Goal: Information Seeking & Learning: Find specific fact

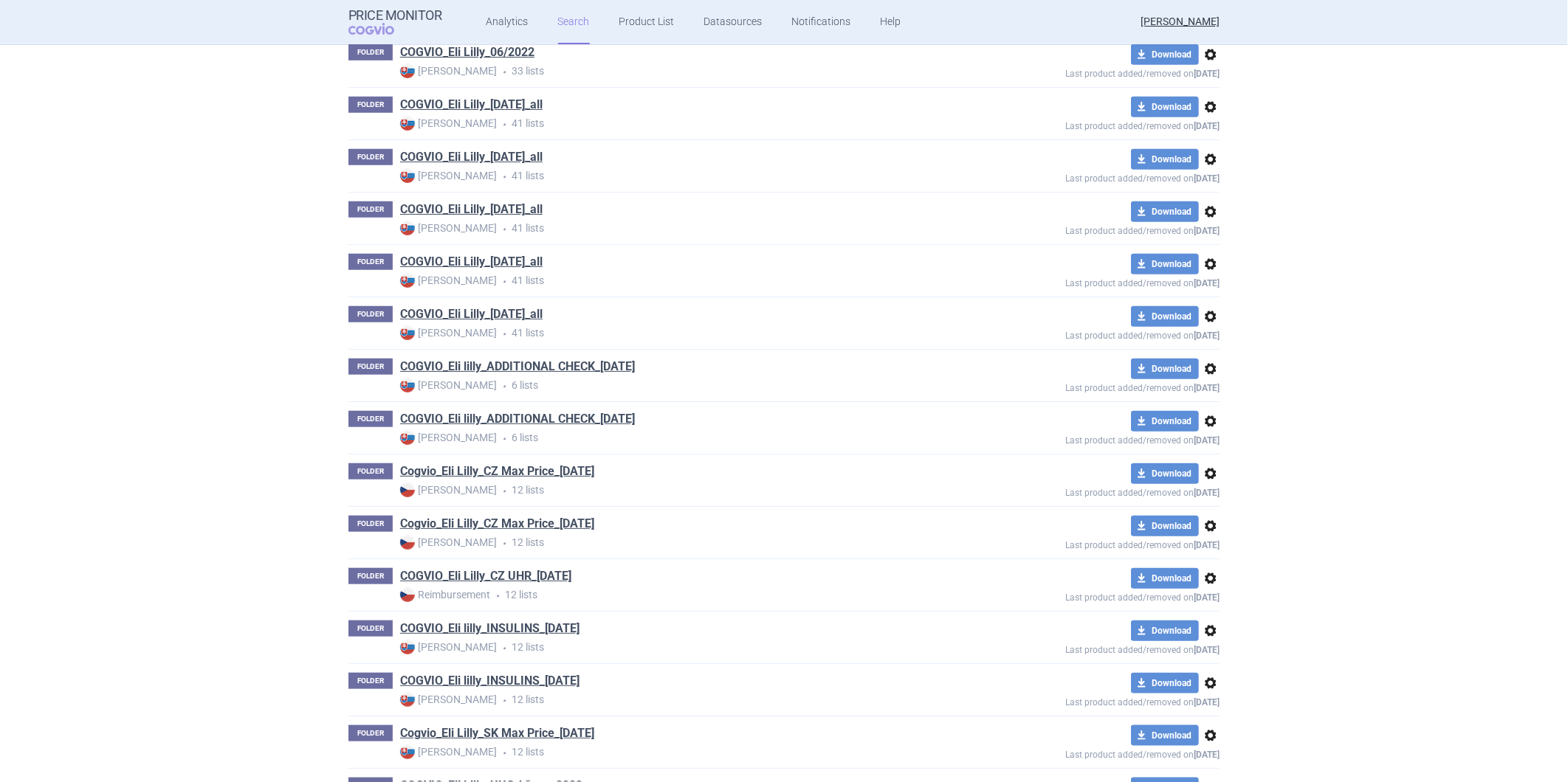
scroll to position [350, 0]
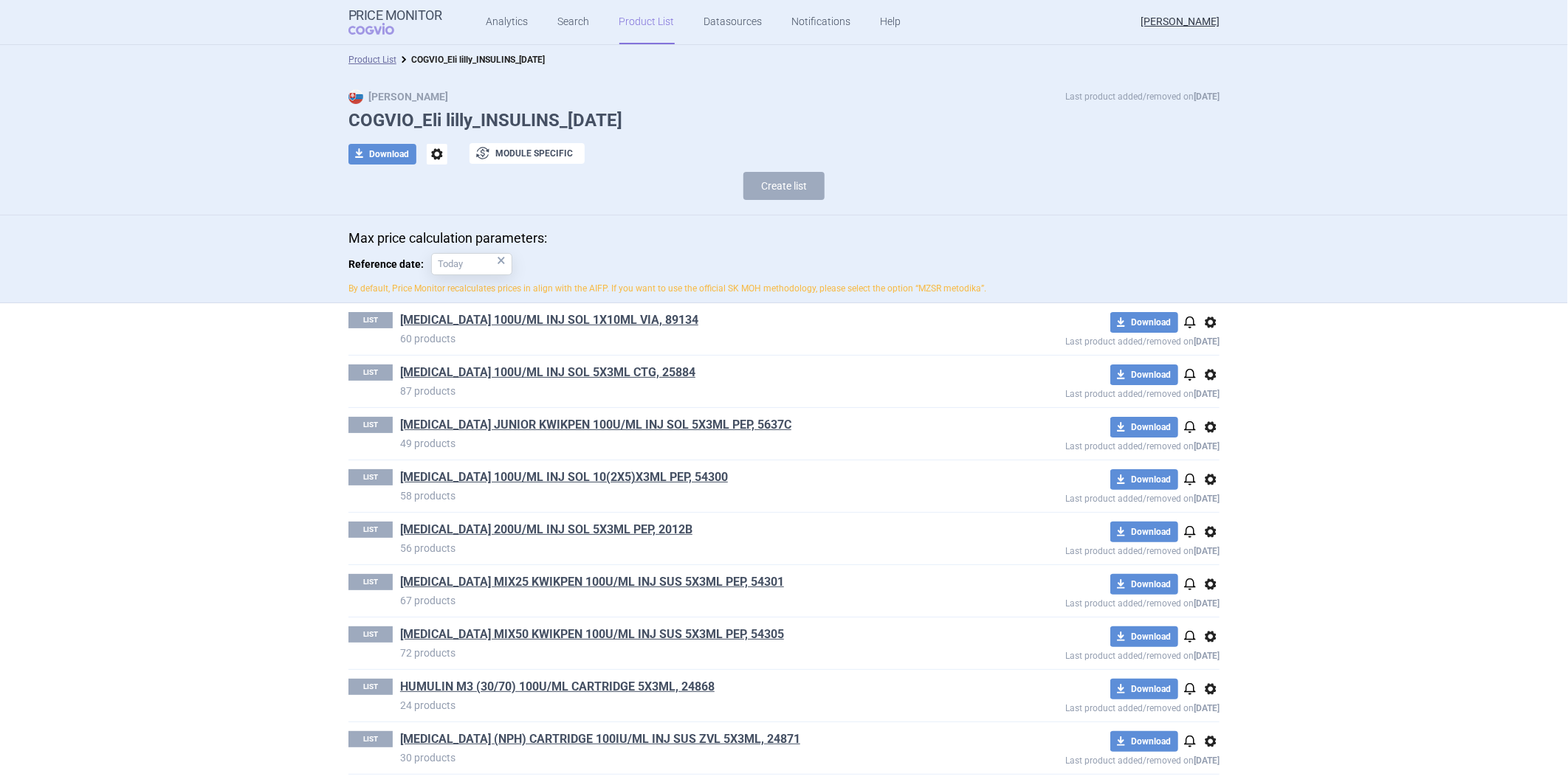
click at [1423, 283] on div "Max price calculation parameters: Reference date: × By default, Price Monitor r…" at bounding box center [784, 259] width 1568 height 88
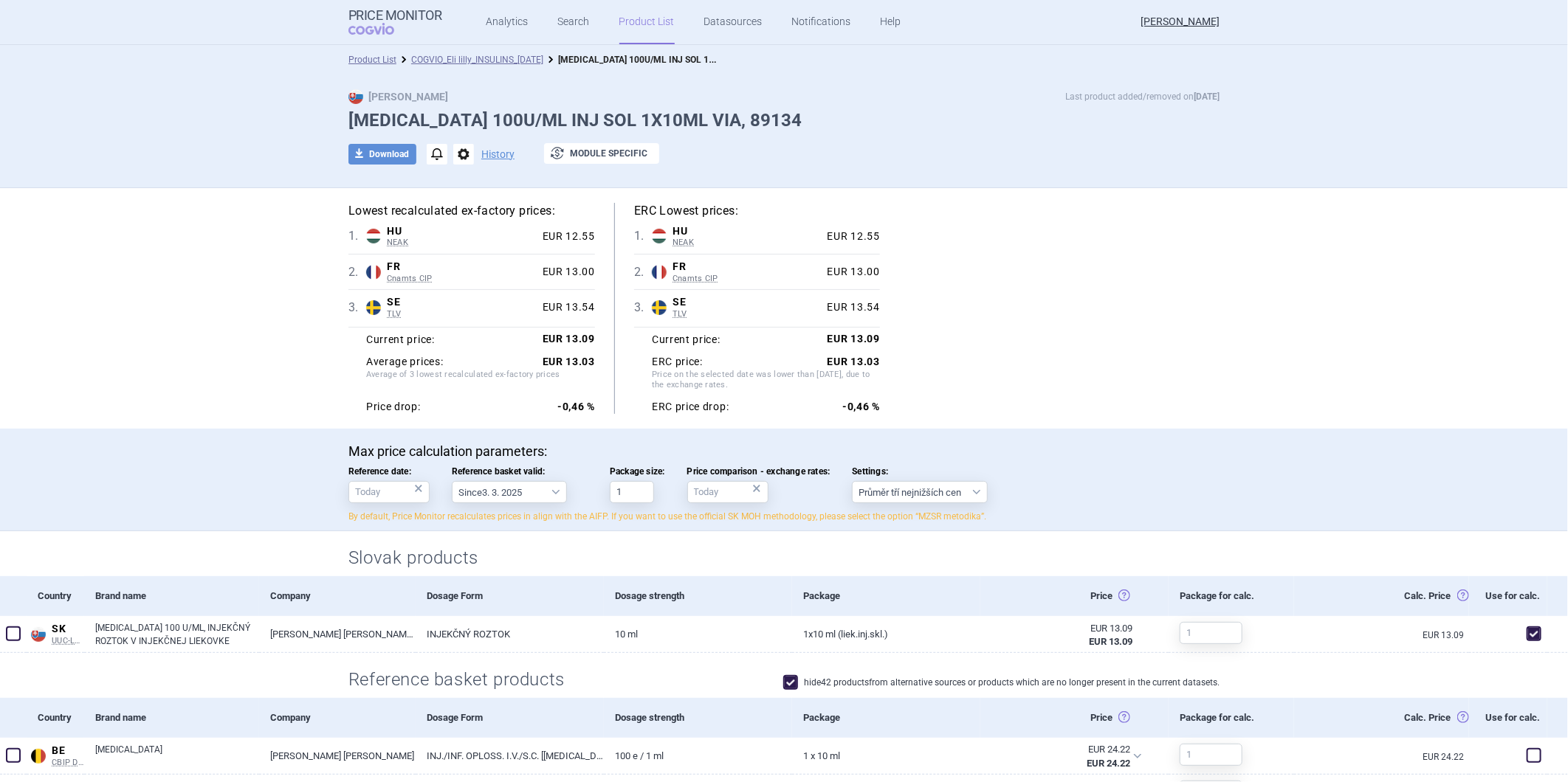
click at [909, 493] on select "Průměr tří nejnižších cen" at bounding box center [919, 492] width 136 height 22
click at [924, 493] on select "Průměr tří nejnižších cen" at bounding box center [919, 492] width 136 height 22
click at [918, 493] on select "Průměr tří nejnižších cen" at bounding box center [919, 492] width 136 height 22
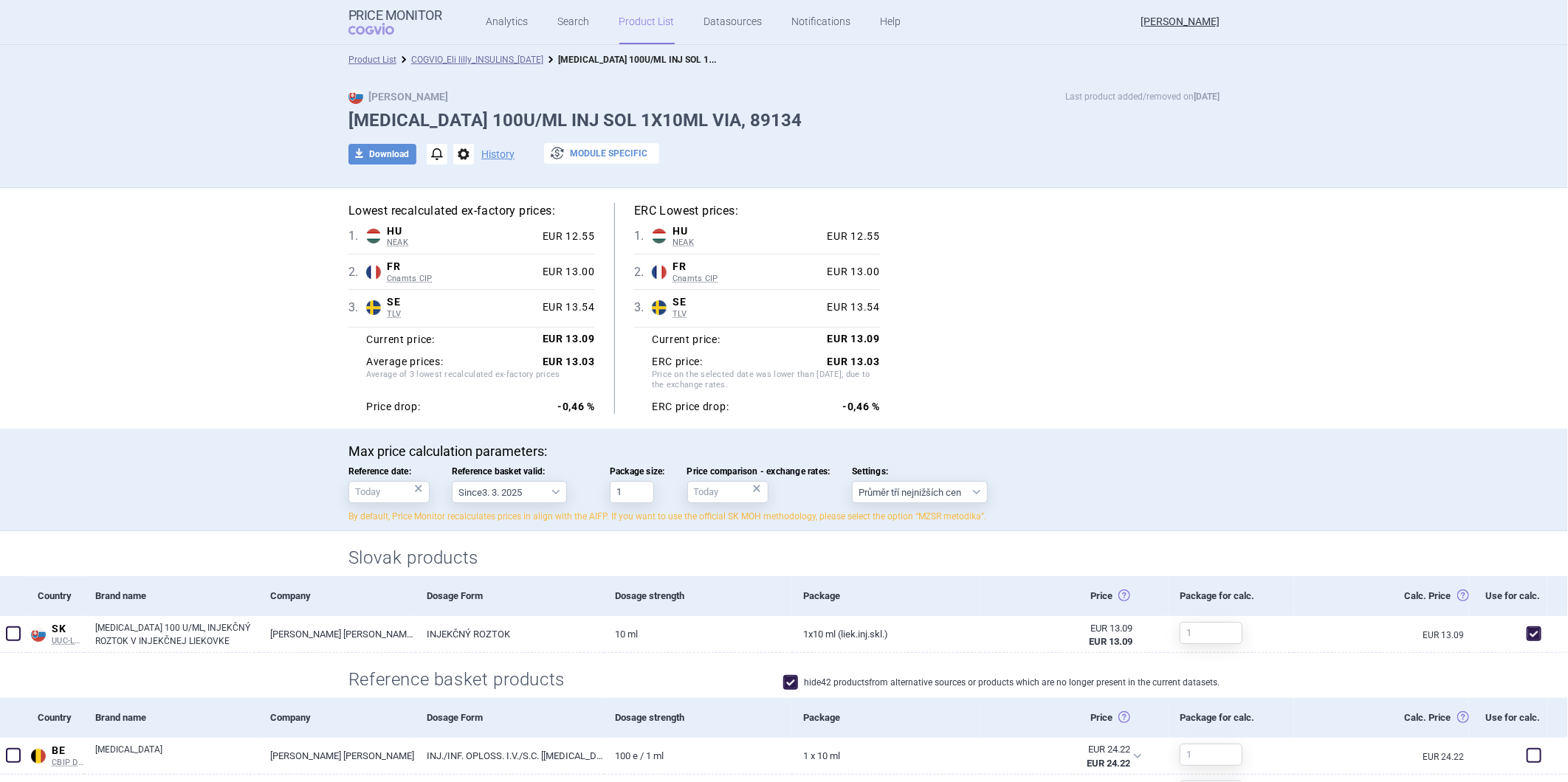
click at [627, 163] on button "exchange Module specific" at bounding box center [601, 153] width 115 height 21
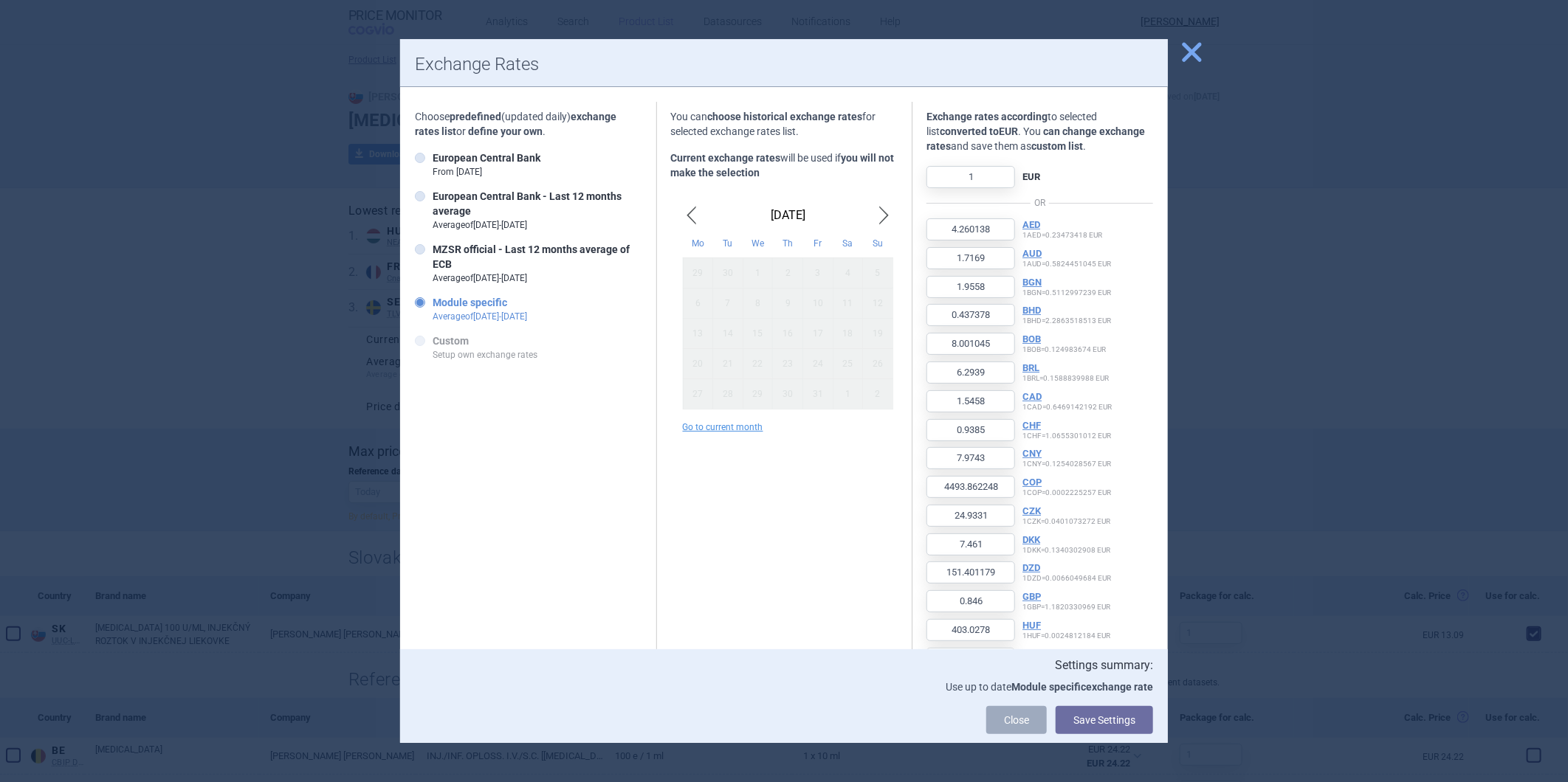
click at [1176, 45] on button "close" at bounding box center [1186, 53] width 37 height 28
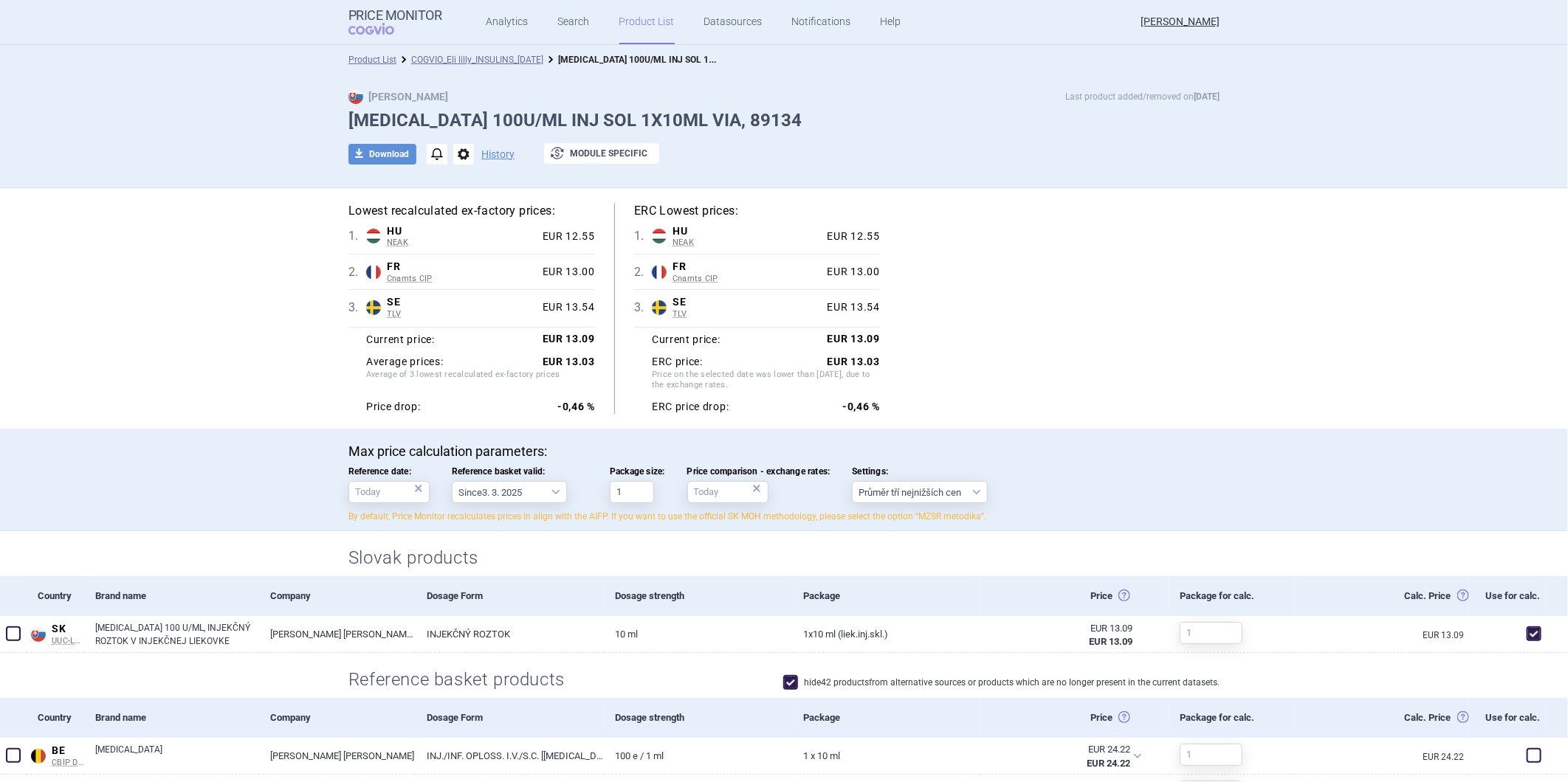
drag, startPoint x: 961, startPoint y: 146, endPoint x: 918, endPoint y: 135, distance: 44.4
click at [961, 146] on div "download Download notifications options History exchange Module specific" at bounding box center [784, 154] width 871 height 22
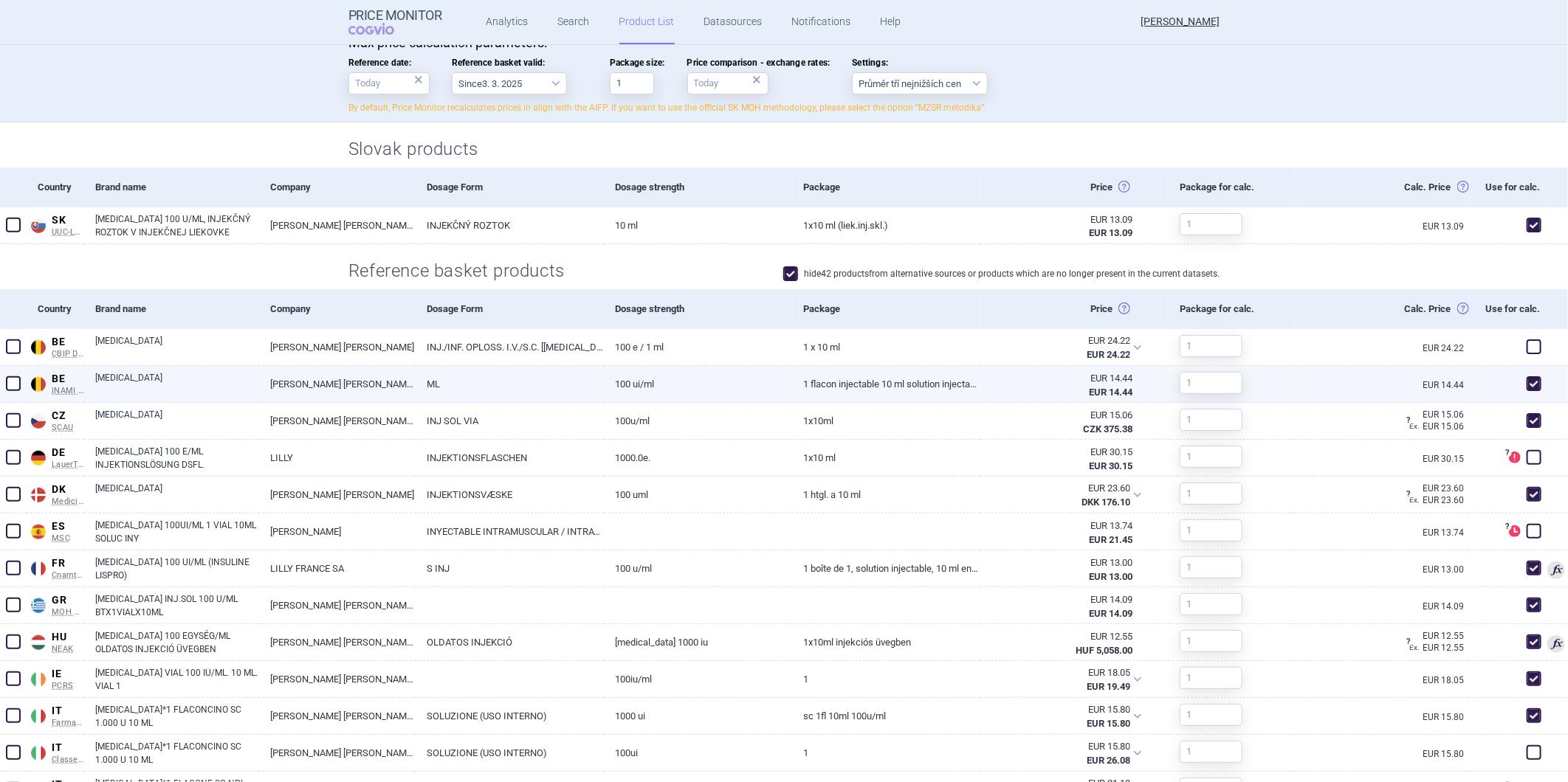
scroll to position [410, 0]
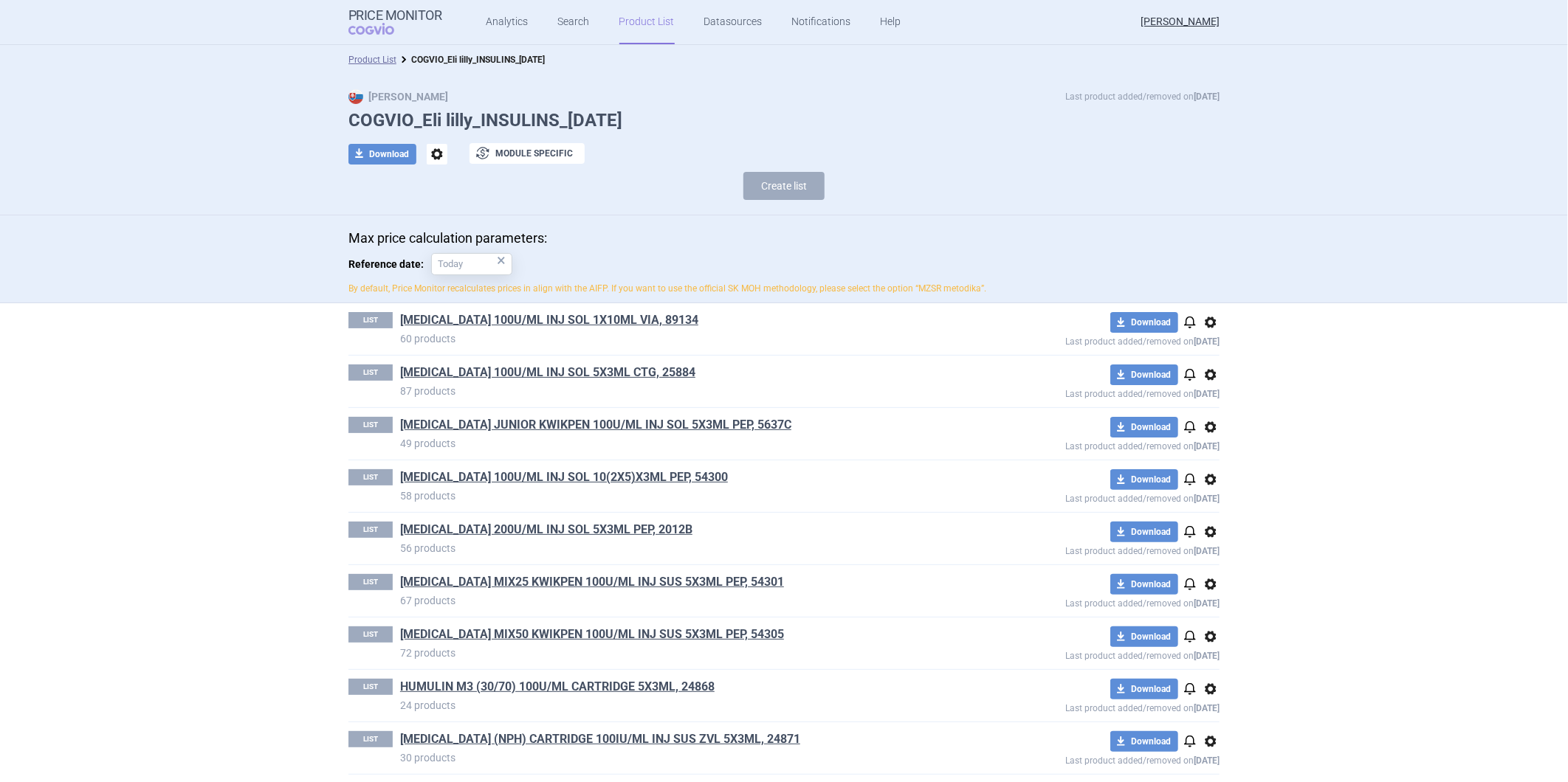
drag, startPoint x: 659, startPoint y: 114, endPoint x: 330, endPoint y: 123, distance: 329.1
click at [330, 123] on div "Max Price Last product added/removed on [DATE] COGVIO_Eli lilly_INSULINS_[DATE]…" at bounding box center [783, 148] width 930 height 118
click at [497, 232] on p "Max price calculation parameters:" at bounding box center [784, 238] width 871 height 16
click at [509, 153] on button "exchange Module specific" at bounding box center [527, 153] width 115 height 21
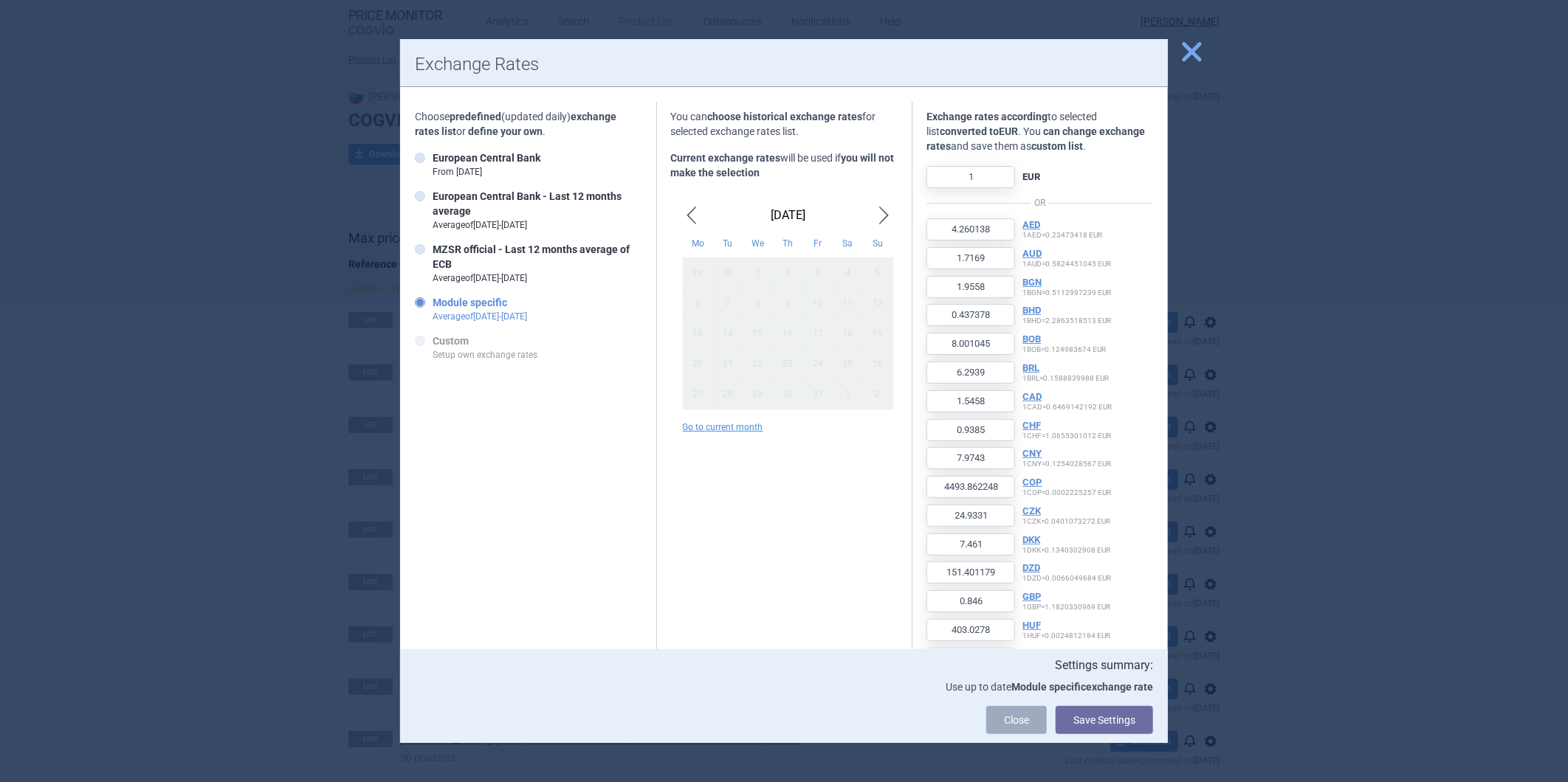
click at [1200, 58] on span "close" at bounding box center [1192, 52] width 26 height 26
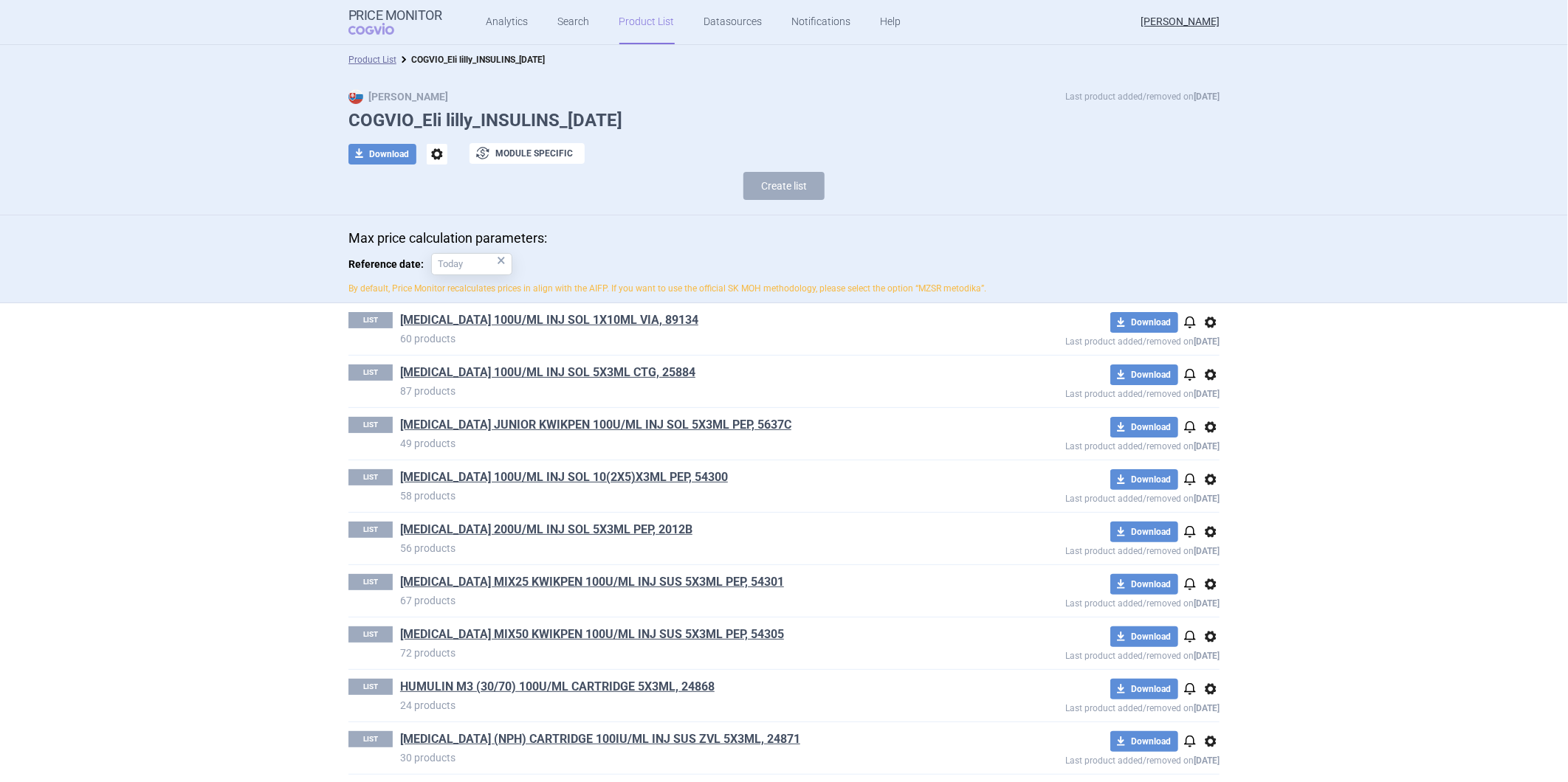
click at [431, 149] on span "options" at bounding box center [437, 154] width 21 height 21
click at [544, 183] on div "Create list" at bounding box center [784, 190] width 871 height 36
click at [529, 151] on button "exchange Module specific" at bounding box center [527, 153] width 115 height 21
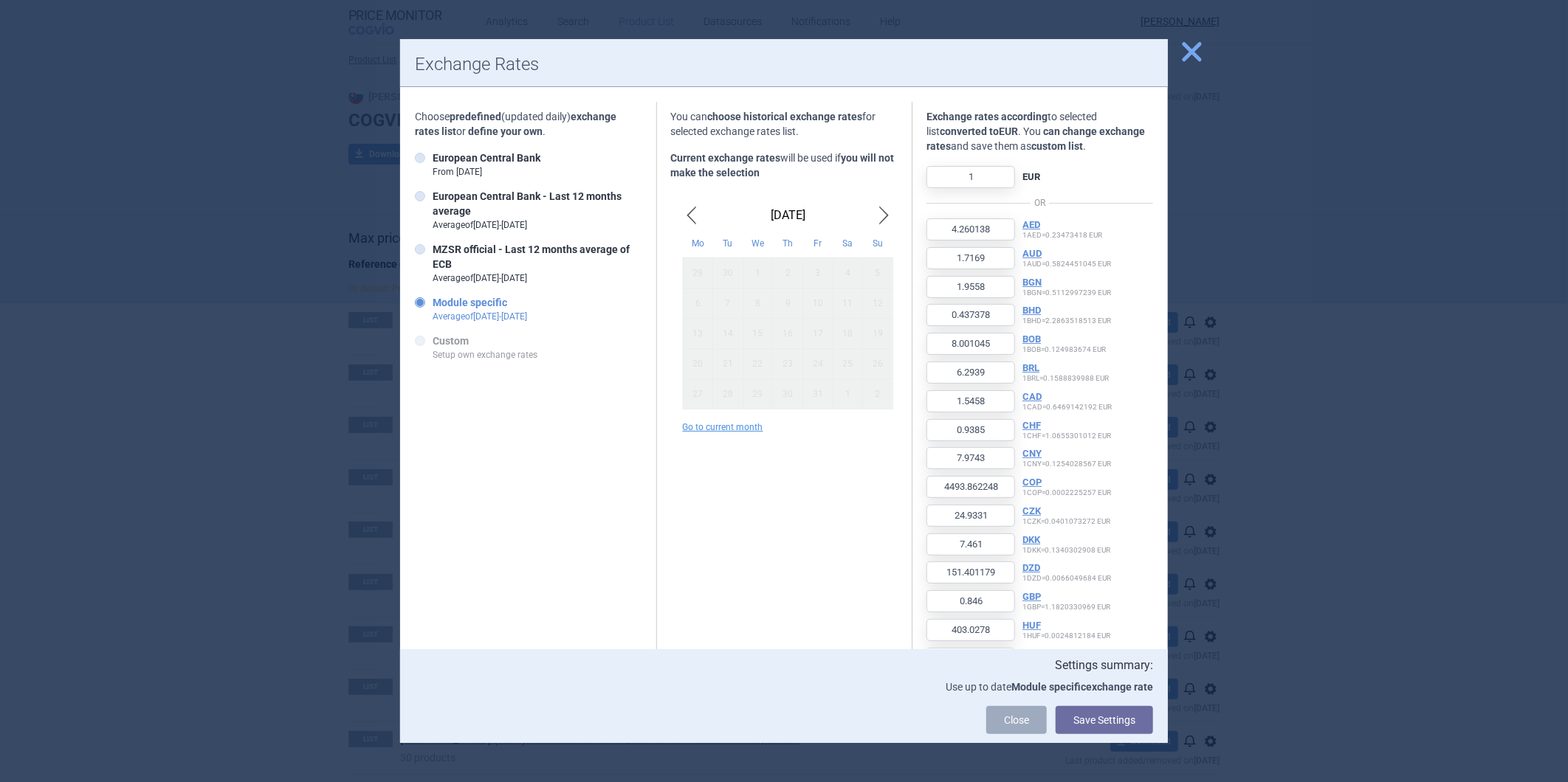
click at [1193, 63] on span "close" at bounding box center [1192, 52] width 26 height 26
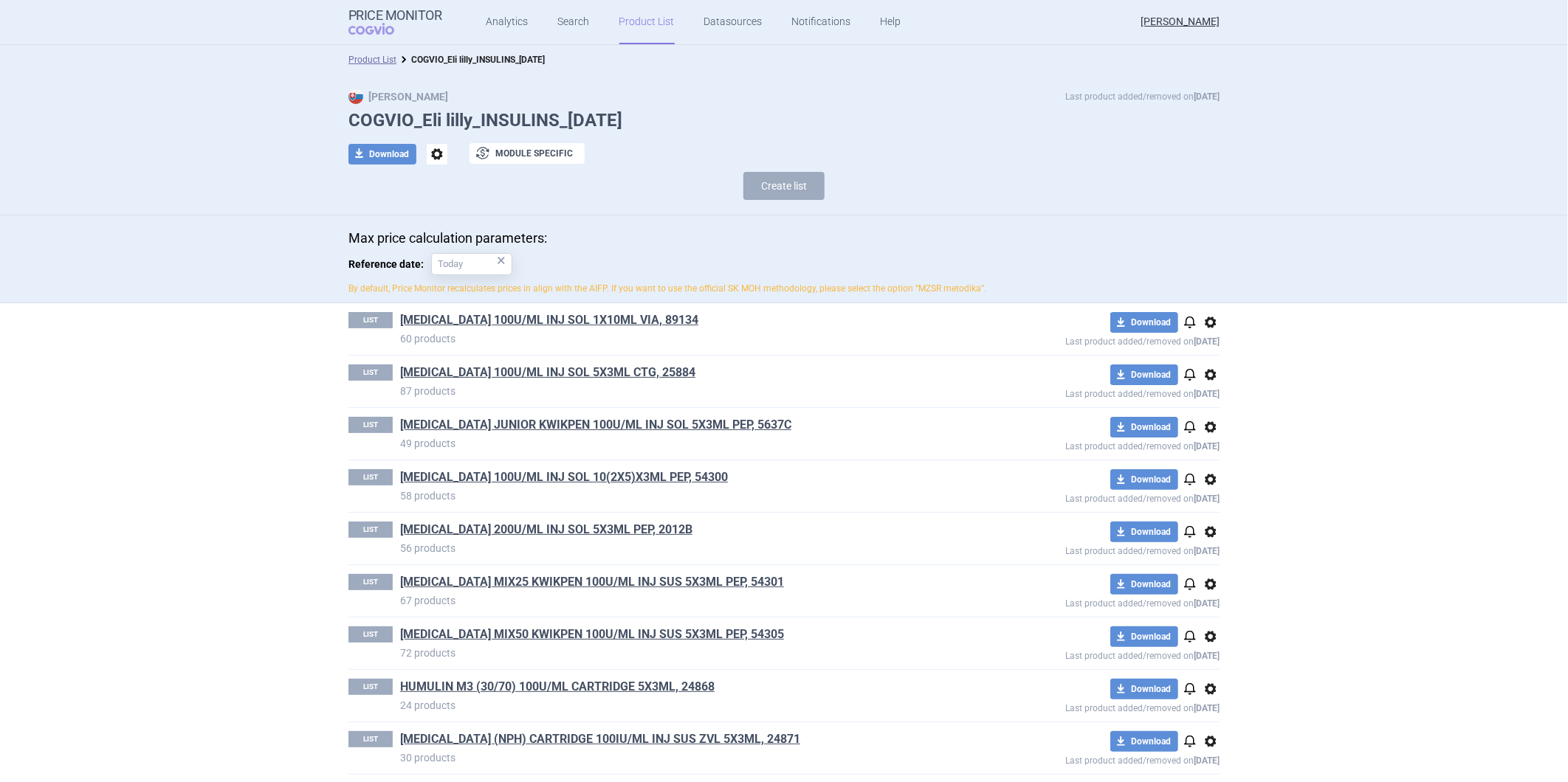
click at [439, 149] on span "options" at bounding box center [437, 154] width 21 height 21
click at [1206, 329] on span "options" at bounding box center [1211, 323] width 18 height 18
click at [742, 287] on p "By default, Price Monitor recalculates prices in align with the AIFP. If you wa…" at bounding box center [784, 289] width 871 height 13
click at [606, 318] on link "[MEDICAL_DATA] 100U/ML INJ SOL 1X10ML VIA, 89134" at bounding box center [549, 321] width 298 height 16
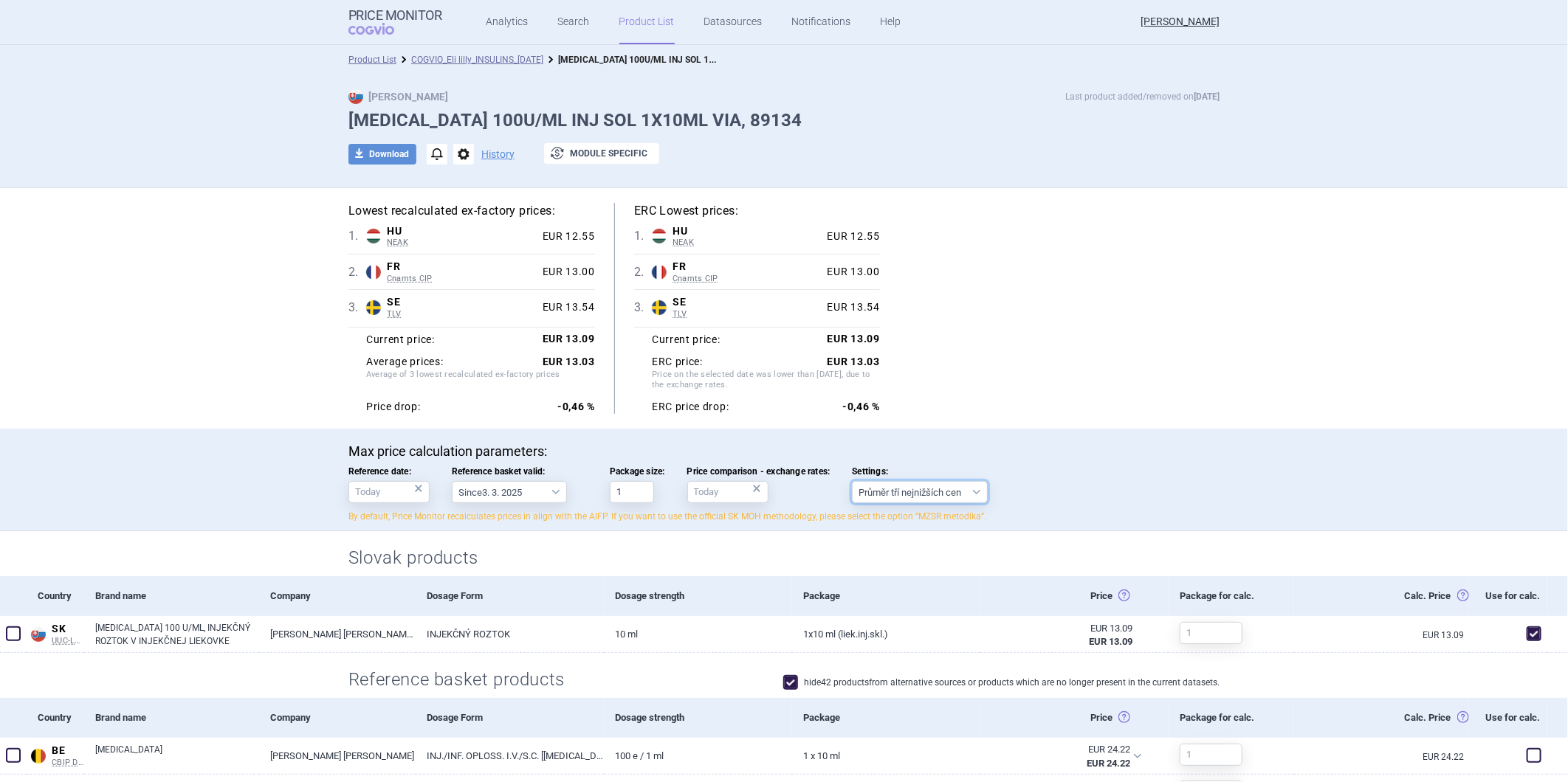
click at [893, 500] on select "Průměr tří nejnižších cen" at bounding box center [919, 492] width 136 height 22
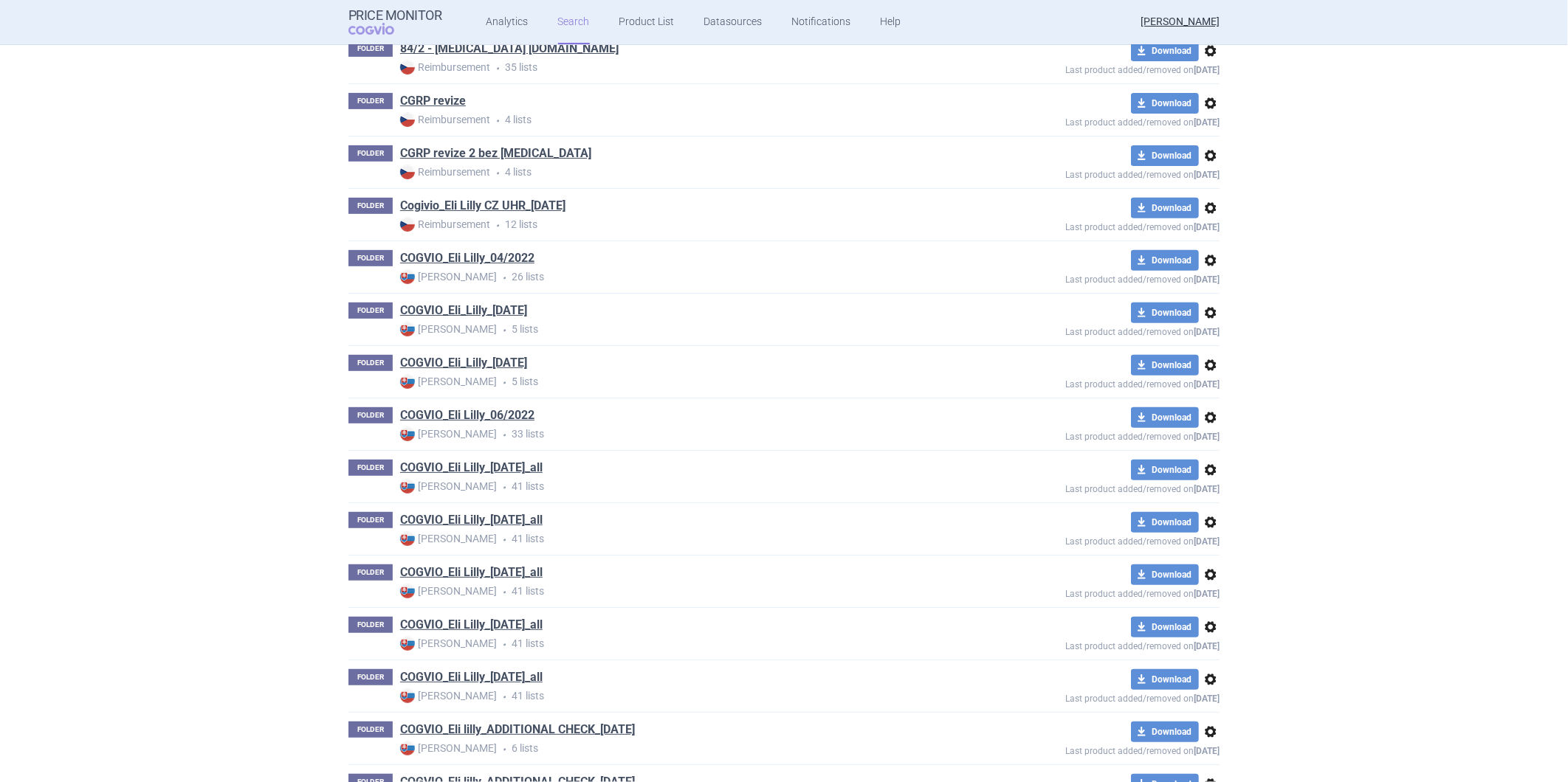
scroll to position [327, 0]
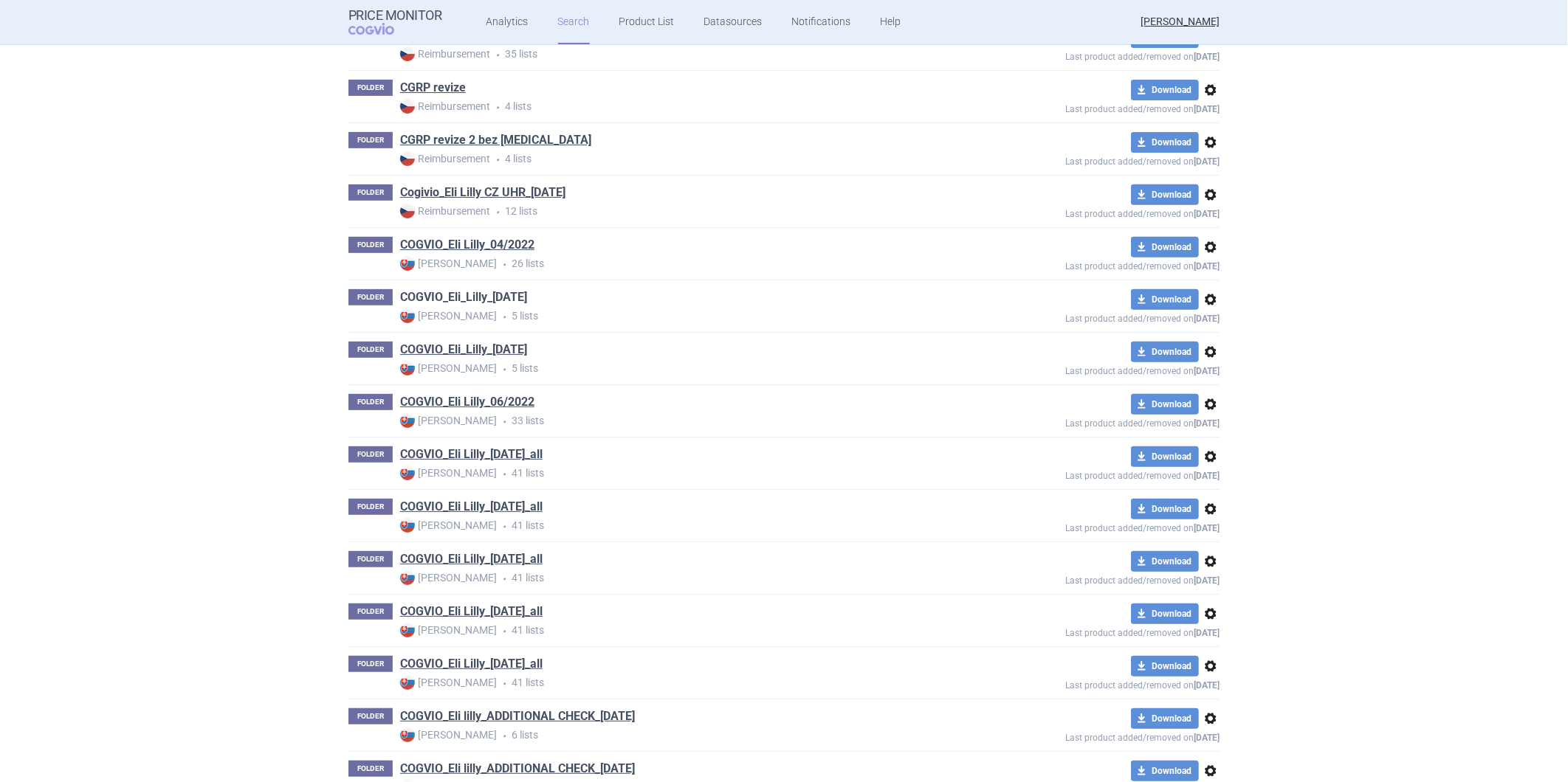
click at [479, 296] on link "COGVIO_Eli_Lilly_06.10.2025" at bounding box center [463, 298] width 127 height 16
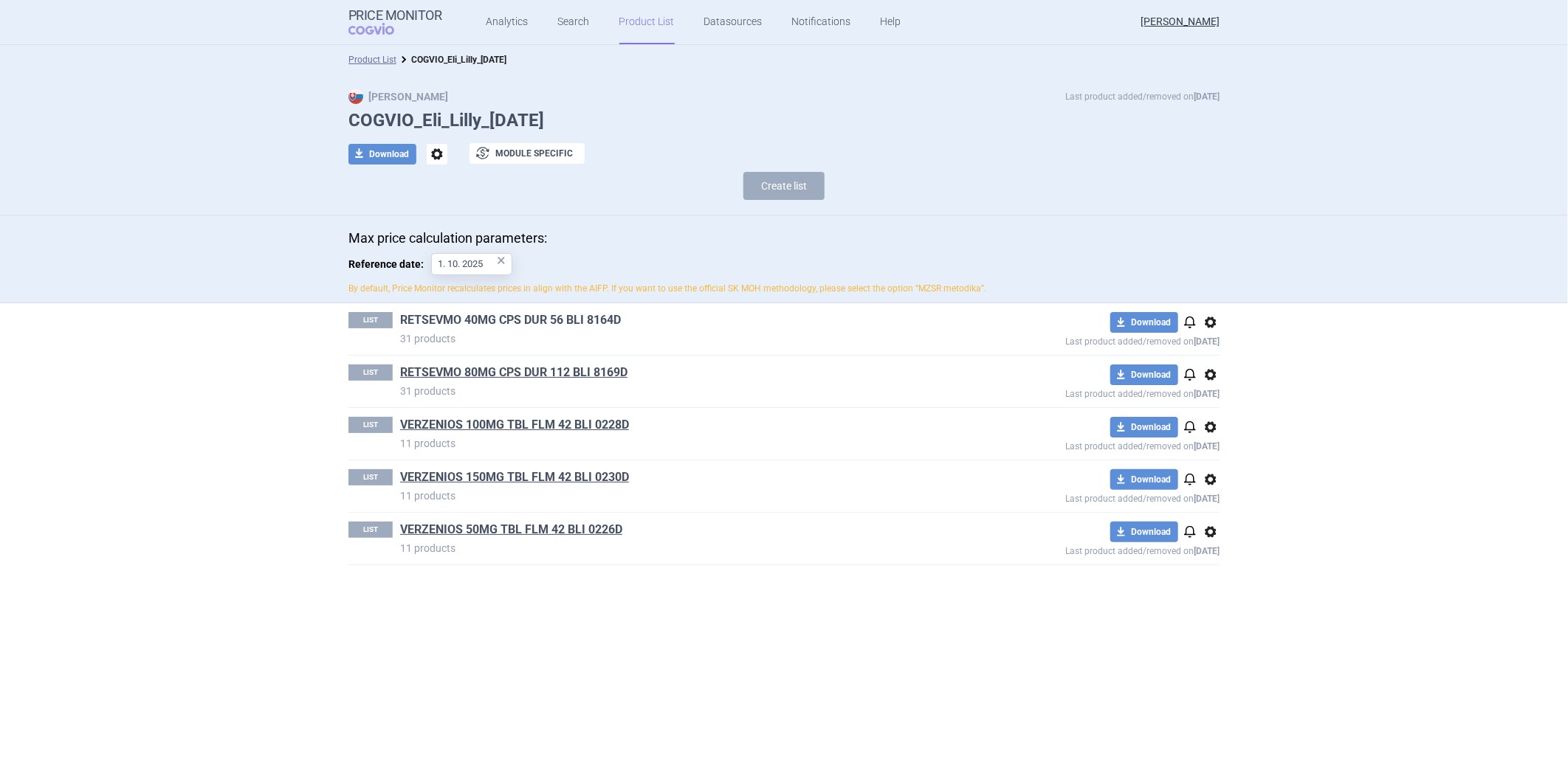
click at [465, 316] on link "RETSEVMO 40MG CPS DUR 56 BLI 8164D" at bounding box center [510, 321] width 220 height 16
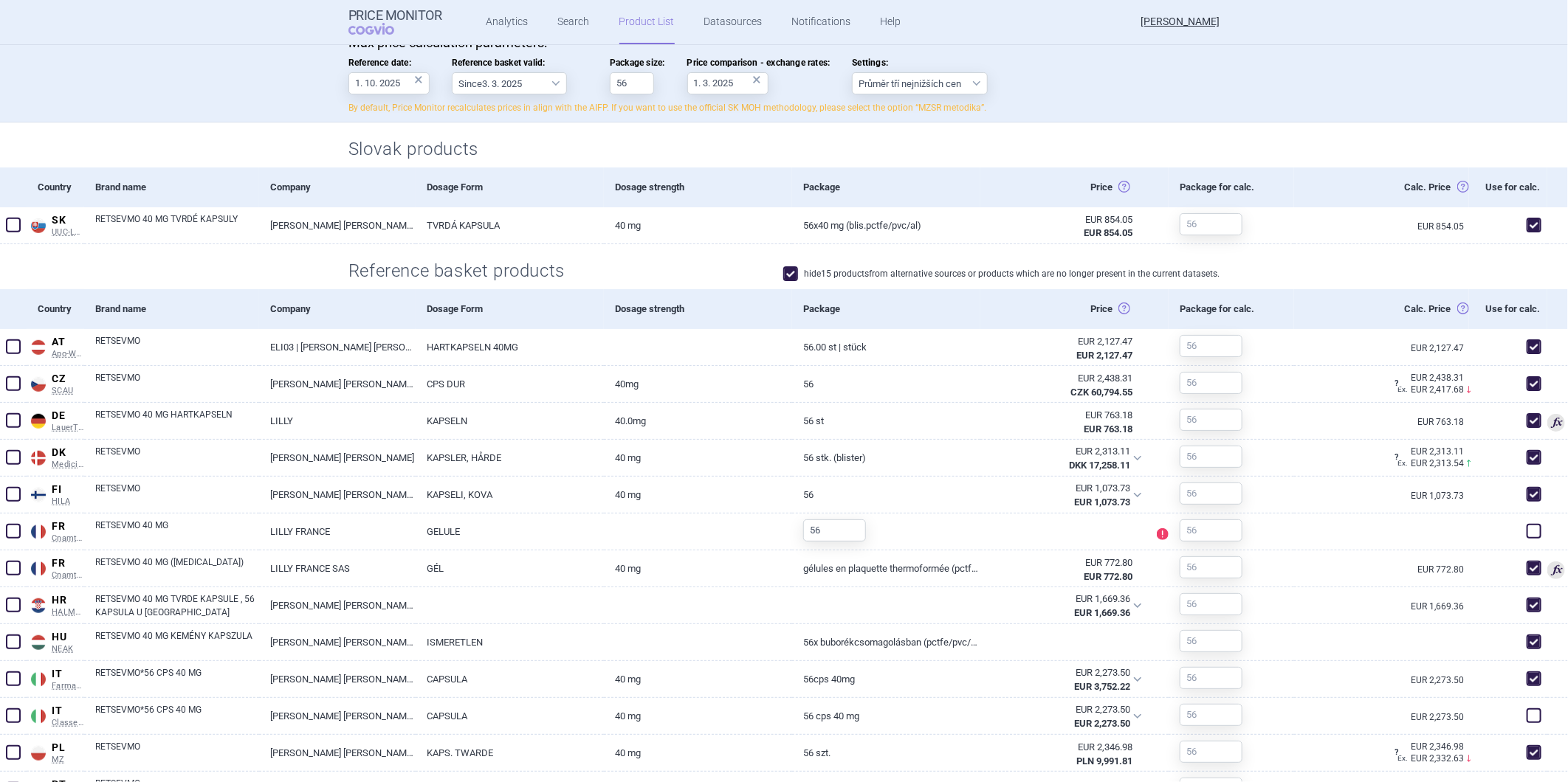
scroll to position [355, 0]
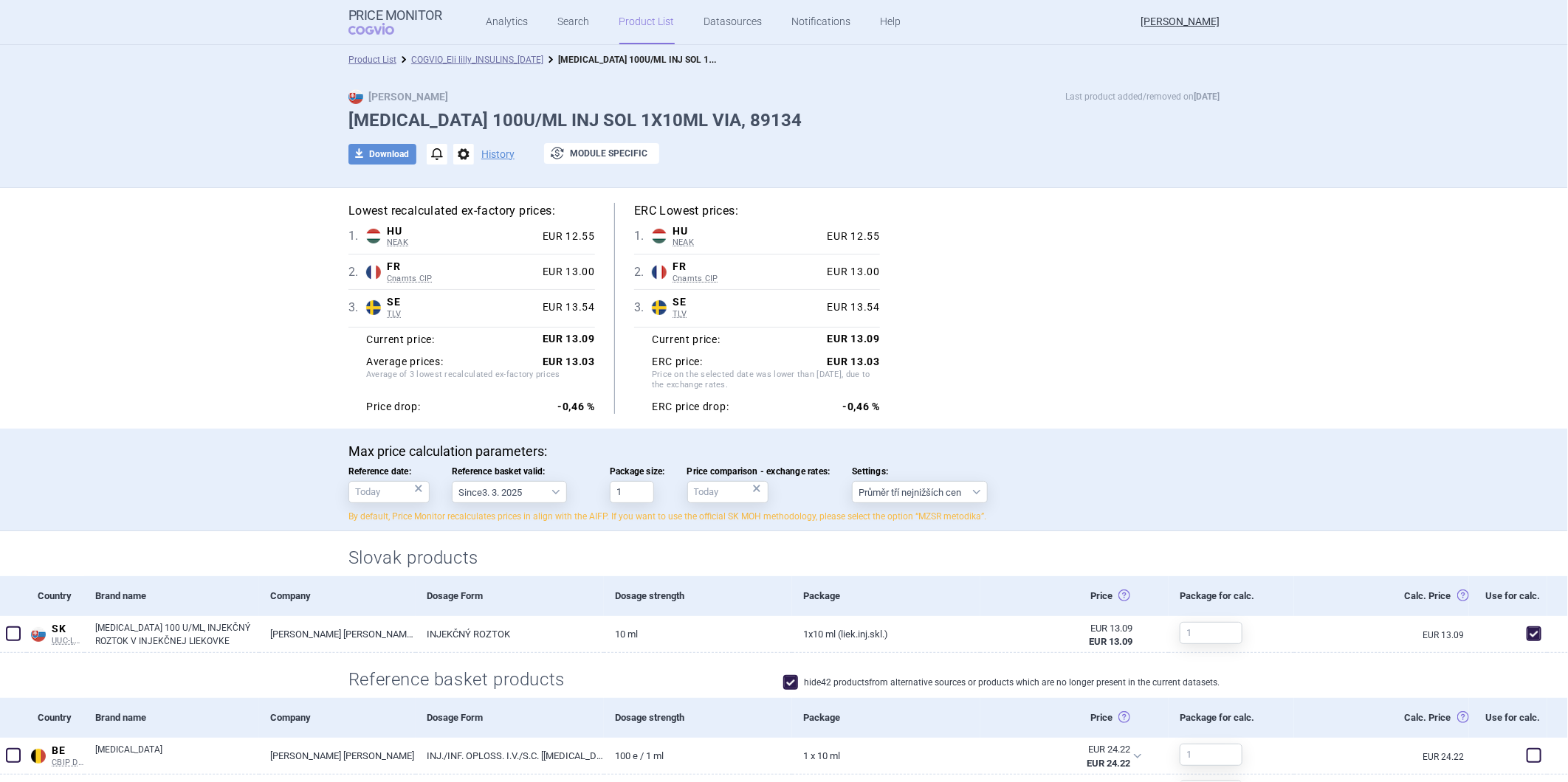
scroll to position [410, 0]
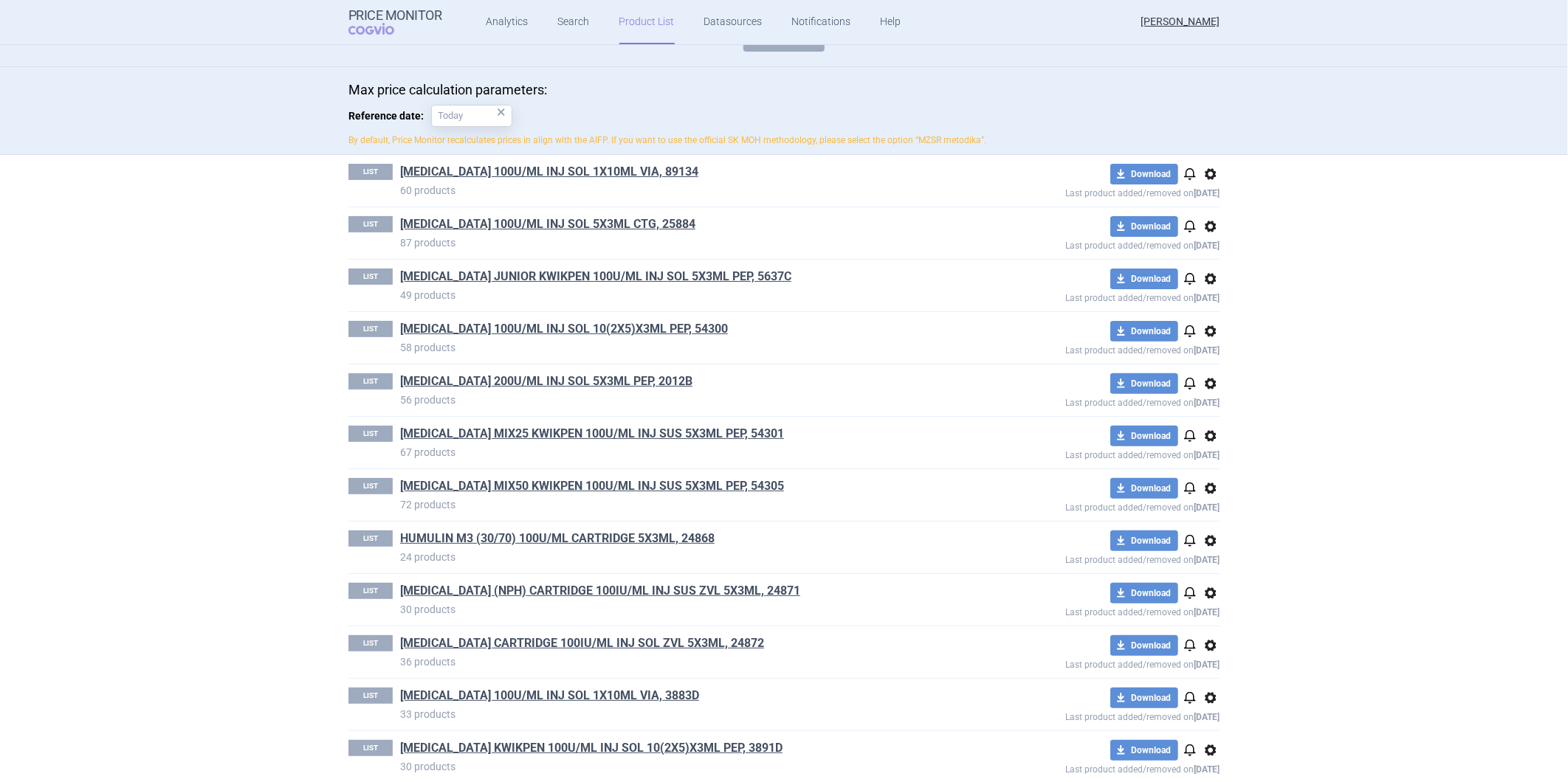
scroll to position [164, 0]
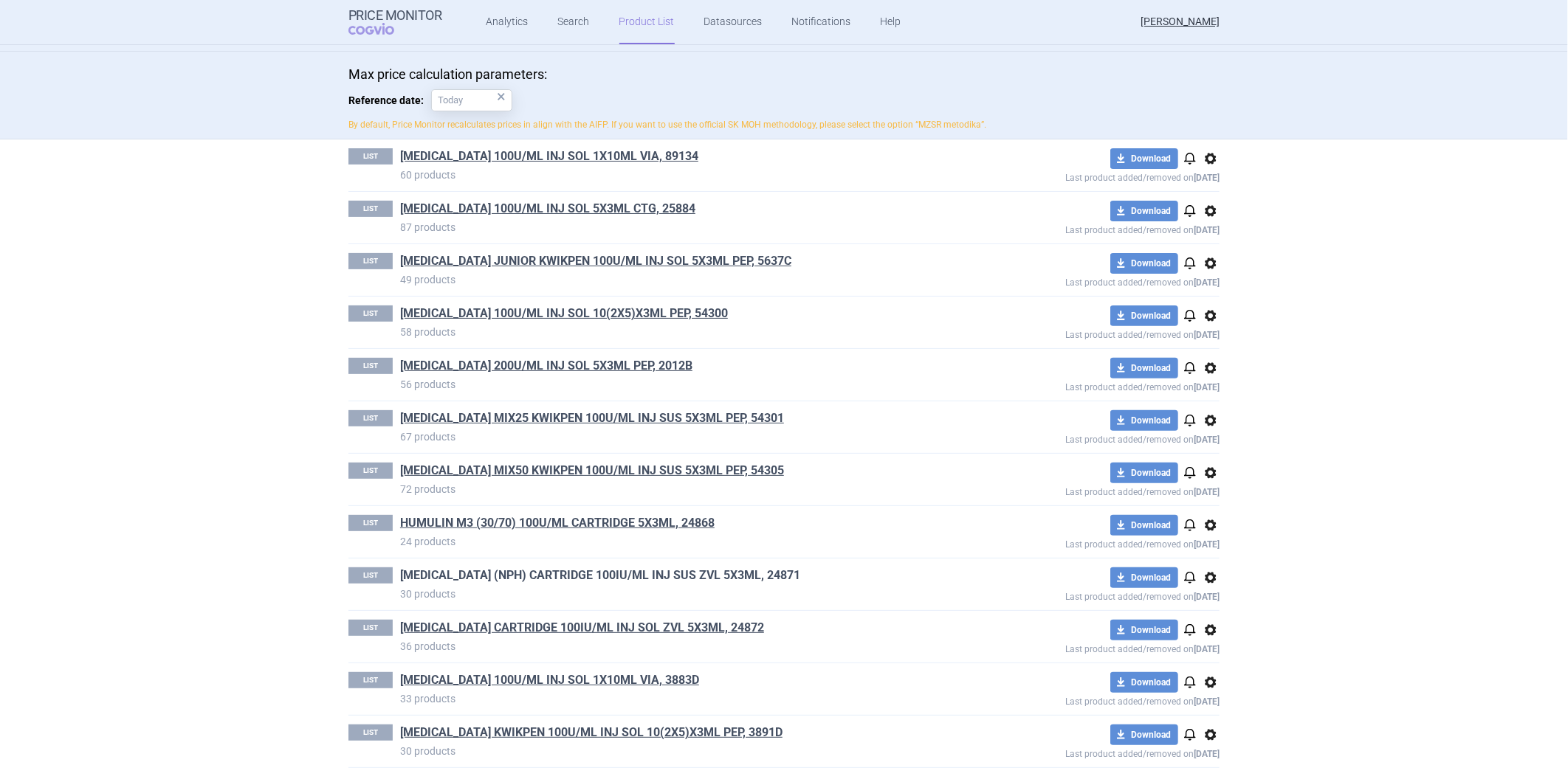
click at [497, 579] on link "HUMULIN N (NPH) CARTRIDGE 100IU/ML INJ SUS ZVL 5X3ML, 24871" at bounding box center [599, 576] width 400 height 16
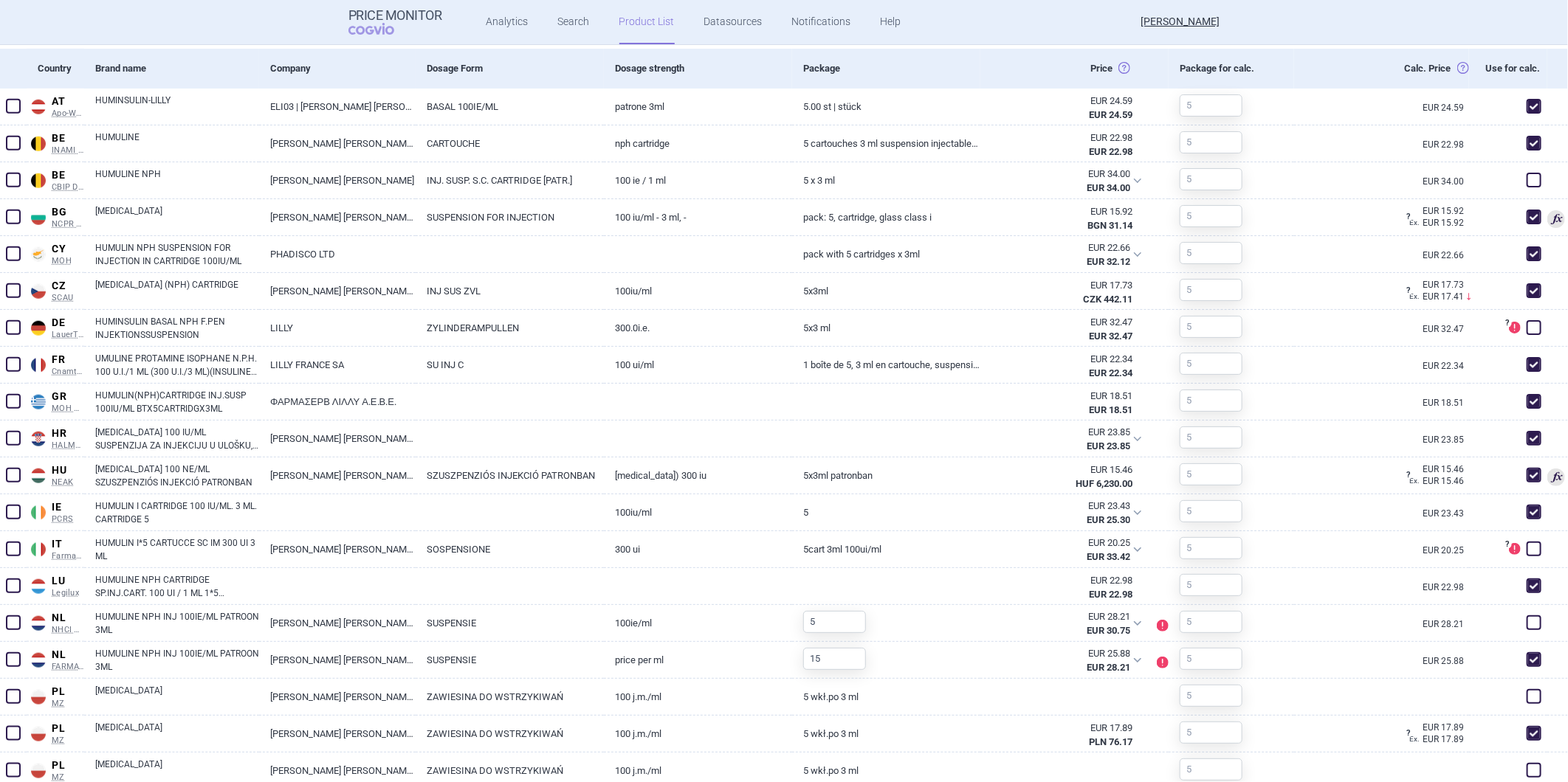
scroll to position [656, 0]
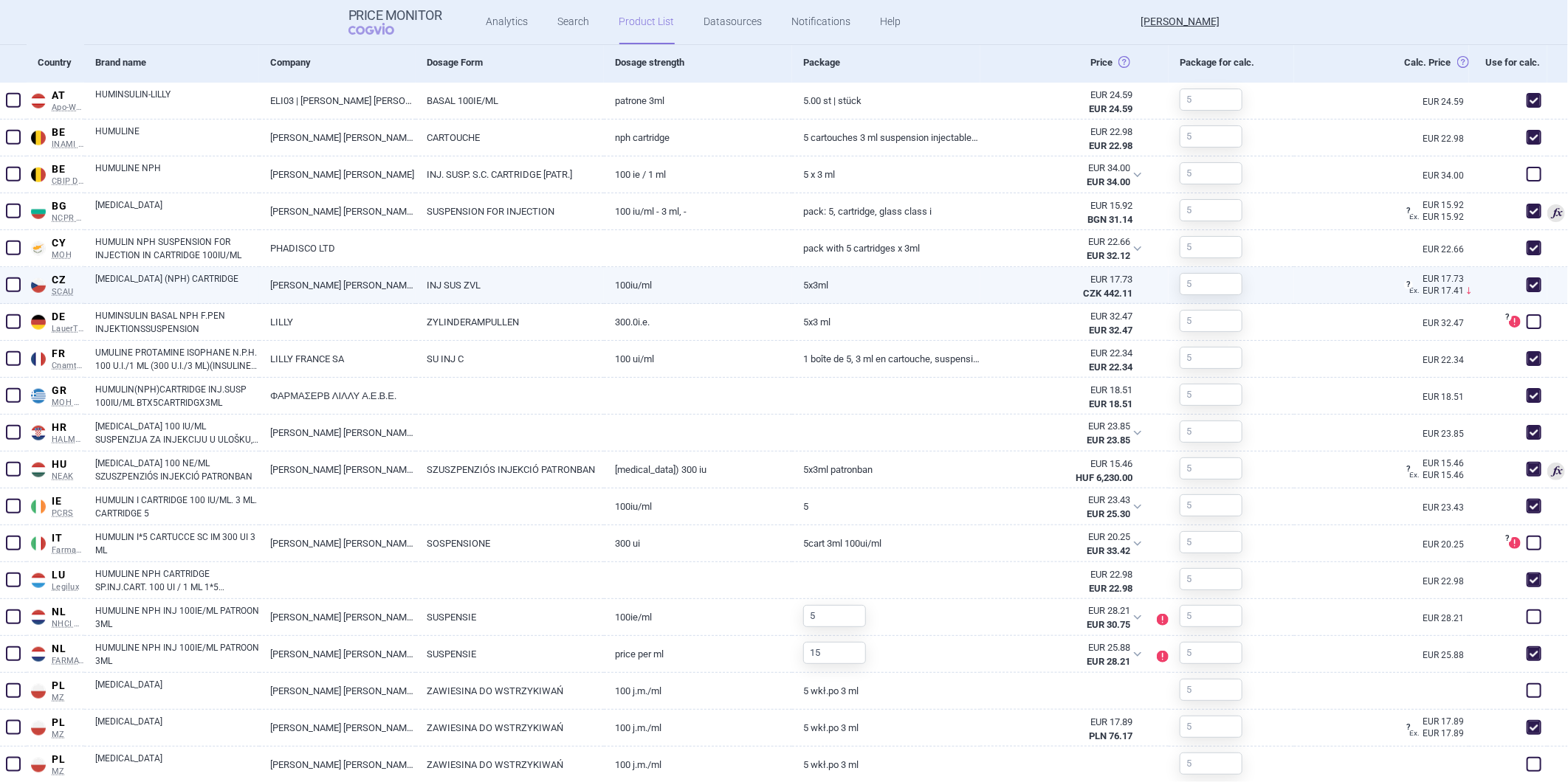
click at [749, 269] on link "100IU/ML" at bounding box center [698, 285] width 189 height 36
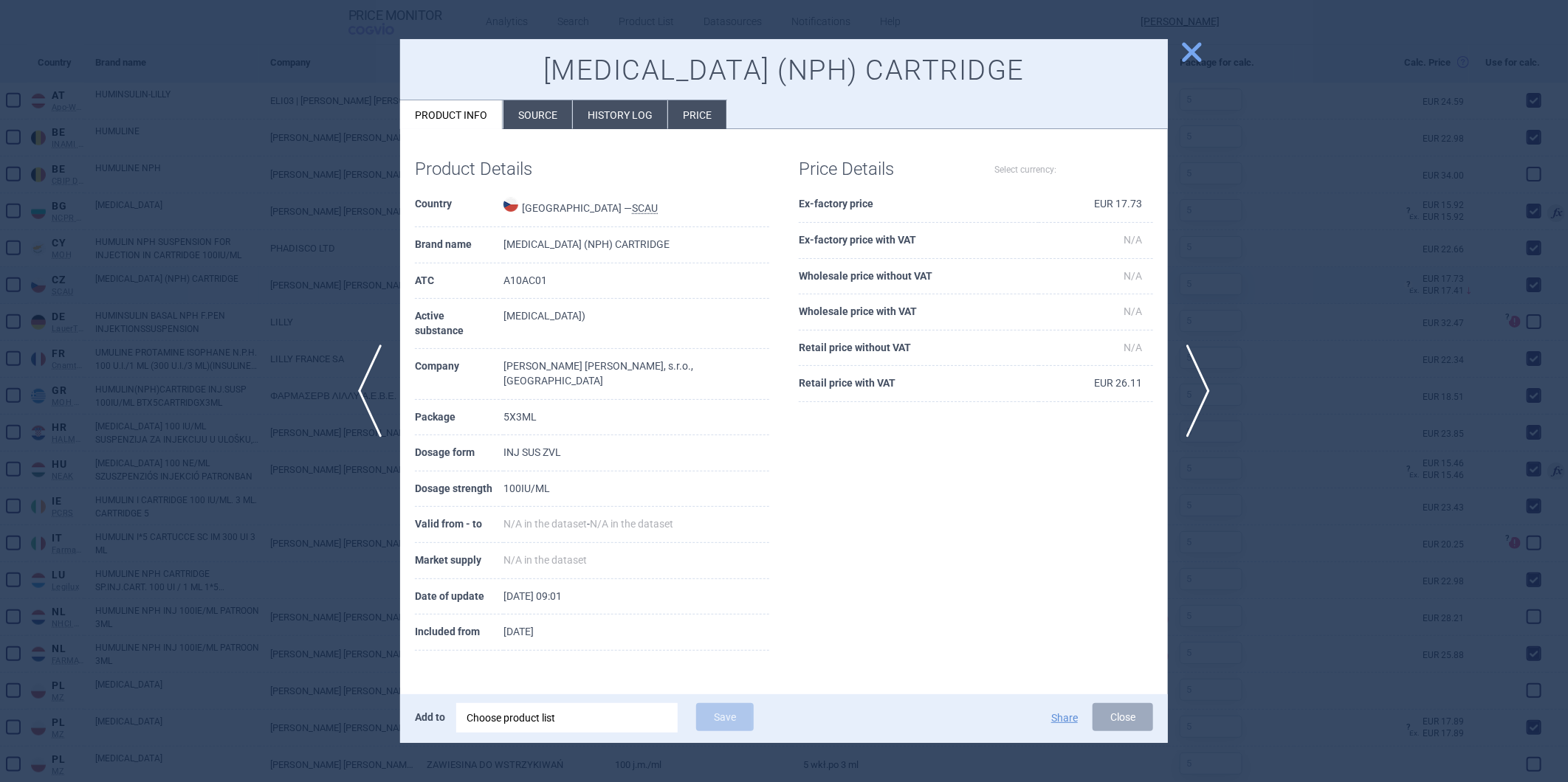
select select "EUR"
click at [1187, 60] on span "close" at bounding box center [1192, 52] width 26 height 26
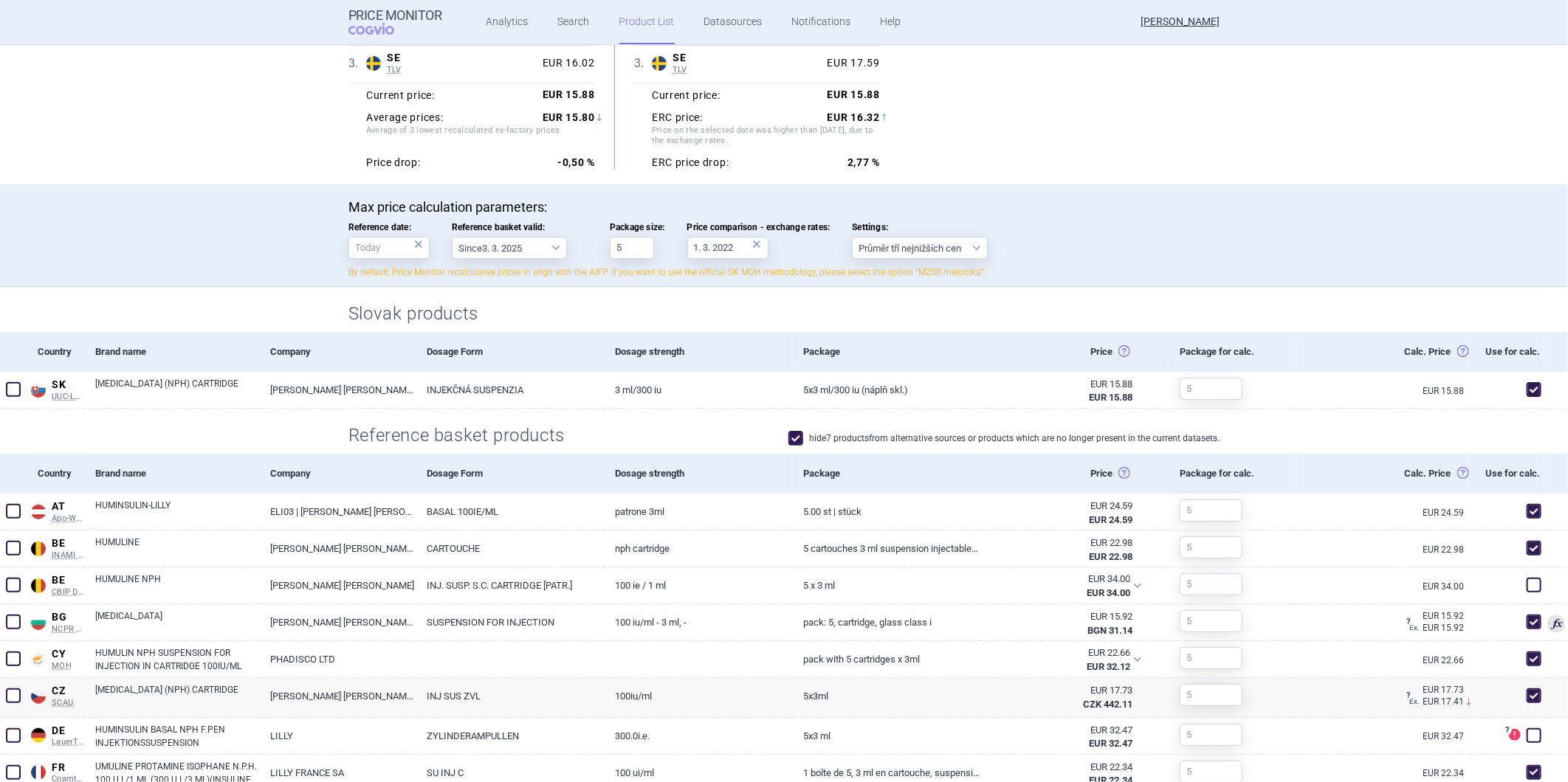
scroll to position [246, 0]
click at [1166, 175] on div "Lowest recalculated ex-factory prices: 1 . HU NEAK Hungary NEAK PUPHA database …" at bounding box center [783, 63] width 930 height 240
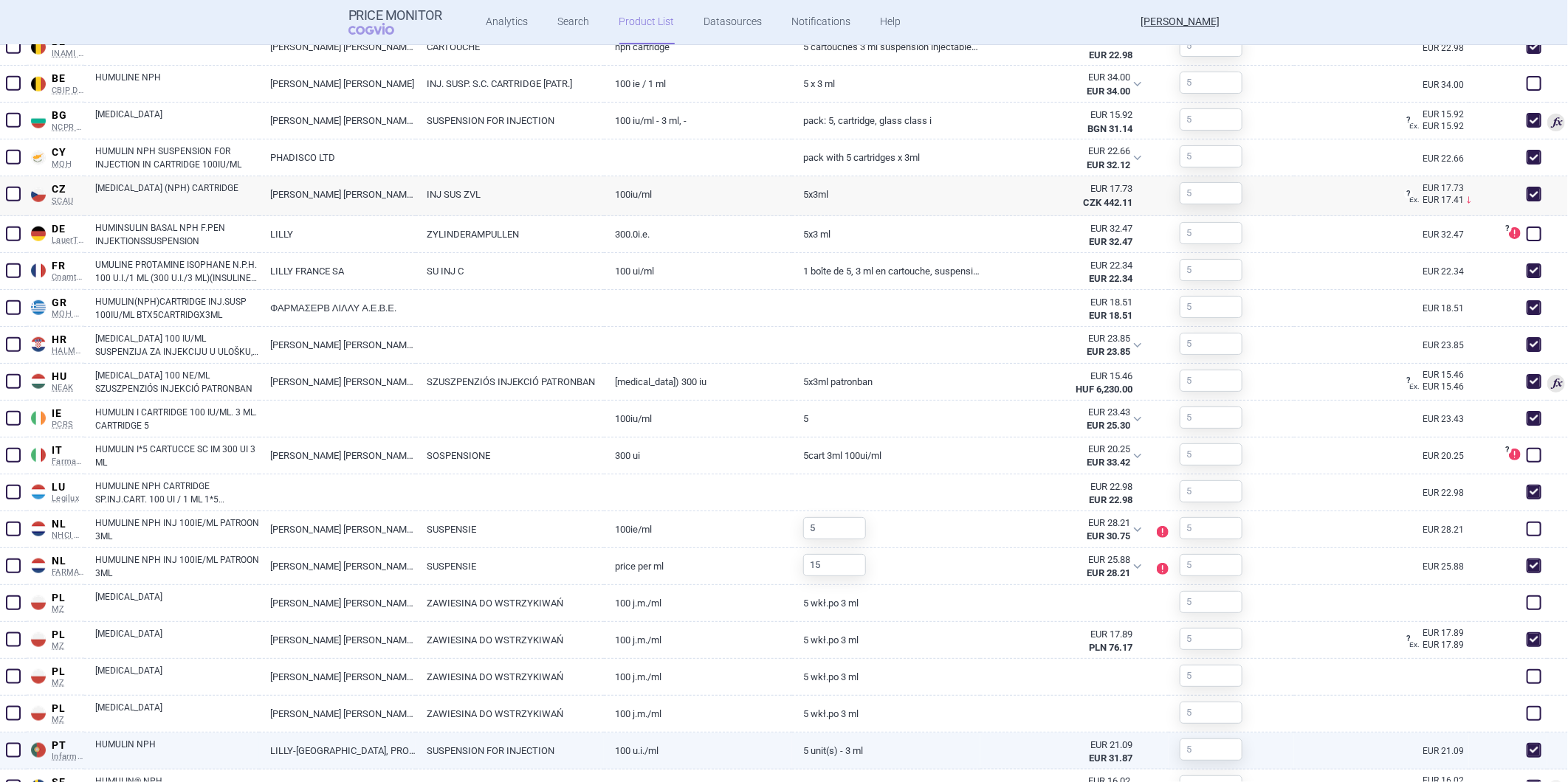
scroll to position [829, 0]
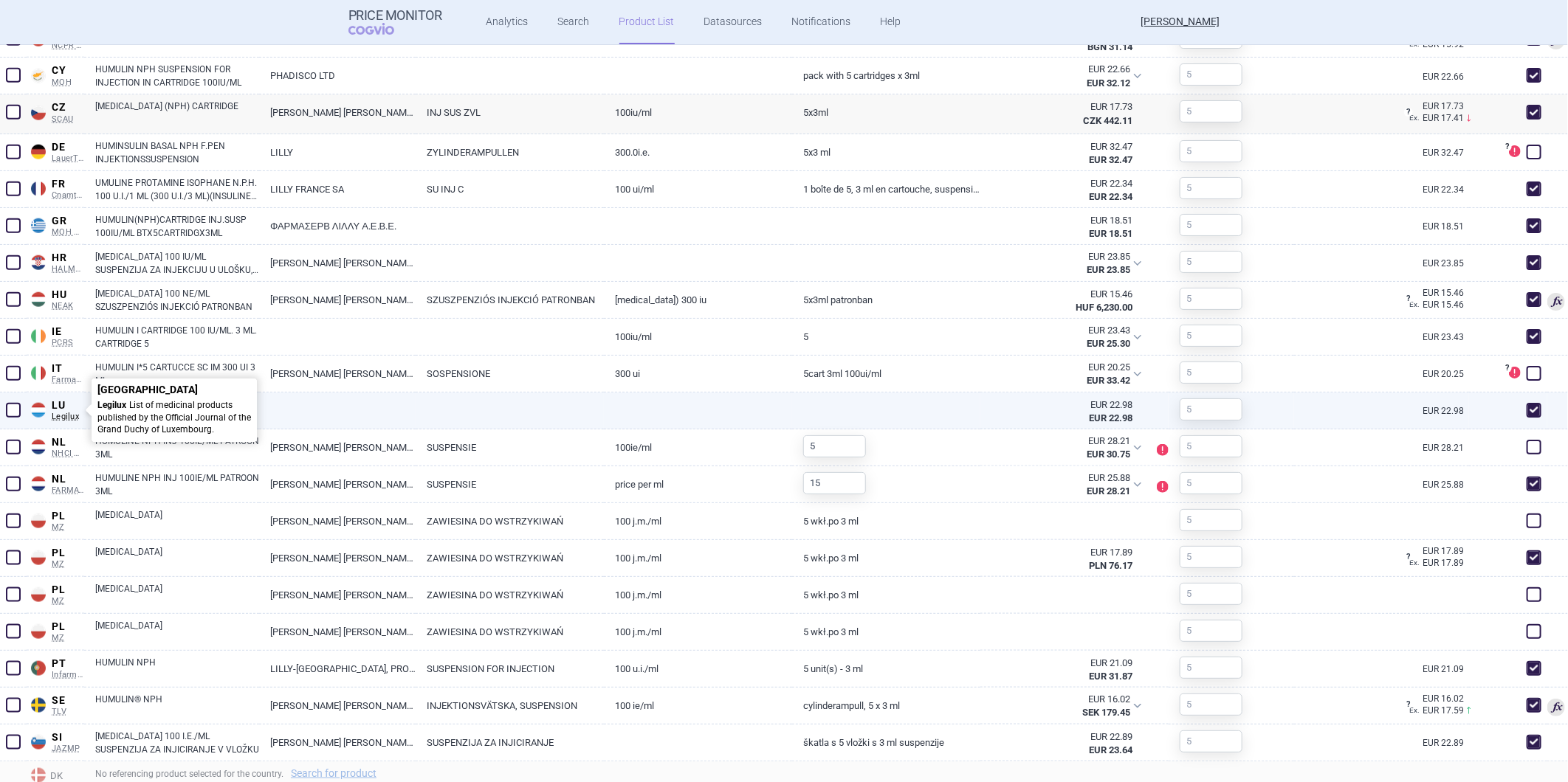
click at [65, 411] on span "LU" at bounding box center [67, 405] width 33 height 13
select select "EUR"
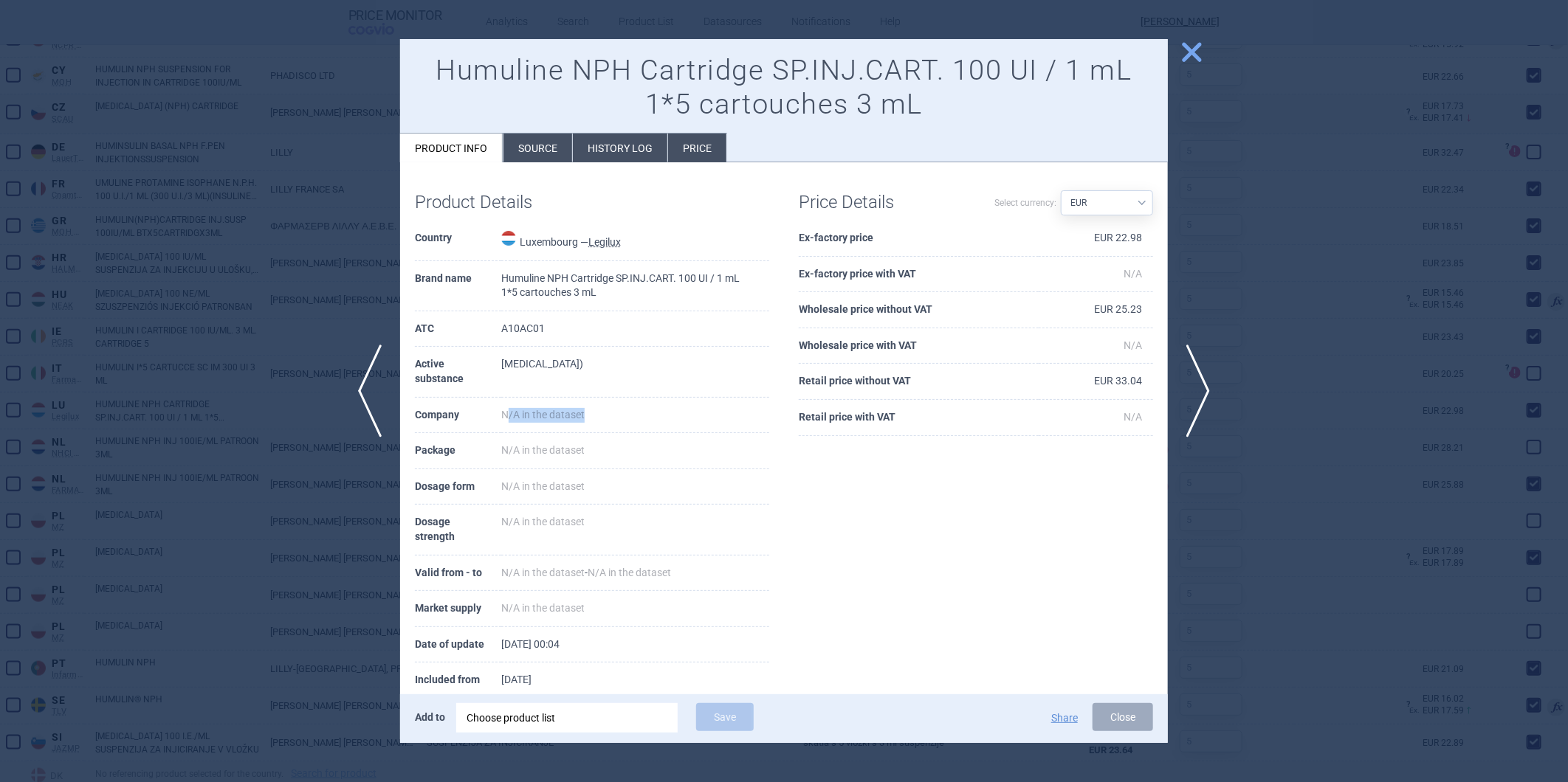
drag, startPoint x: 509, startPoint y: 410, endPoint x: 596, endPoint y: 414, distance: 87.1
click at [596, 414] on td "N/A in the dataset" at bounding box center [635, 416] width 268 height 36
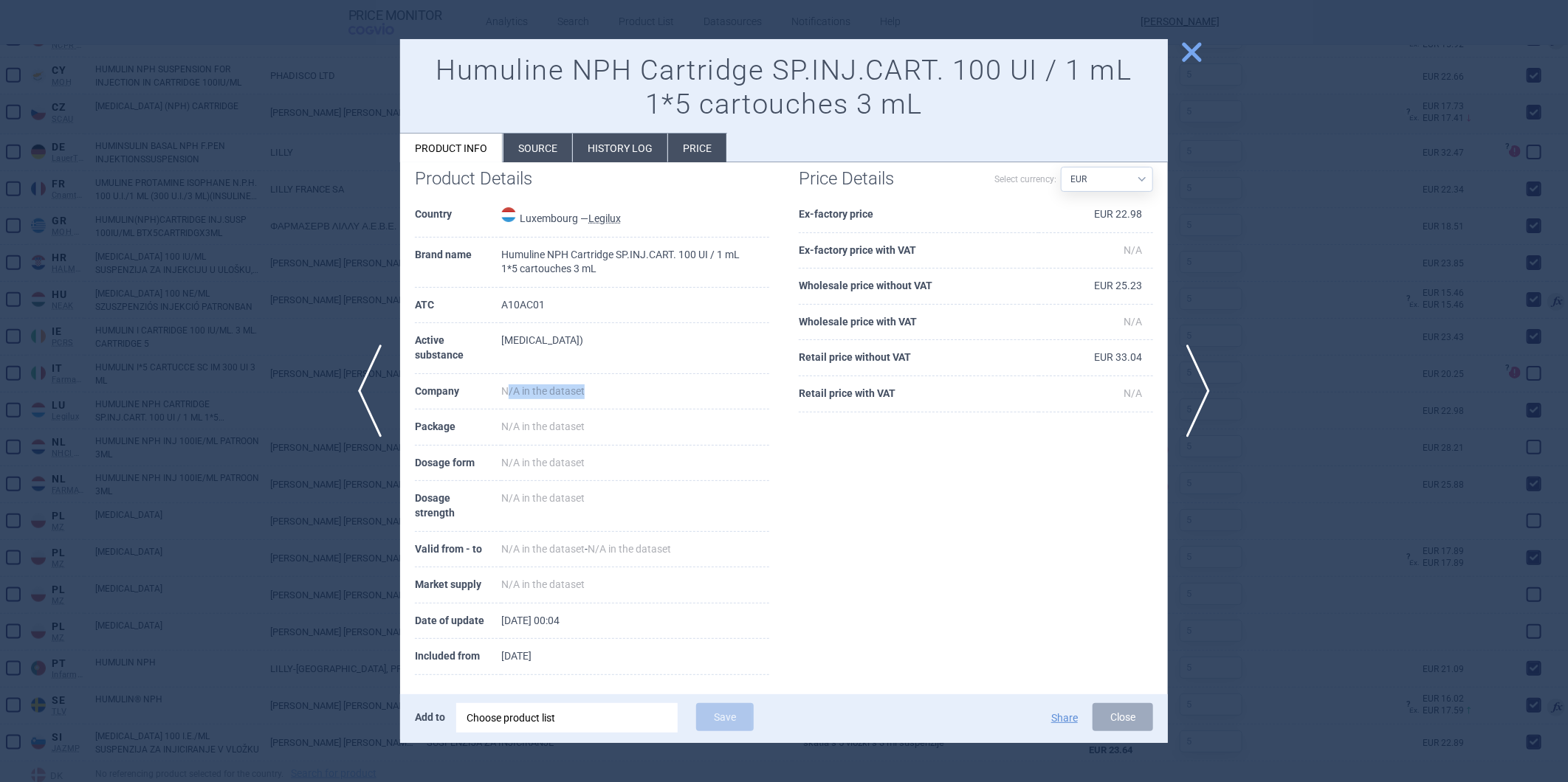
scroll to position [34, 0]
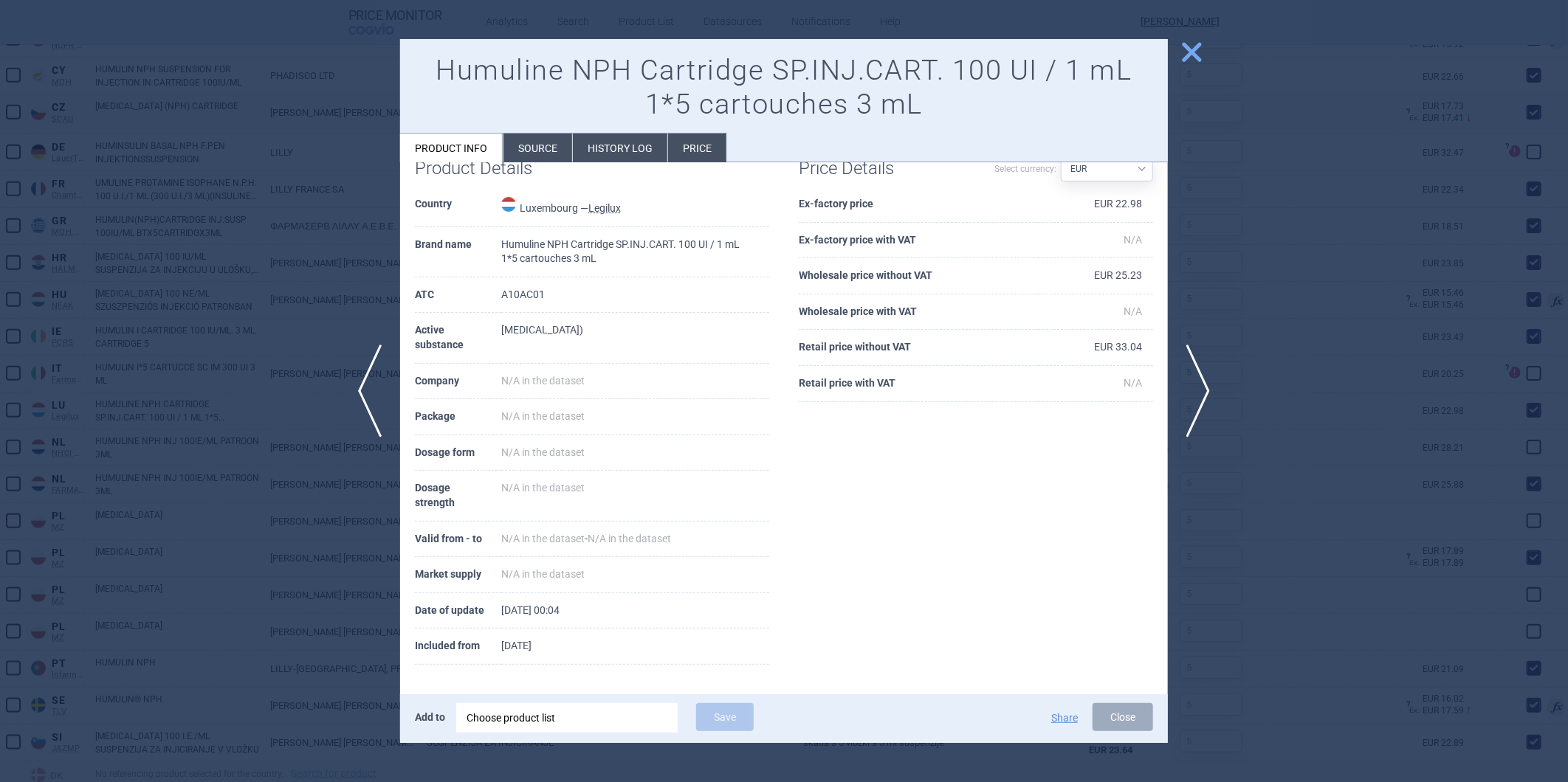
click at [1205, 48] on div at bounding box center [784, 391] width 1568 height 782
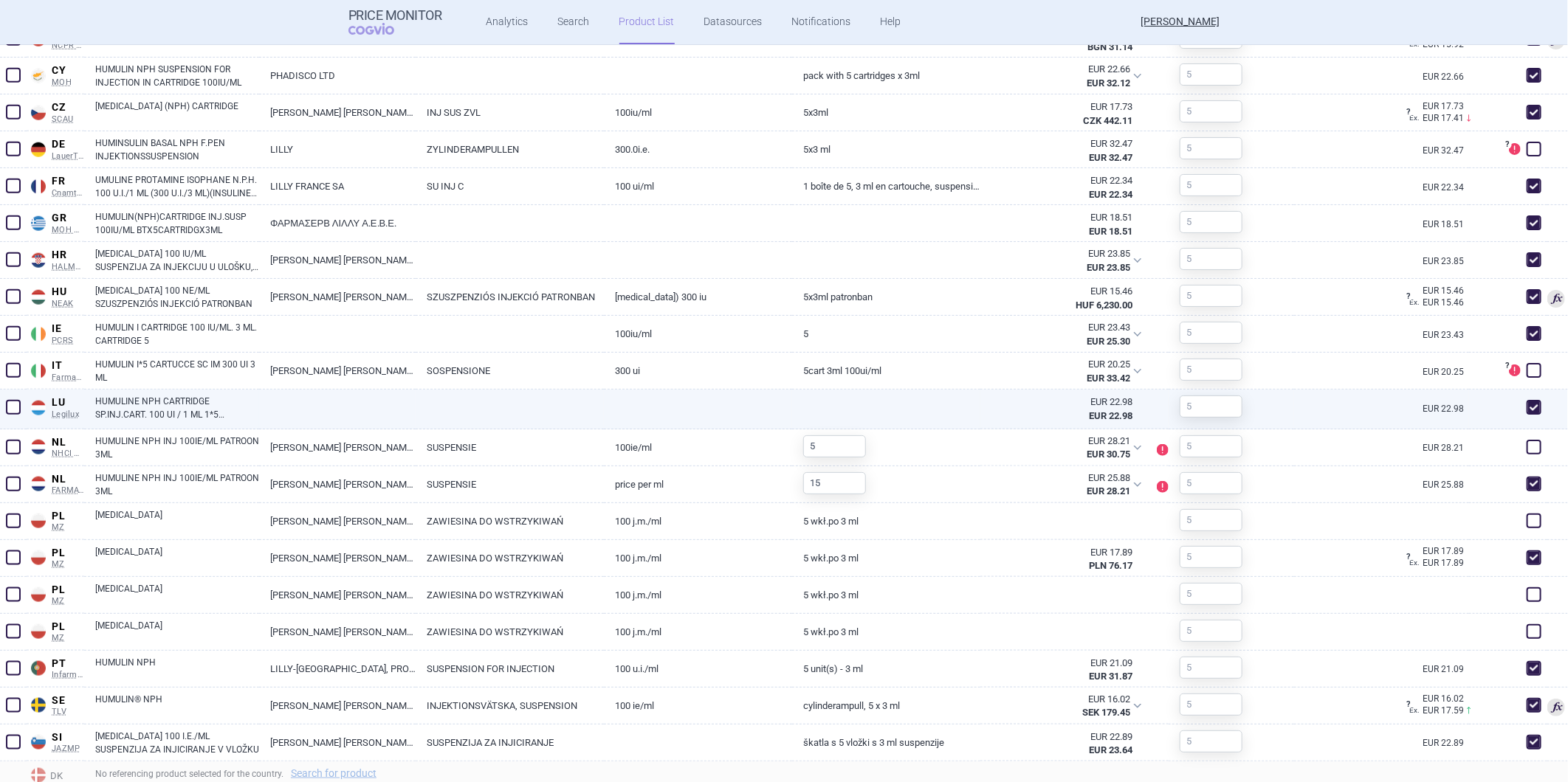
click at [134, 399] on link "HUMULINE NPH CARTRIDGE SP.INJ.CART. 100 UI / 1 ML 1*5 CARTOUCHES 3 ML" at bounding box center [177, 408] width 164 height 27
select select "EUR"
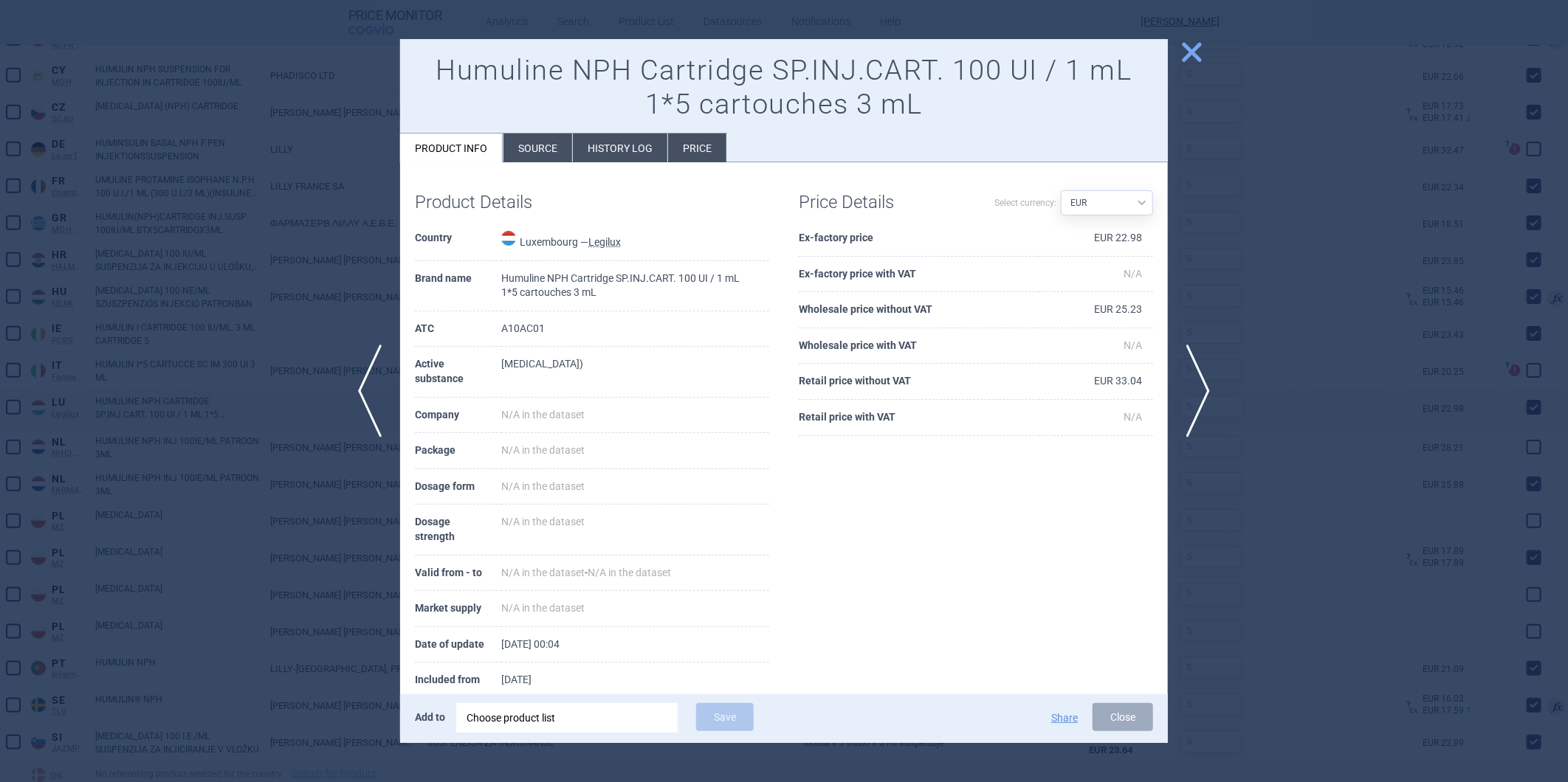
click at [509, 143] on li "Source" at bounding box center [537, 148] width 68 height 29
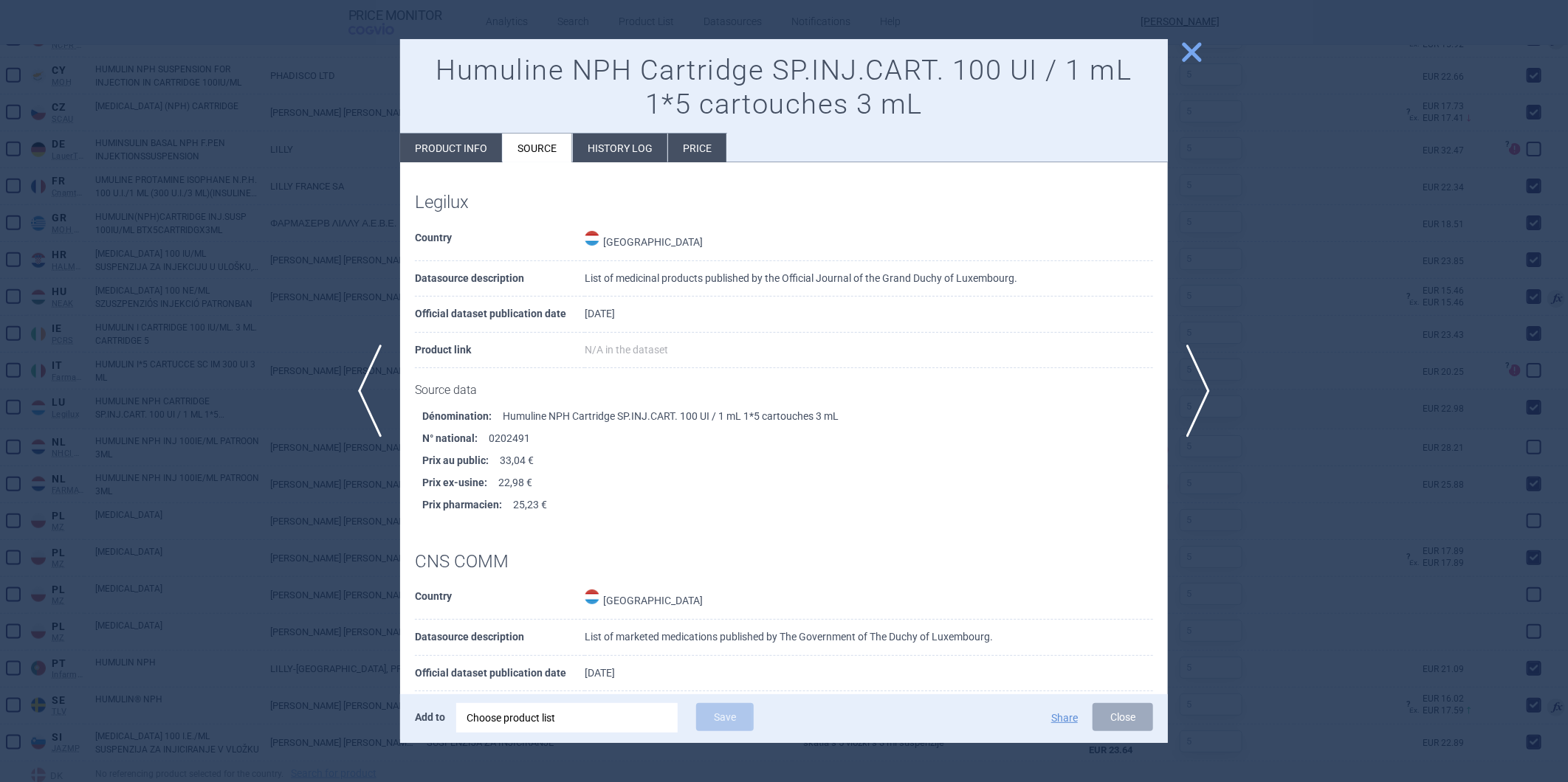
click at [640, 158] on li "History log" at bounding box center [619, 148] width 94 height 29
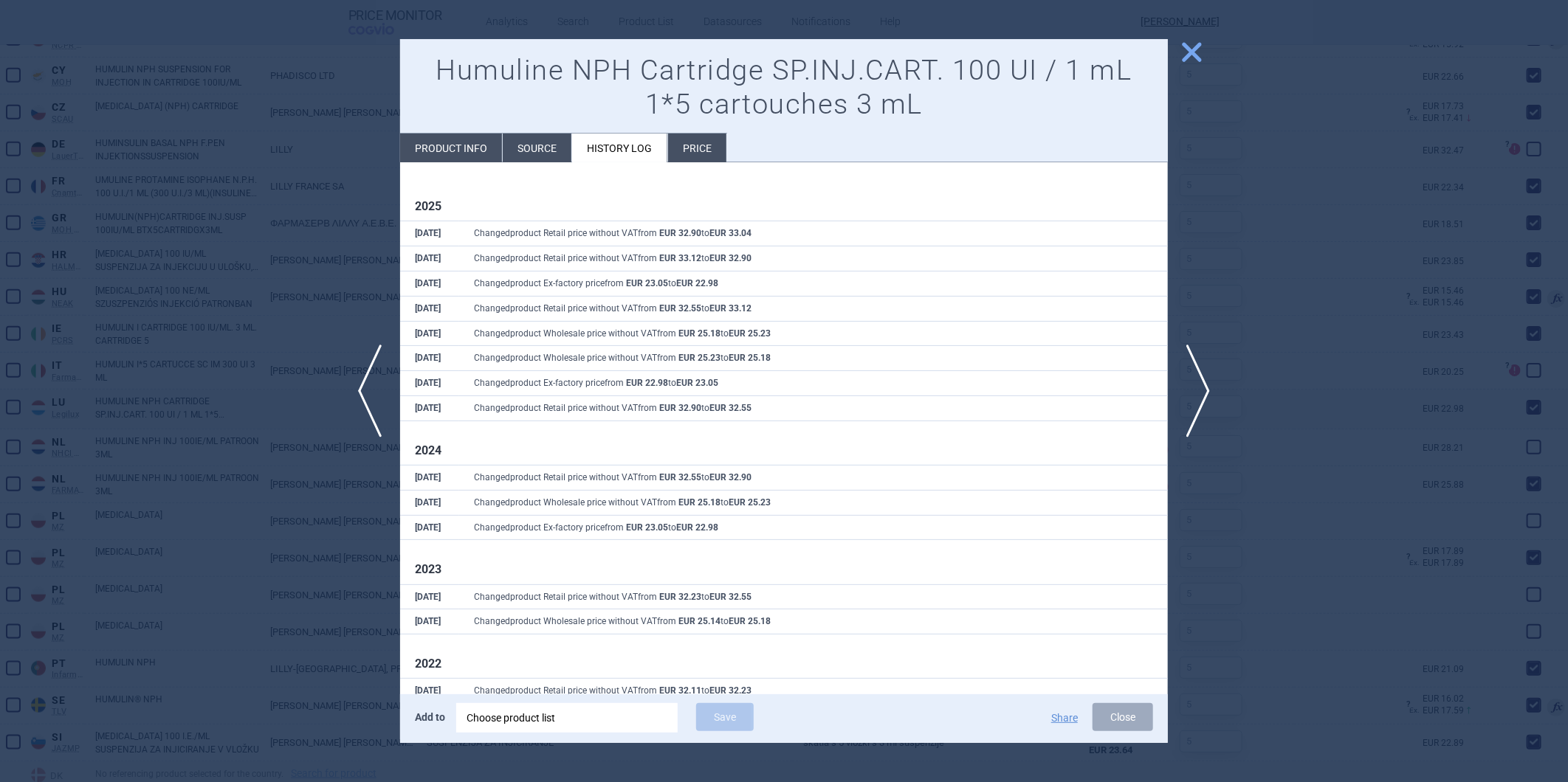
click at [698, 146] on li "Price" at bounding box center [697, 148] width 59 height 29
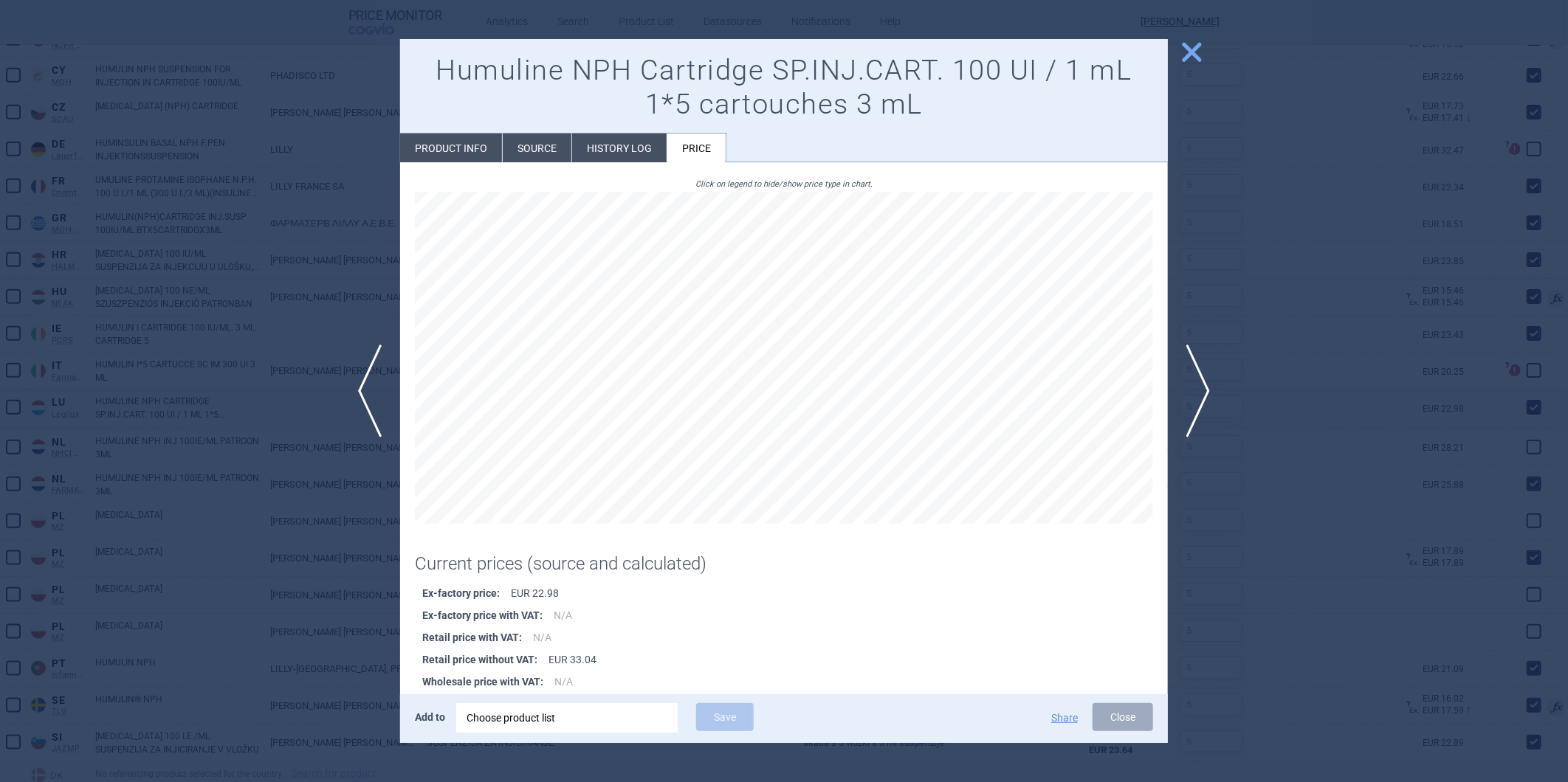
click at [529, 141] on li "Source" at bounding box center [537, 148] width 68 height 29
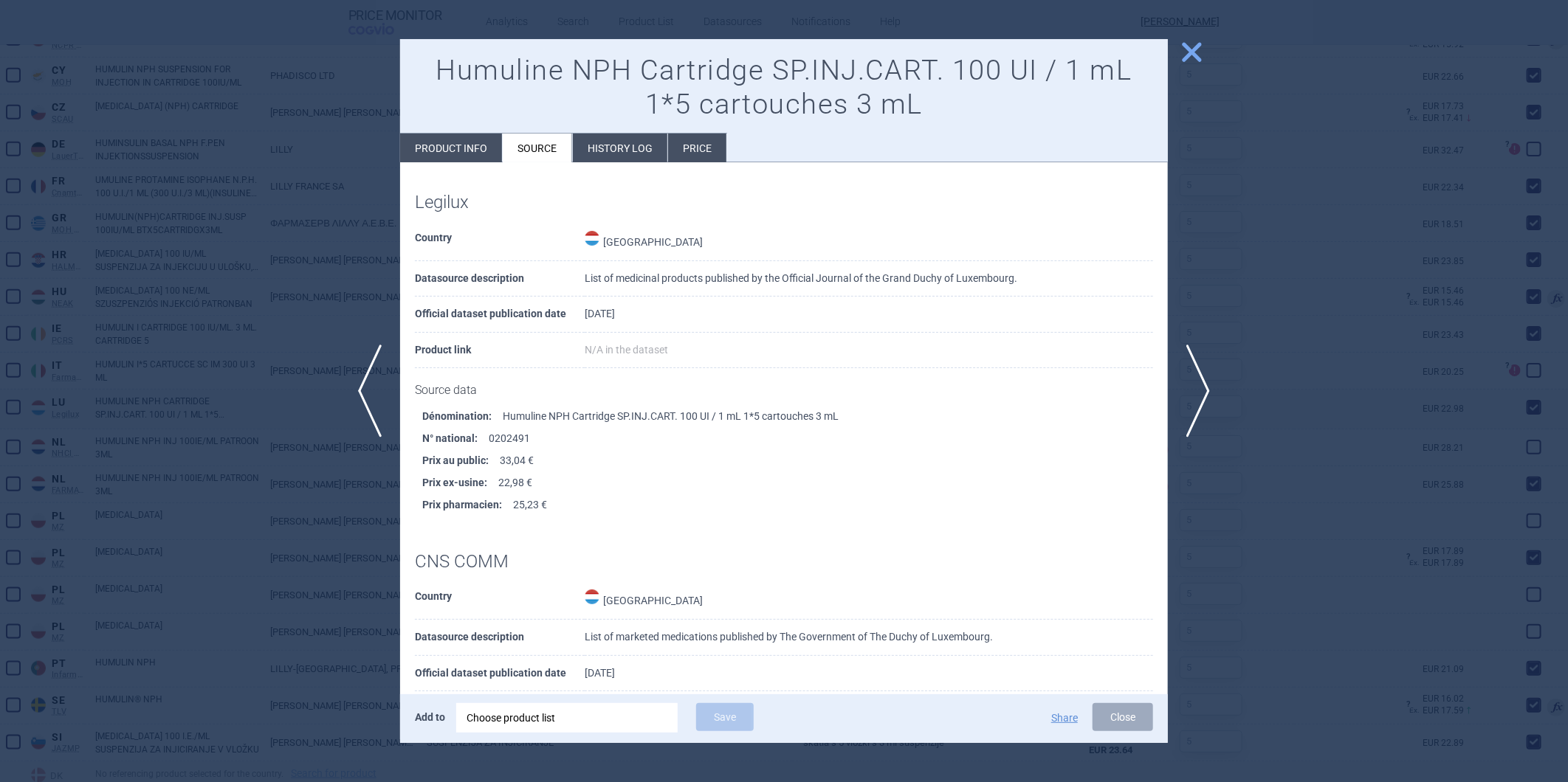
click at [444, 137] on li "Product info" at bounding box center [451, 148] width 102 height 29
select select "EUR"
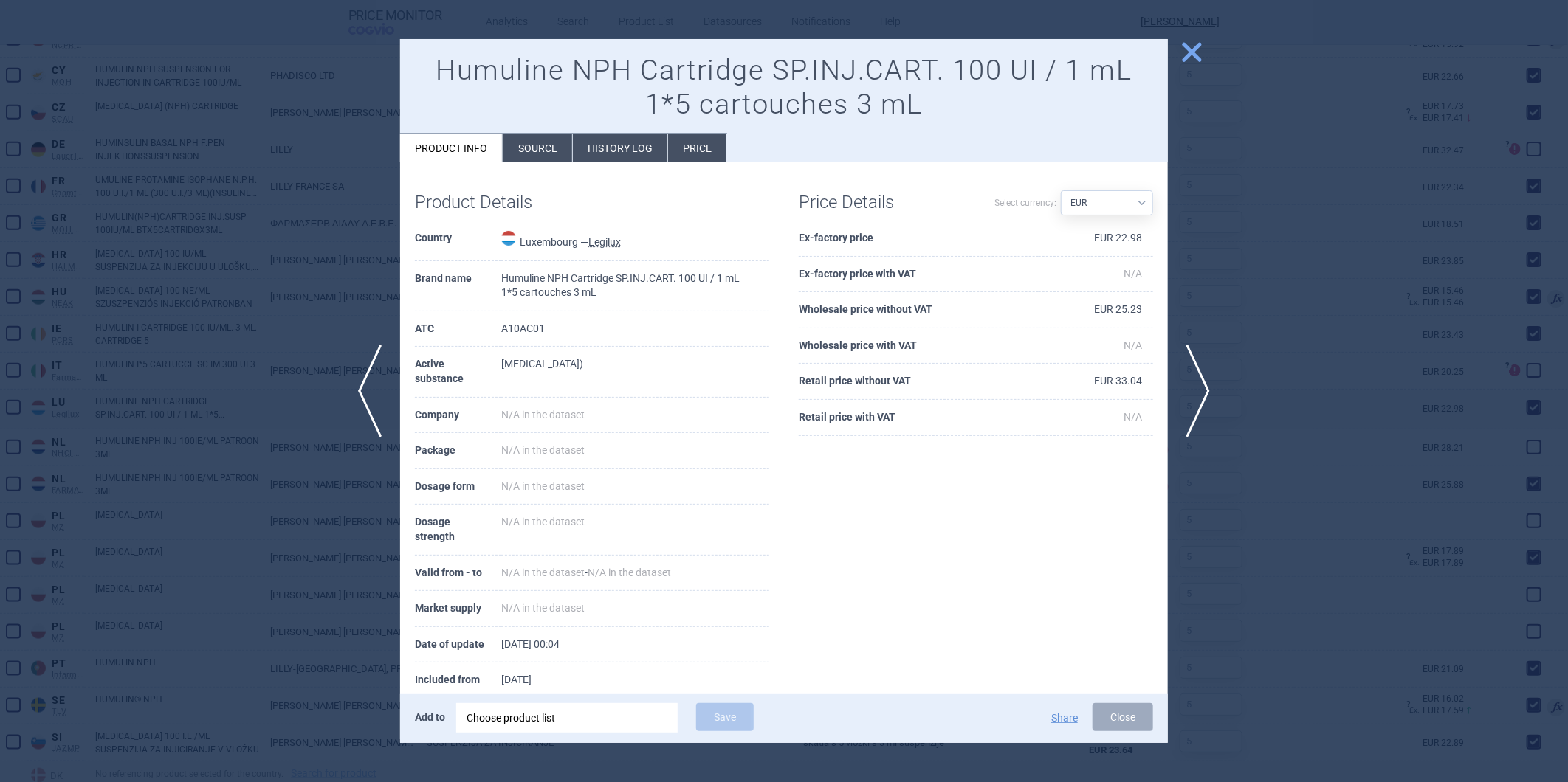
scroll to position [34, 0]
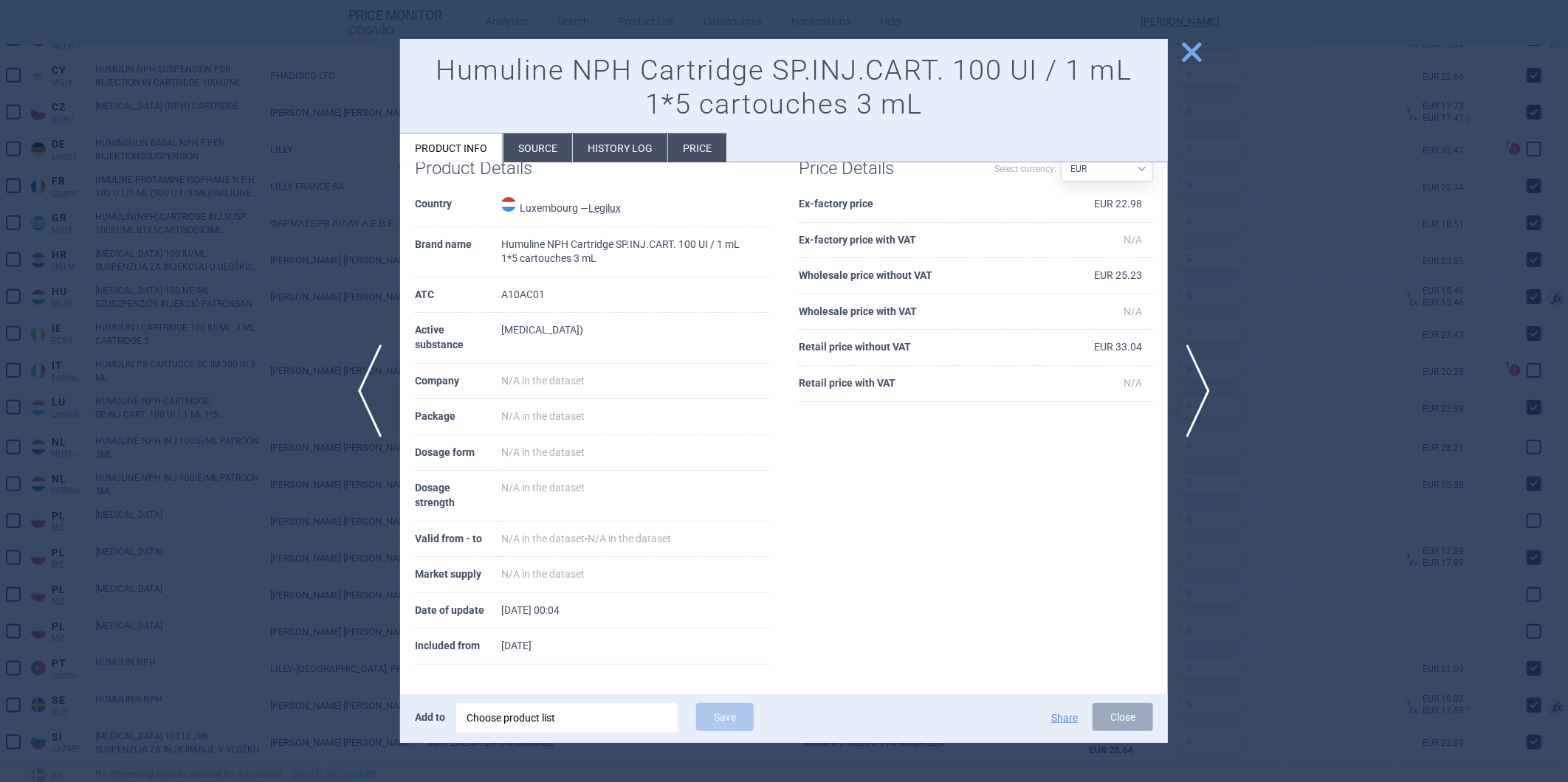
click at [548, 151] on li "Source" at bounding box center [537, 148] width 68 height 29
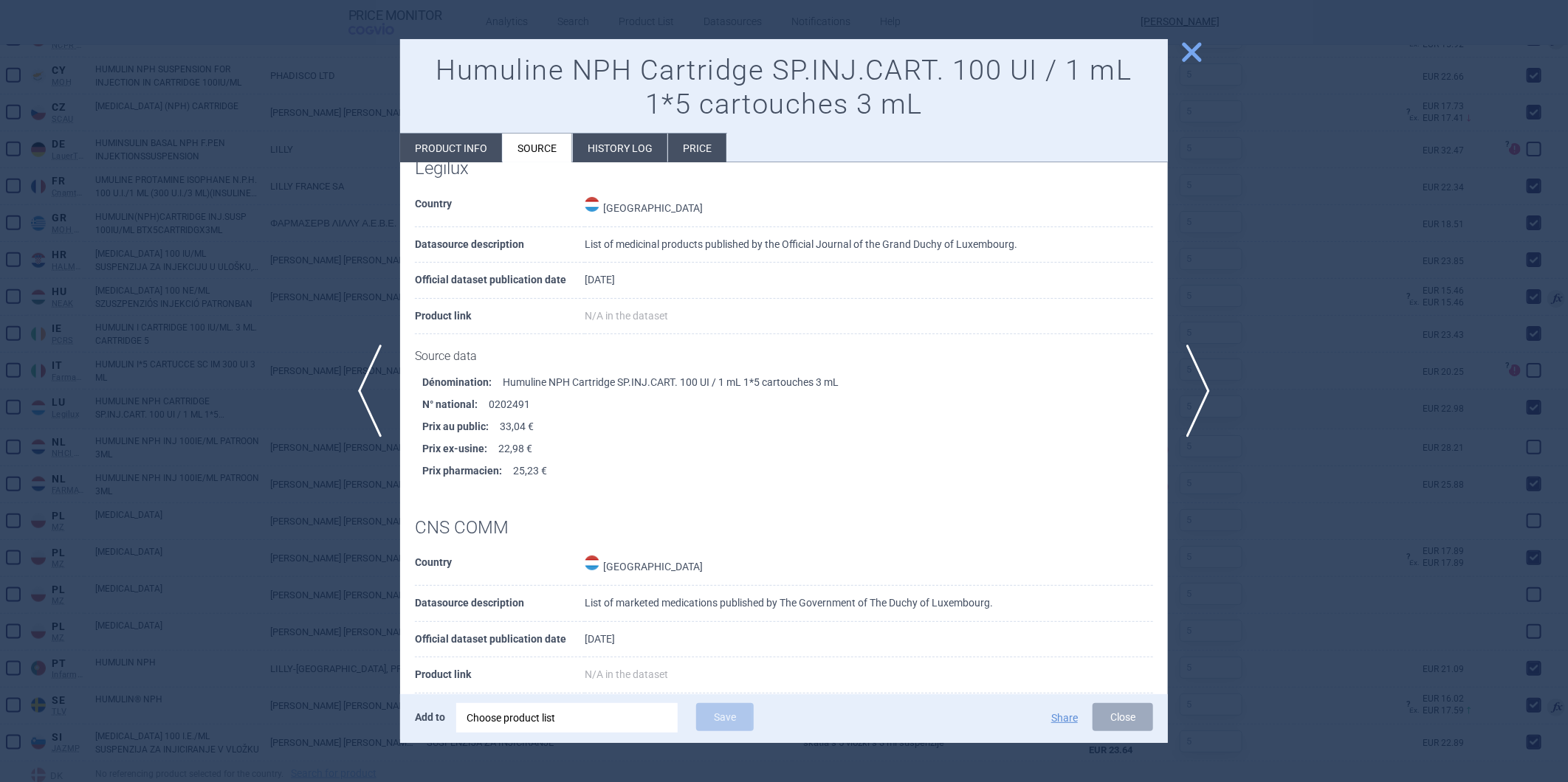
click at [602, 135] on li "History log" at bounding box center [619, 148] width 94 height 29
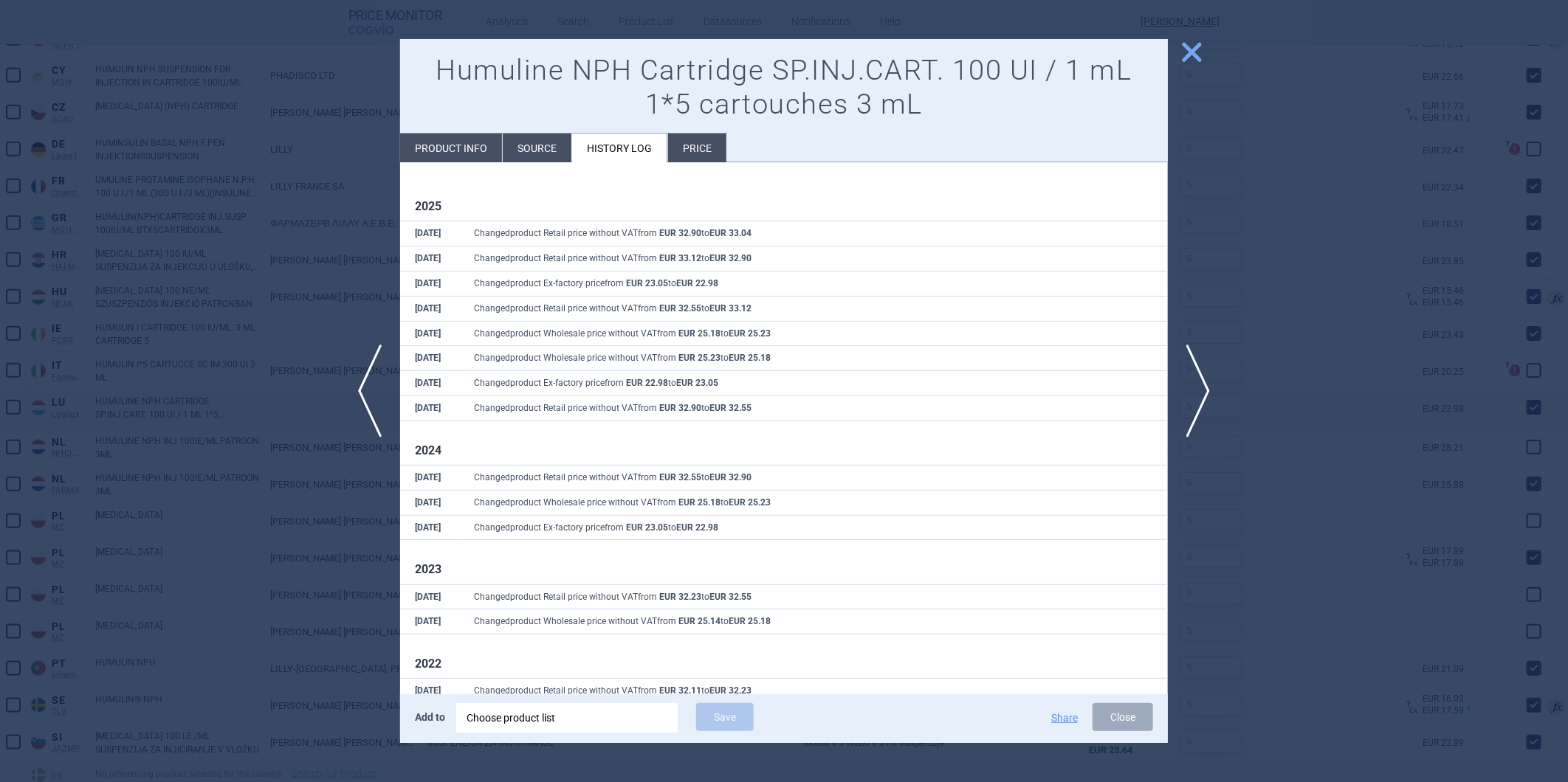
click at [522, 149] on li "Source" at bounding box center [537, 148] width 68 height 29
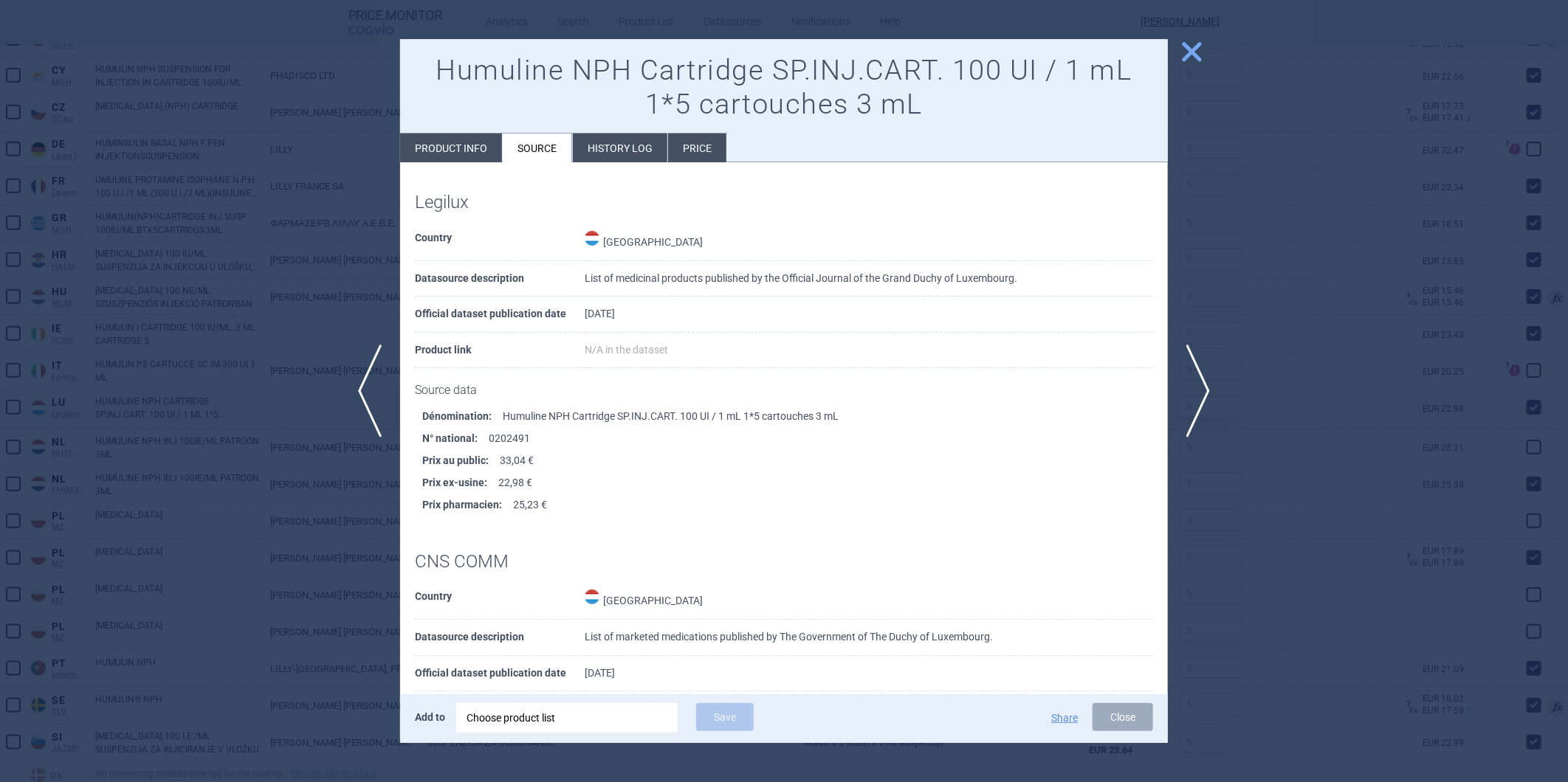
click at [1198, 46] on span "close" at bounding box center [1192, 52] width 26 height 26
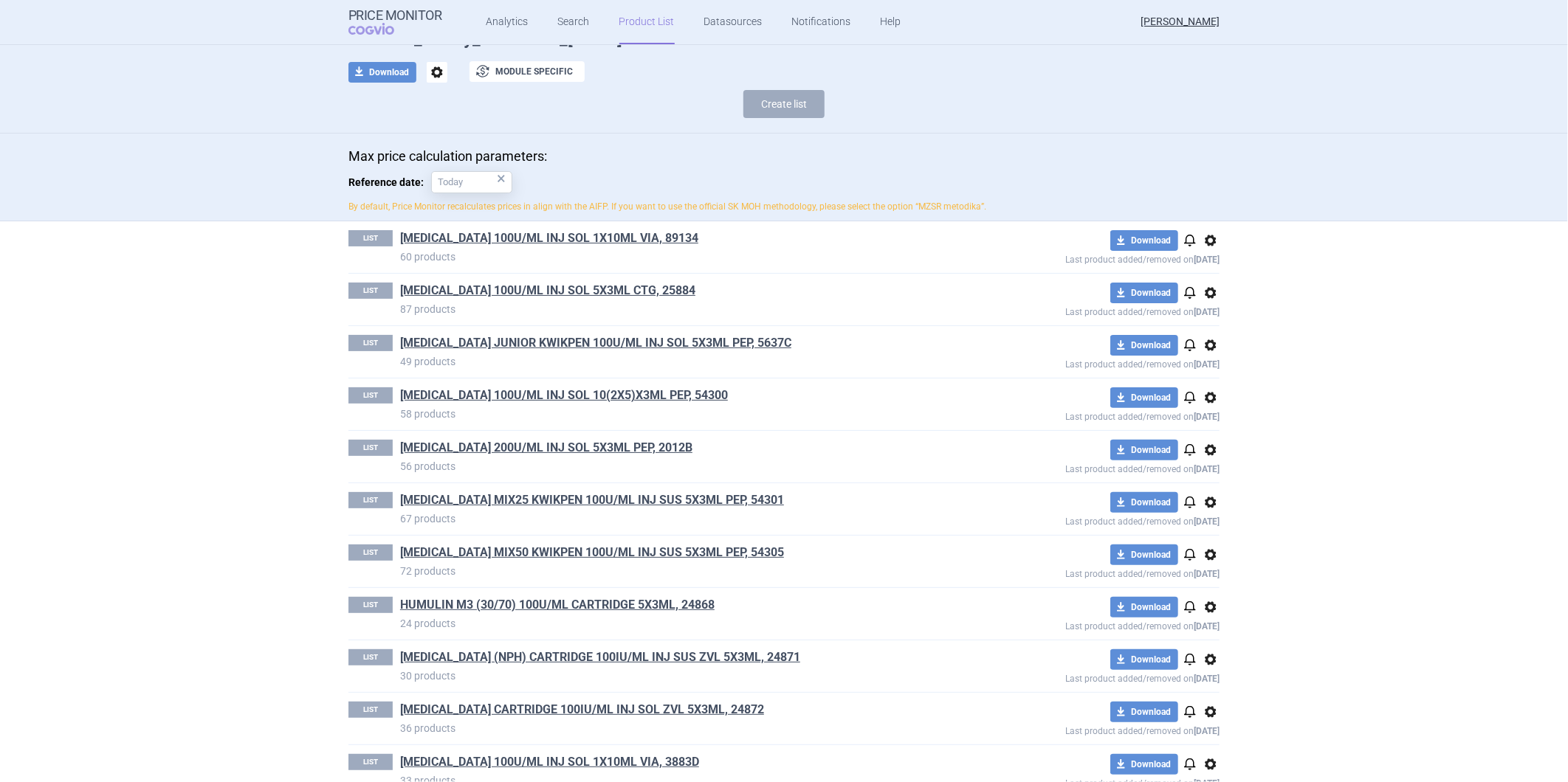
scroll to position [164, 0]
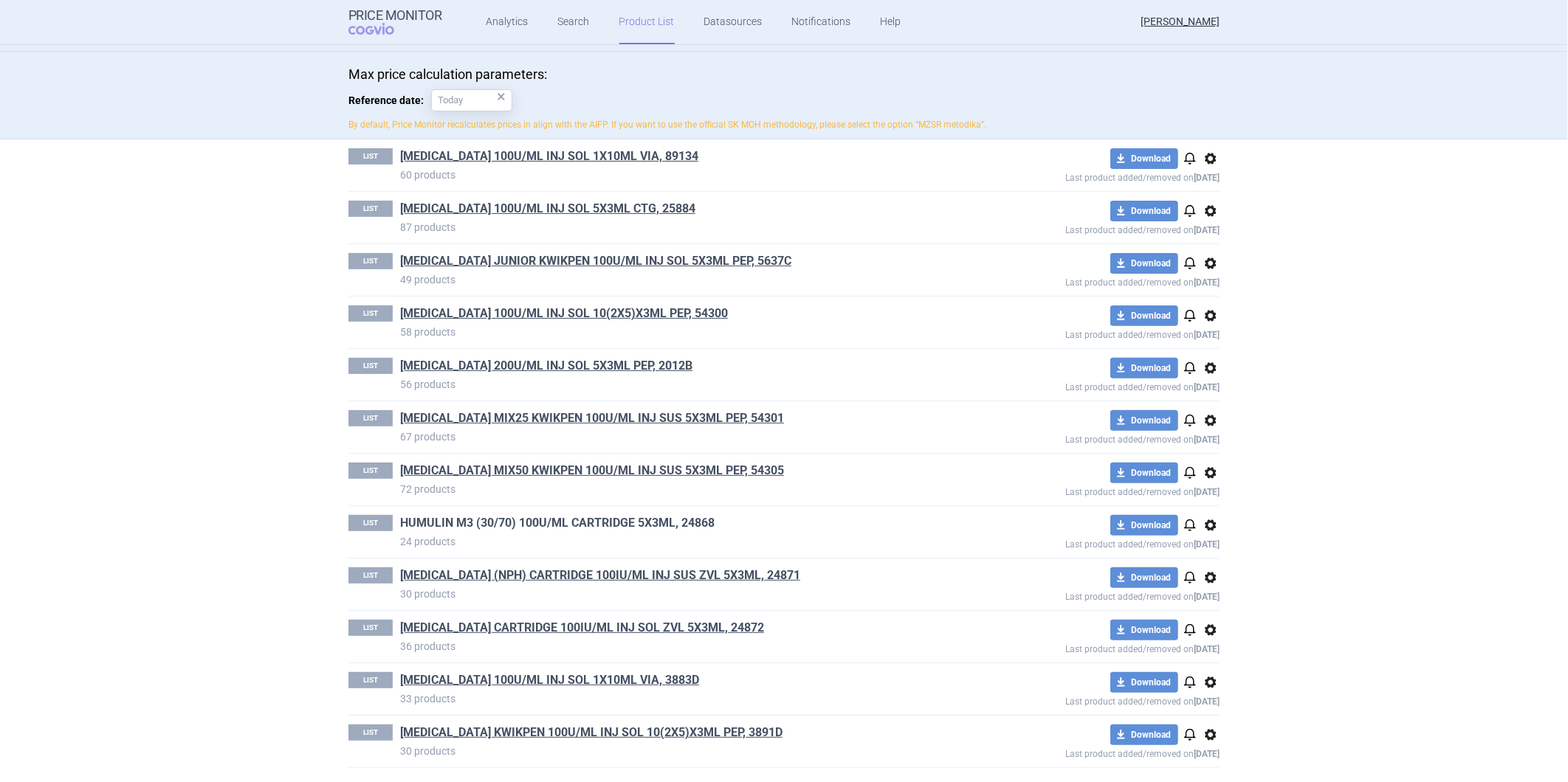
click at [522, 519] on link "HUMULIN M3 (30/70) 100U/ML CARTRIDGE 5X3ML, 24868" at bounding box center [557, 523] width 315 height 16
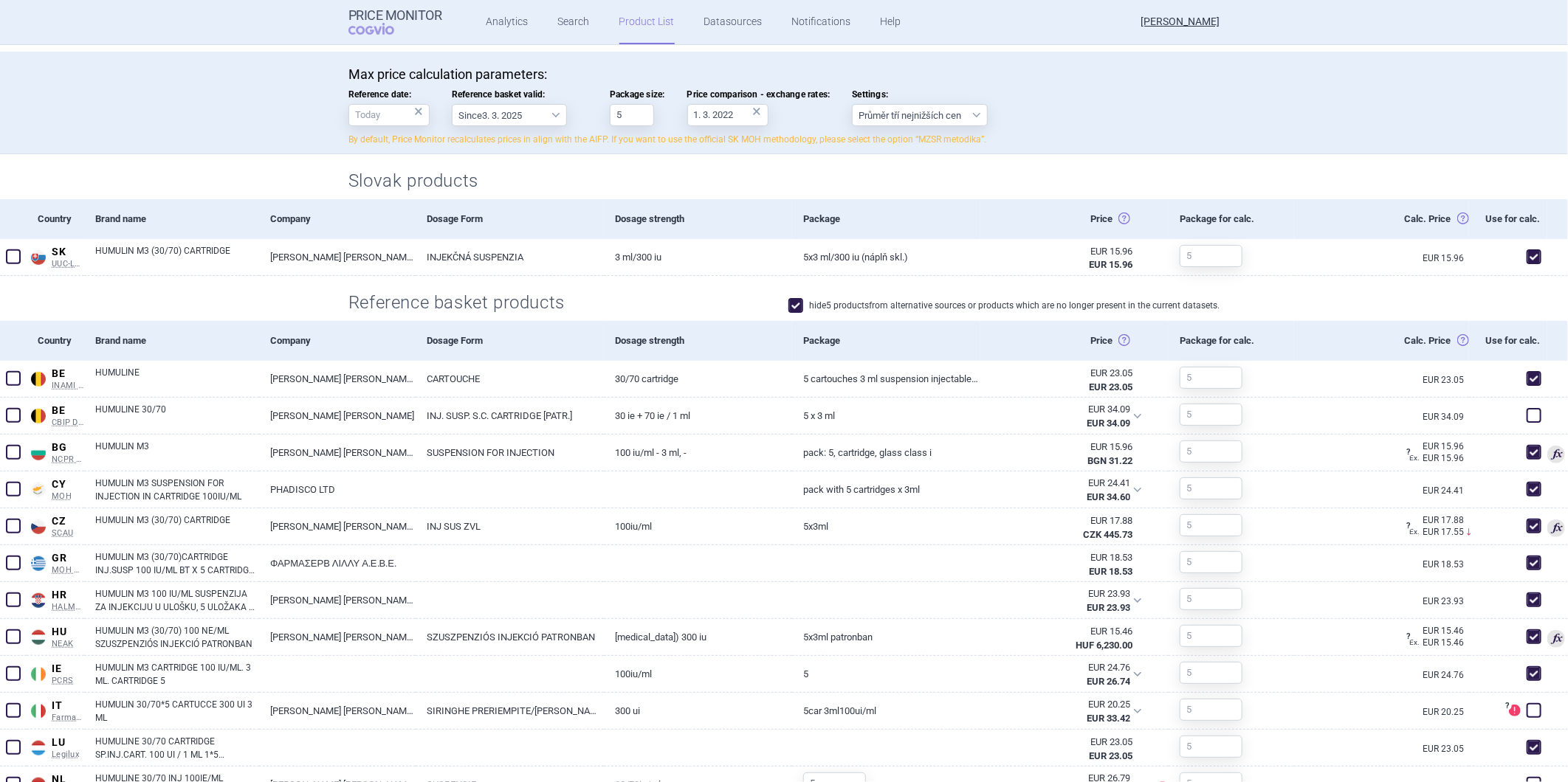
scroll to position [410, 0]
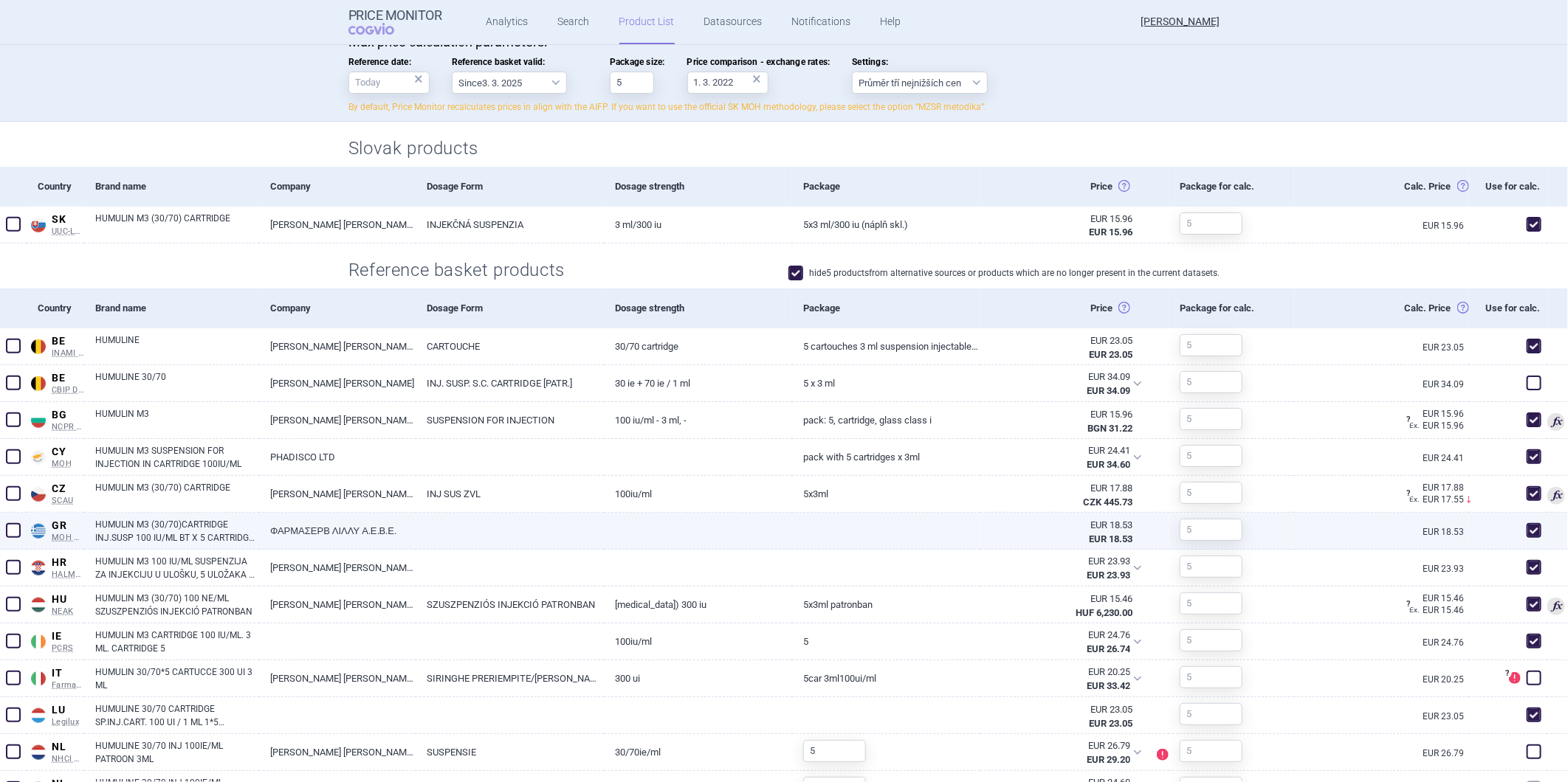
click at [137, 537] on link "HUMULIN M3 (30/70)CARTRIDGE INJ.SUSP 100 IU/ML BT X 5 CARTRIDGES X 3ML" at bounding box center [177, 531] width 164 height 27
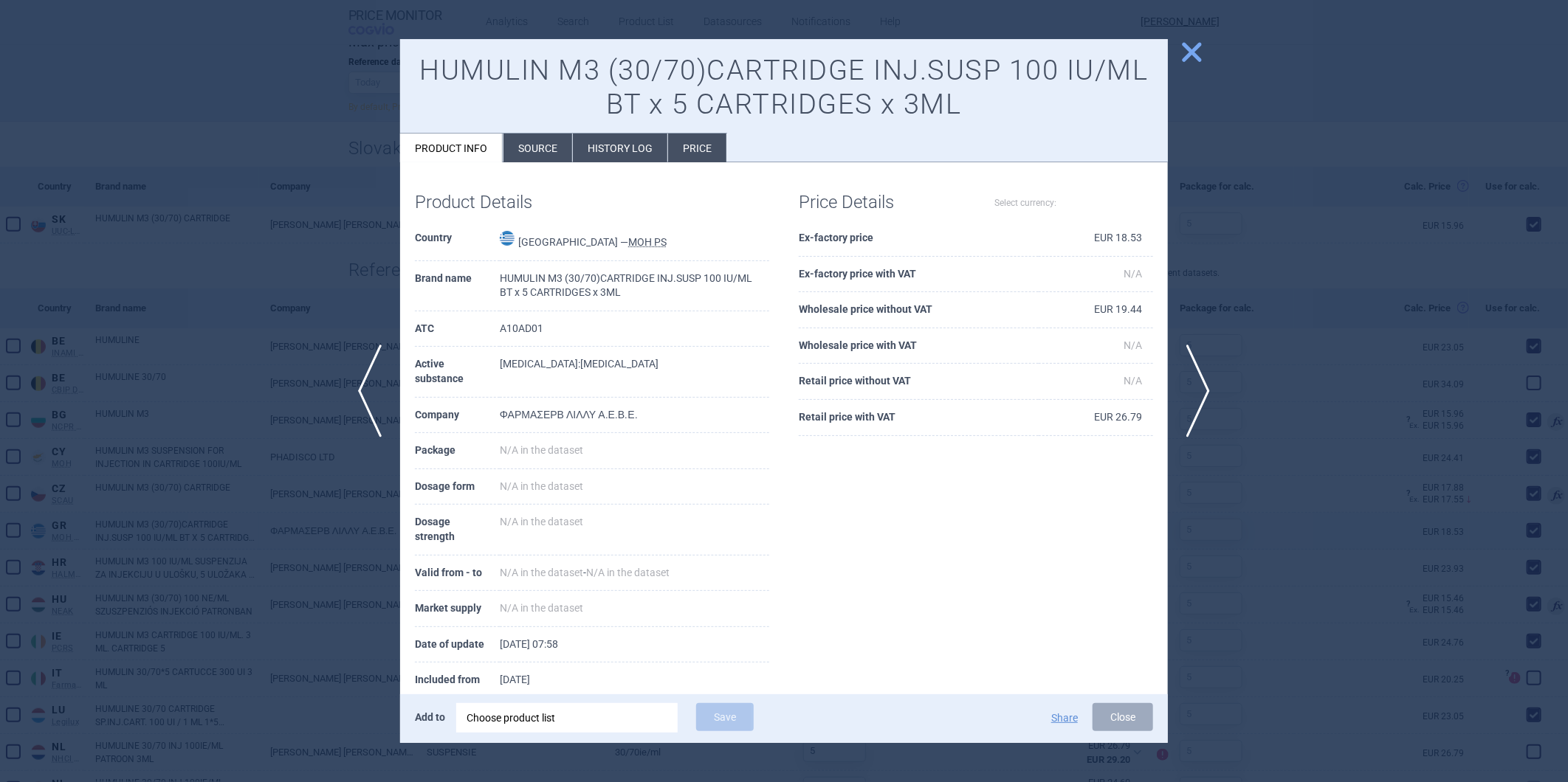
select select "EUR"
click at [571, 416] on td "ΦΑΡΜΑΣΕΡΒ ΛΙΛΛΥ Α.Ε.Β.Ε." at bounding box center [634, 416] width 269 height 36
click at [537, 145] on li "Source" at bounding box center [537, 148] width 68 height 29
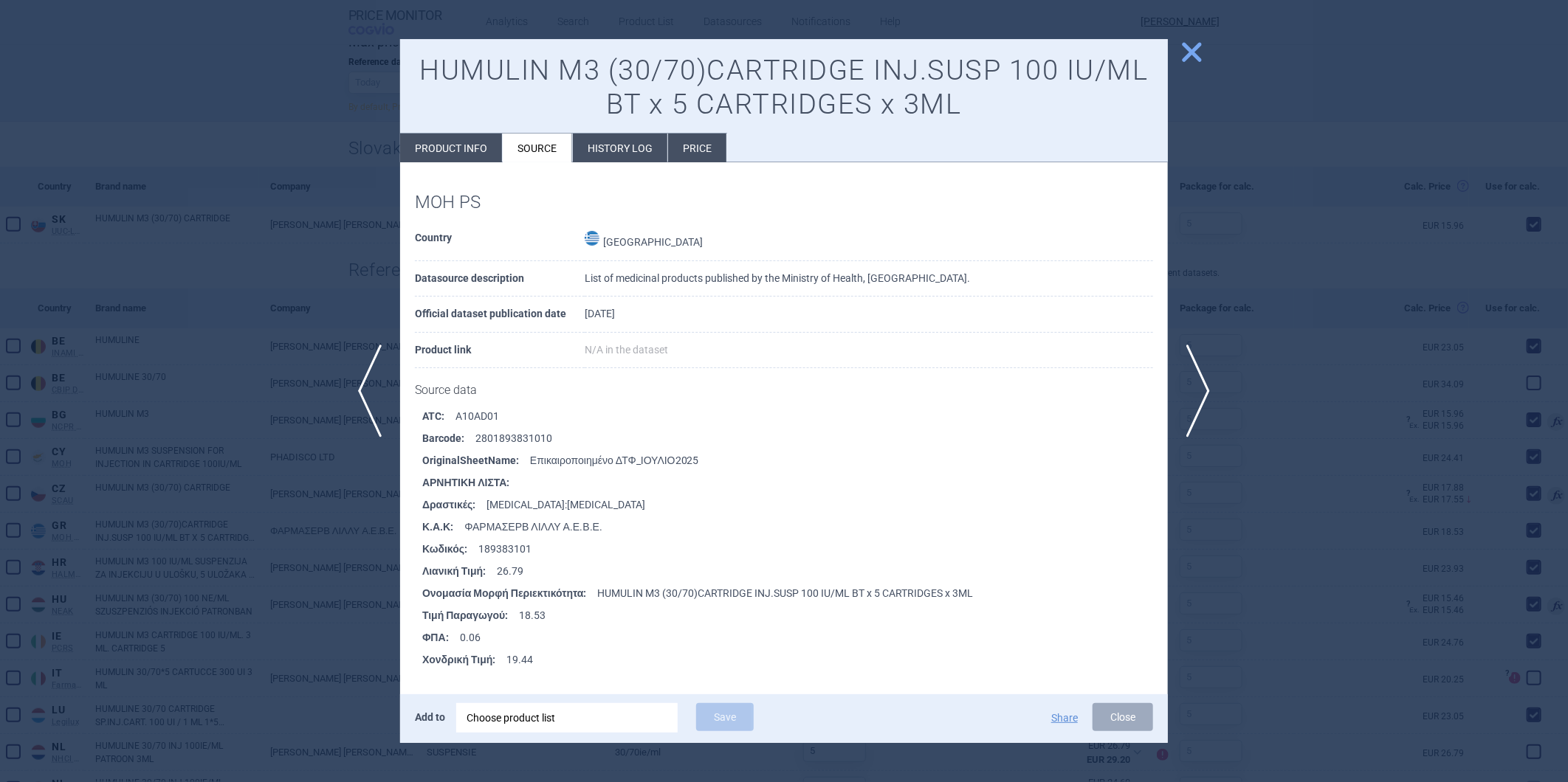
click at [606, 158] on li "History log" at bounding box center [619, 148] width 94 height 29
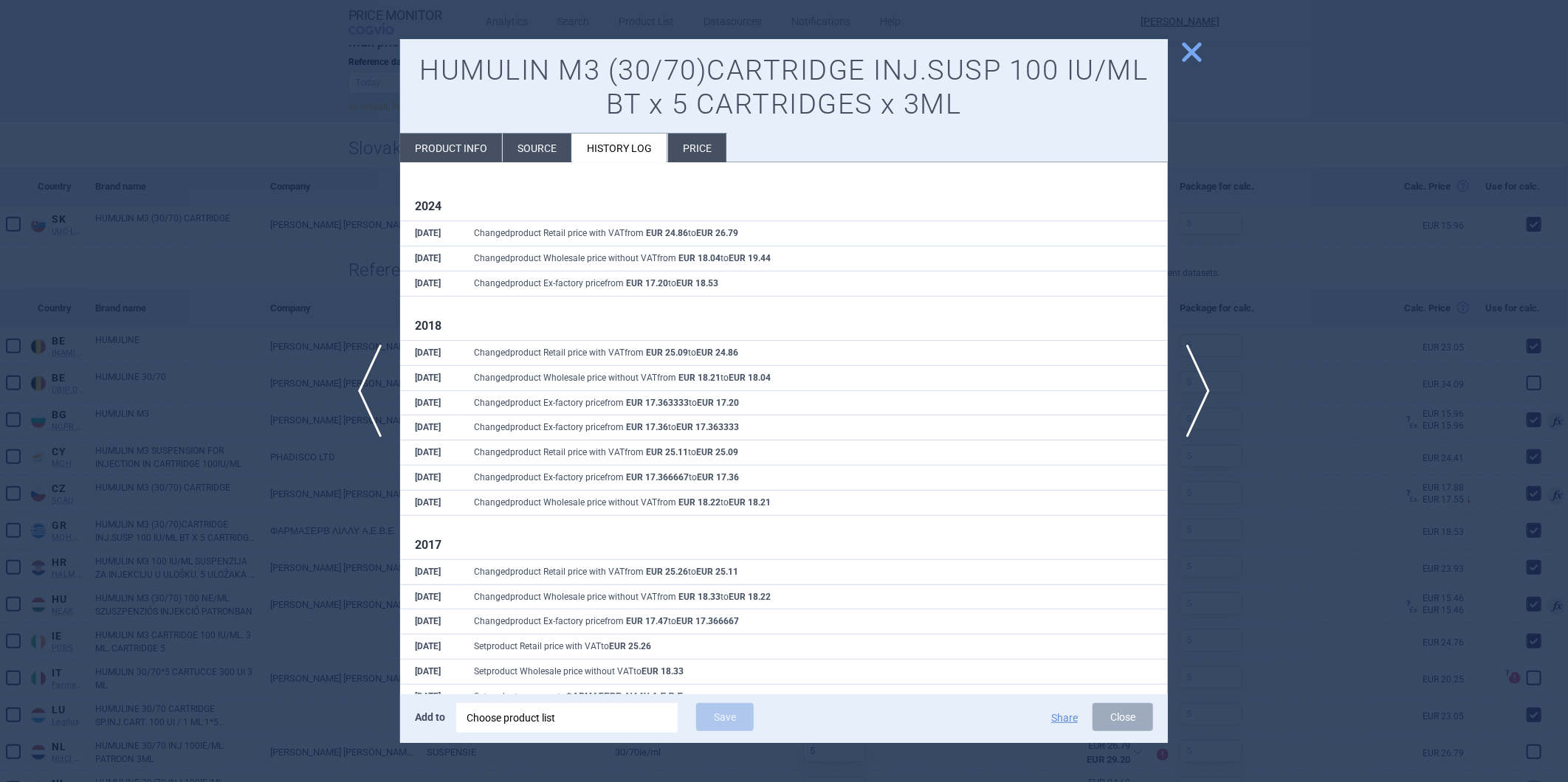
click at [696, 146] on li "Price" at bounding box center [697, 148] width 59 height 29
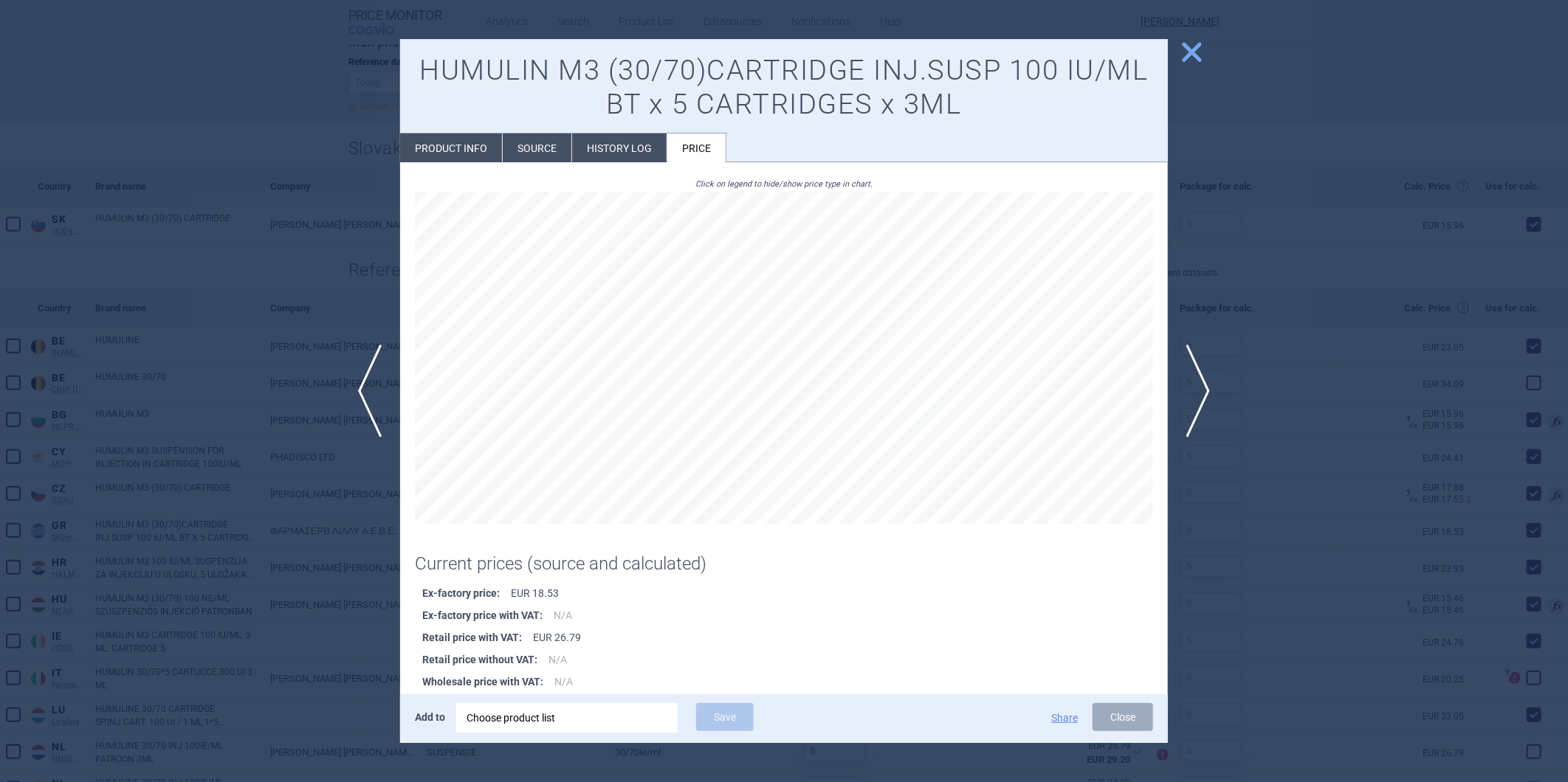
click at [592, 140] on li "History log" at bounding box center [618, 148] width 94 height 29
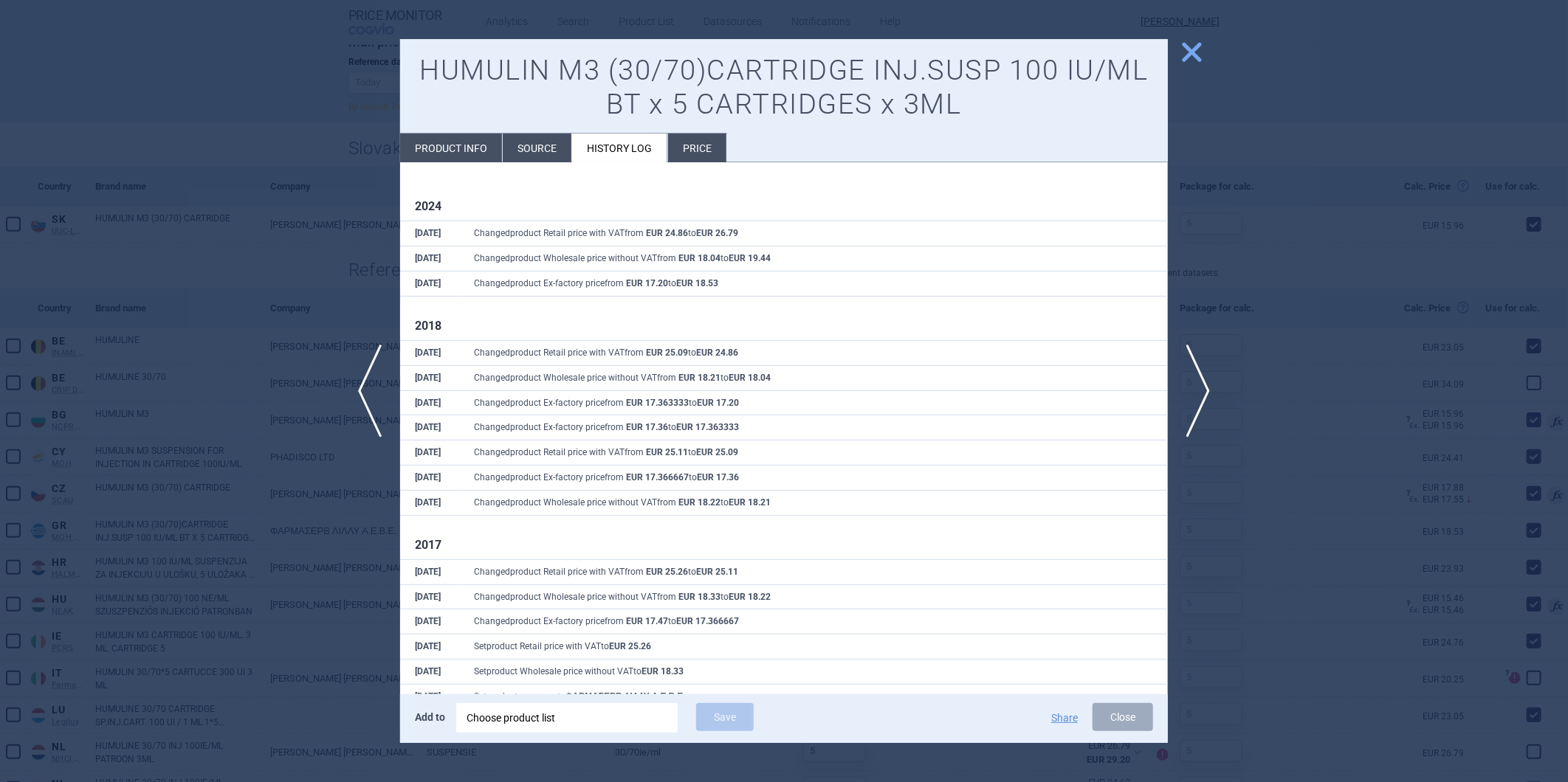
click at [517, 143] on li "Source" at bounding box center [537, 148] width 68 height 29
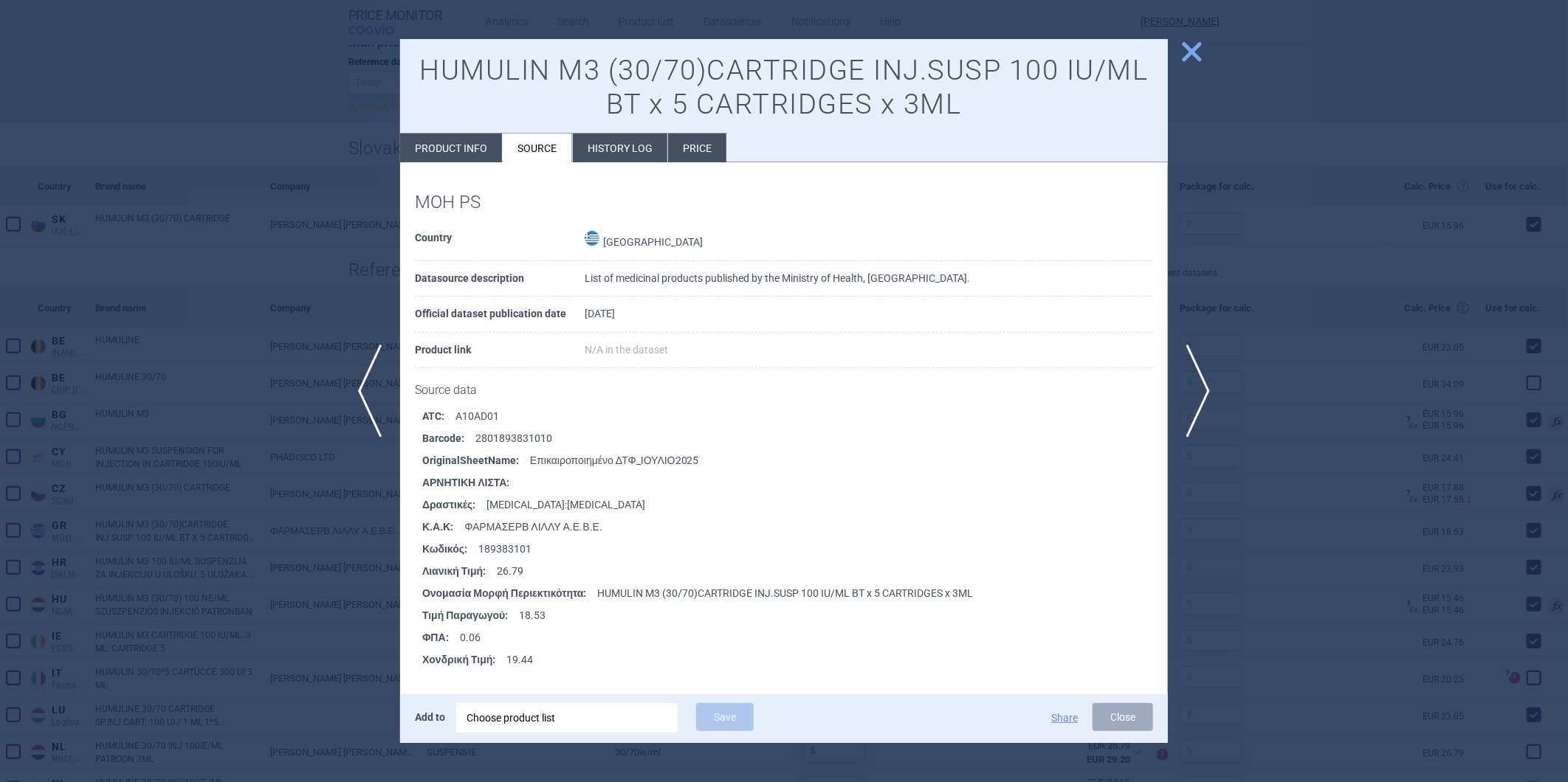
click at [1197, 49] on span "close" at bounding box center [1192, 52] width 26 height 26
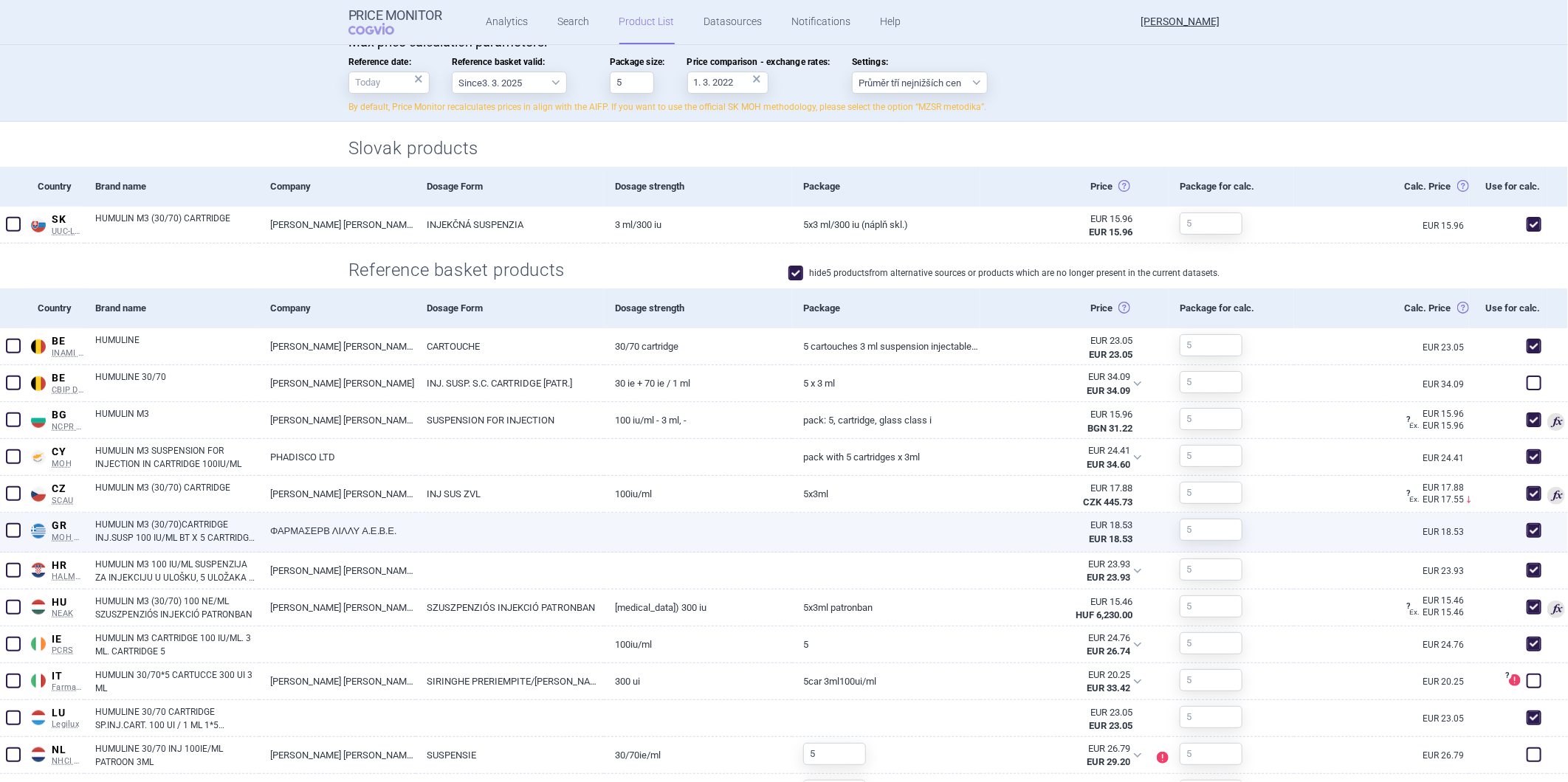
click at [196, 526] on link "HUMULIN M3 (30/70)CARTRIDGE INJ.SUSP 100 IU/ML BT X 5 CARTRIDGES X 3ML" at bounding box center [177, 531] width 164 height 27
select select "EUR"
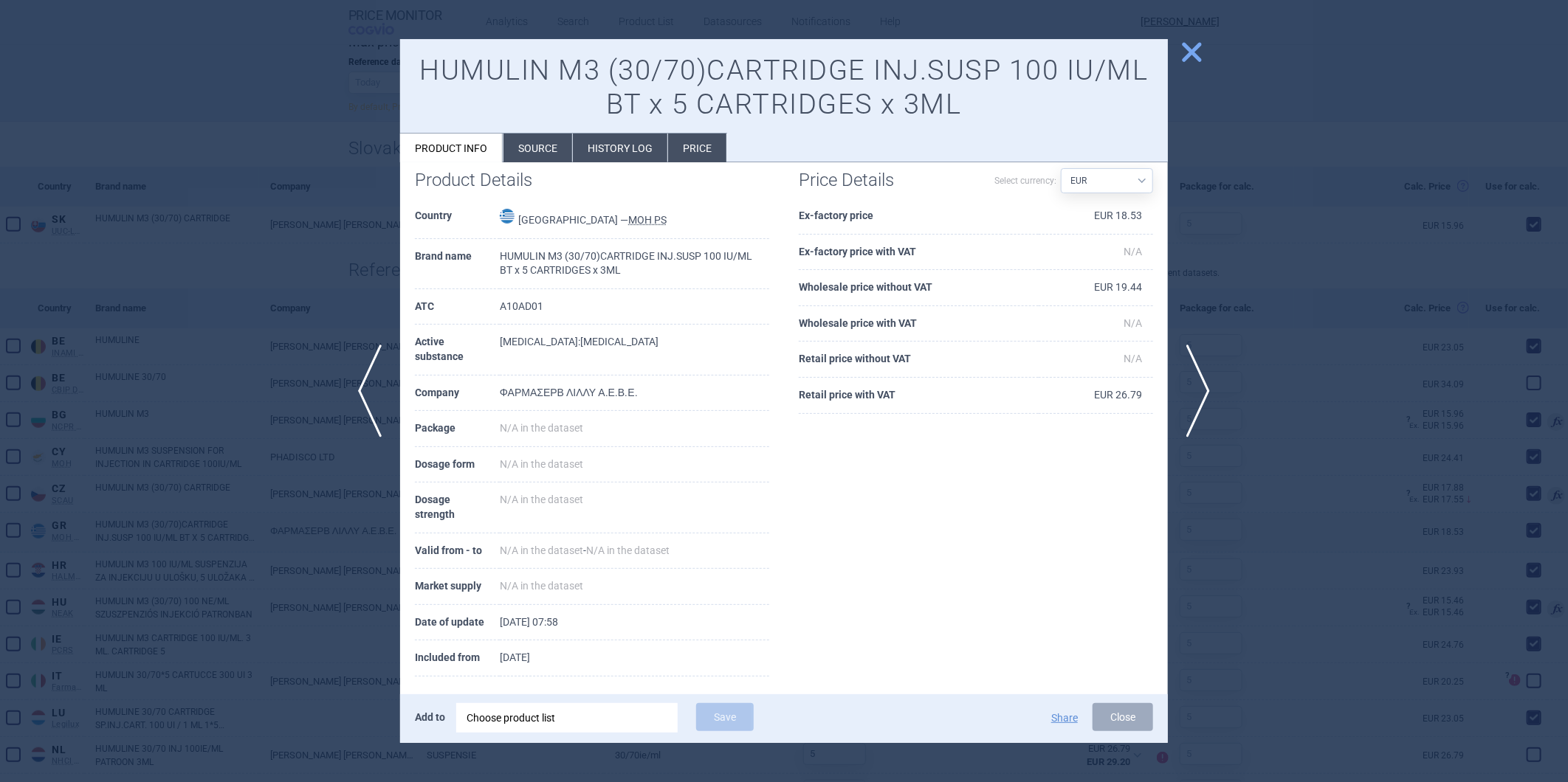
scroll to position [34, 0]
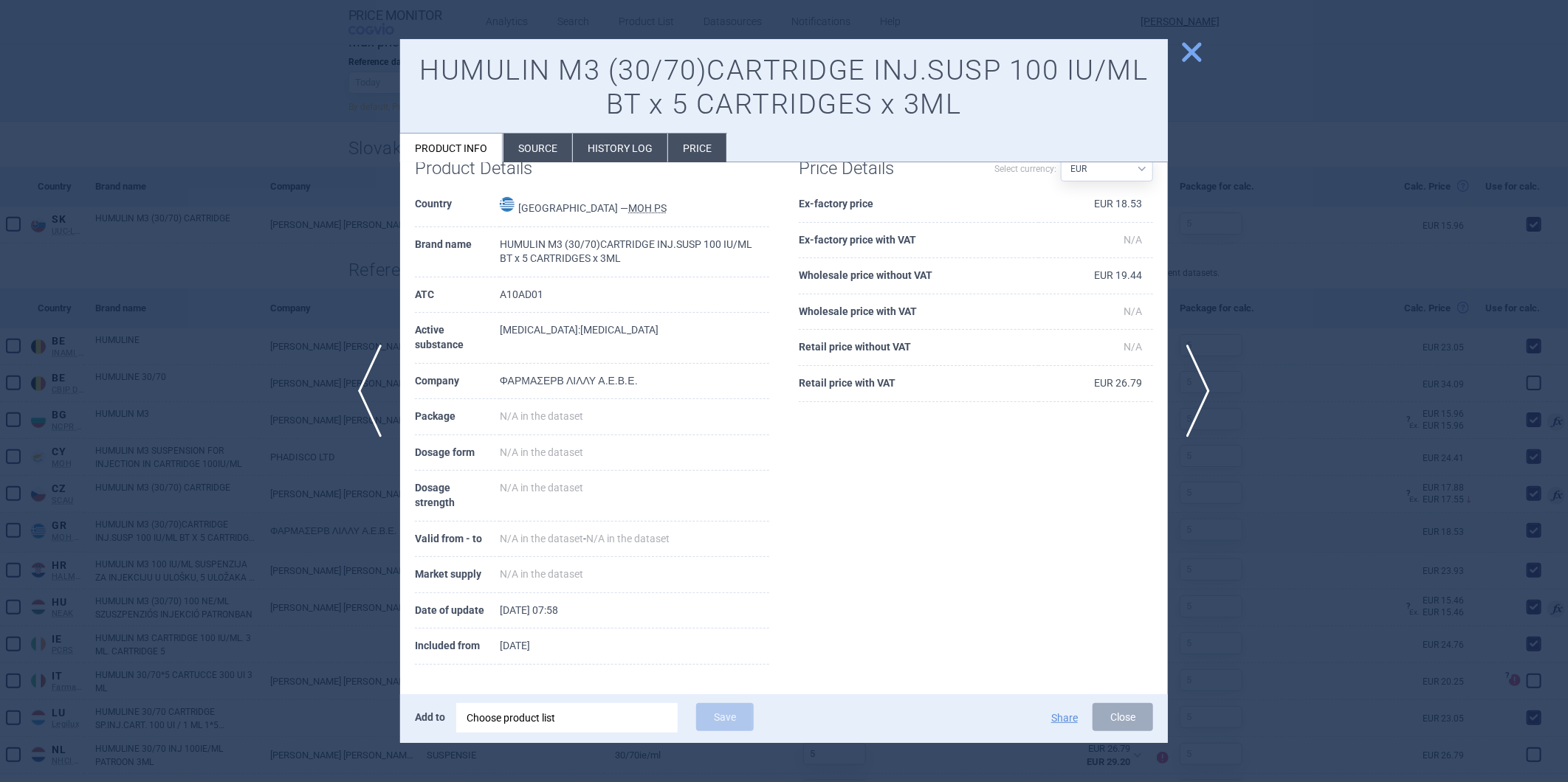
click at [540, 144] on li "Source" at bounding box center [537, 148] width 68 height 29
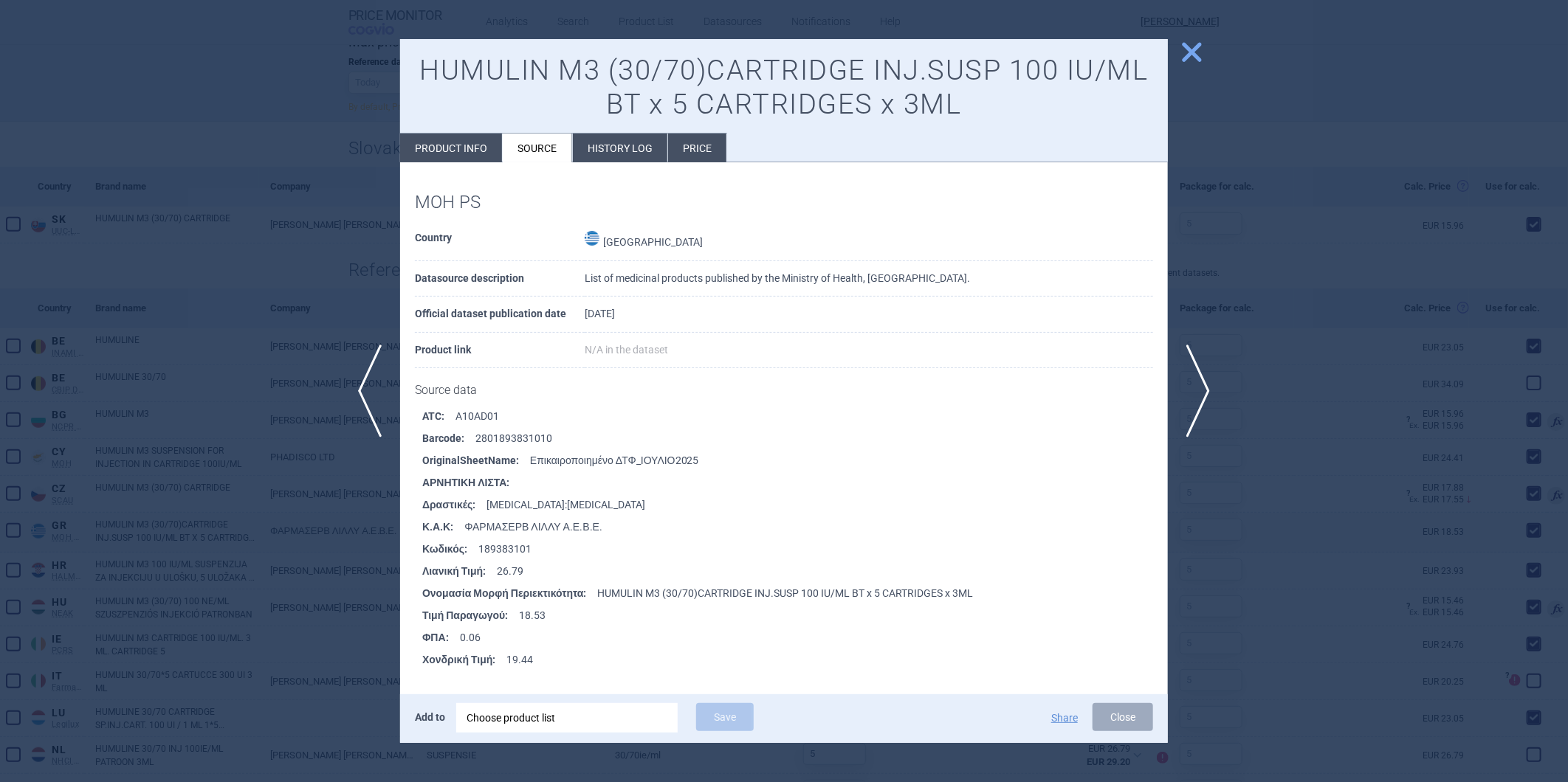
click at [622, 142] on li "History log" at bounding box center [619, 148] width 94 height 29
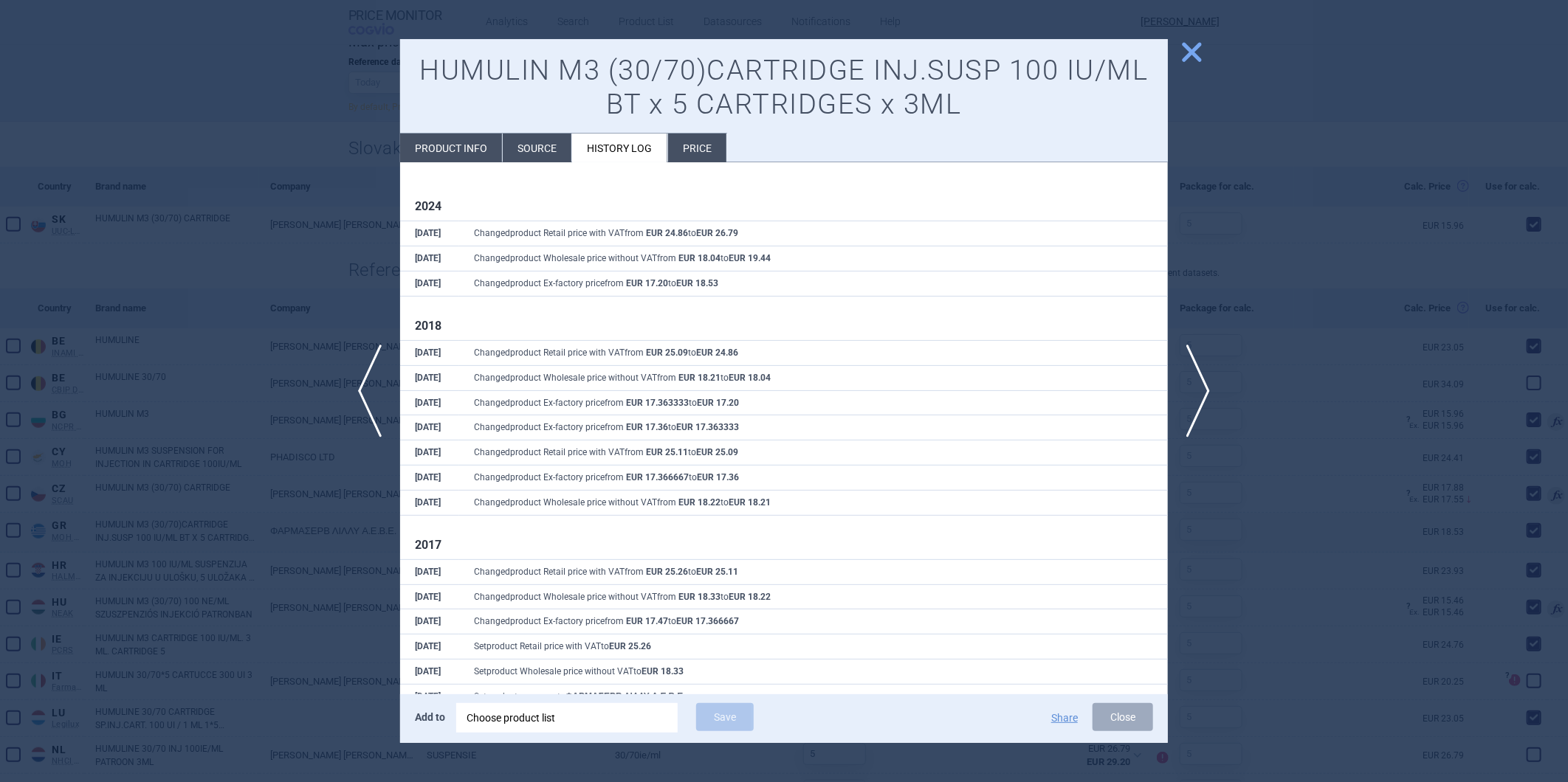
click at [703, 146] on li "Price" at bounding box center [697, 148] width 59 height 29
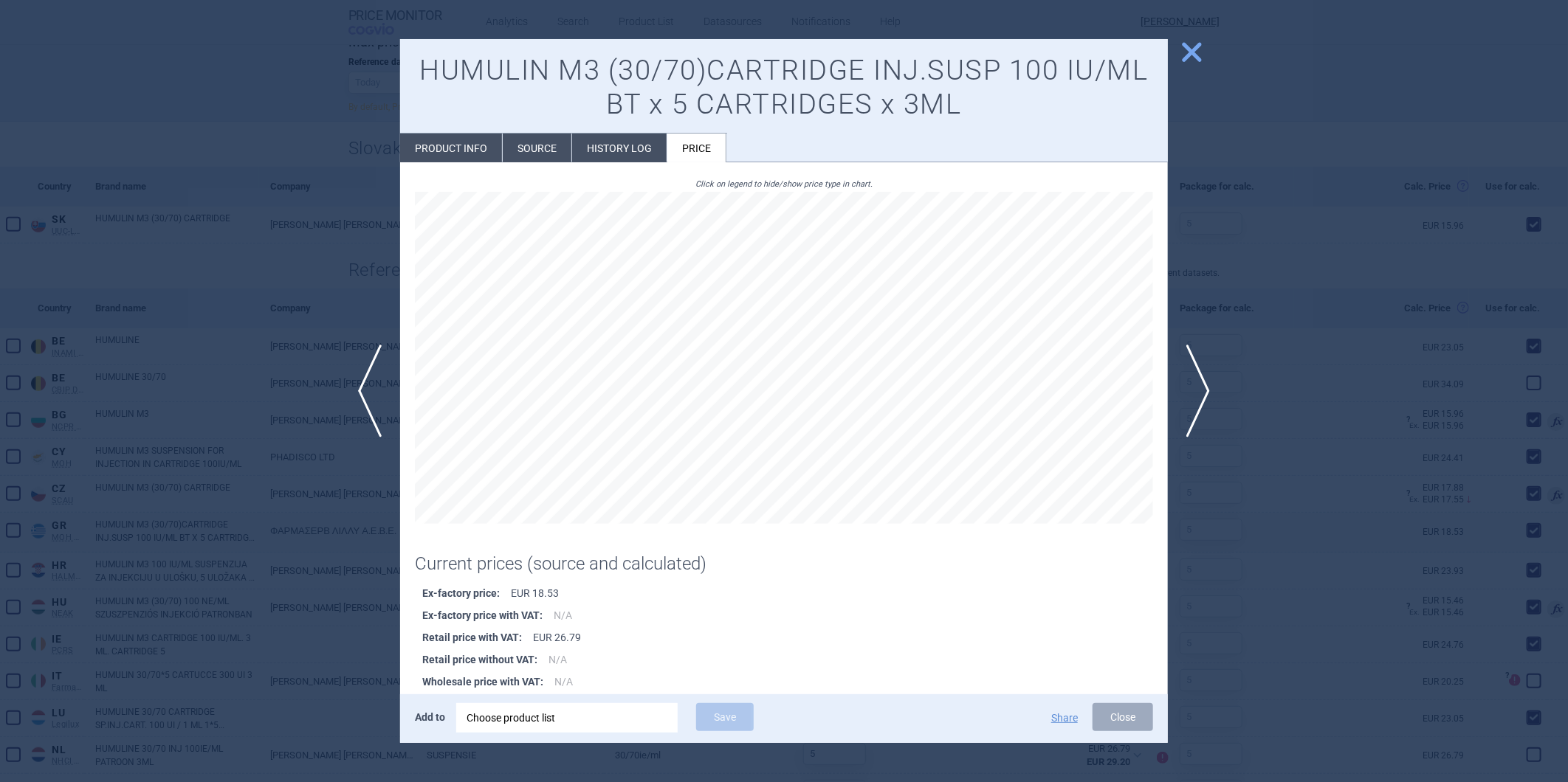
click at [624, 144] on li "History log" at bounding box center [618, 148] width 94 height 29
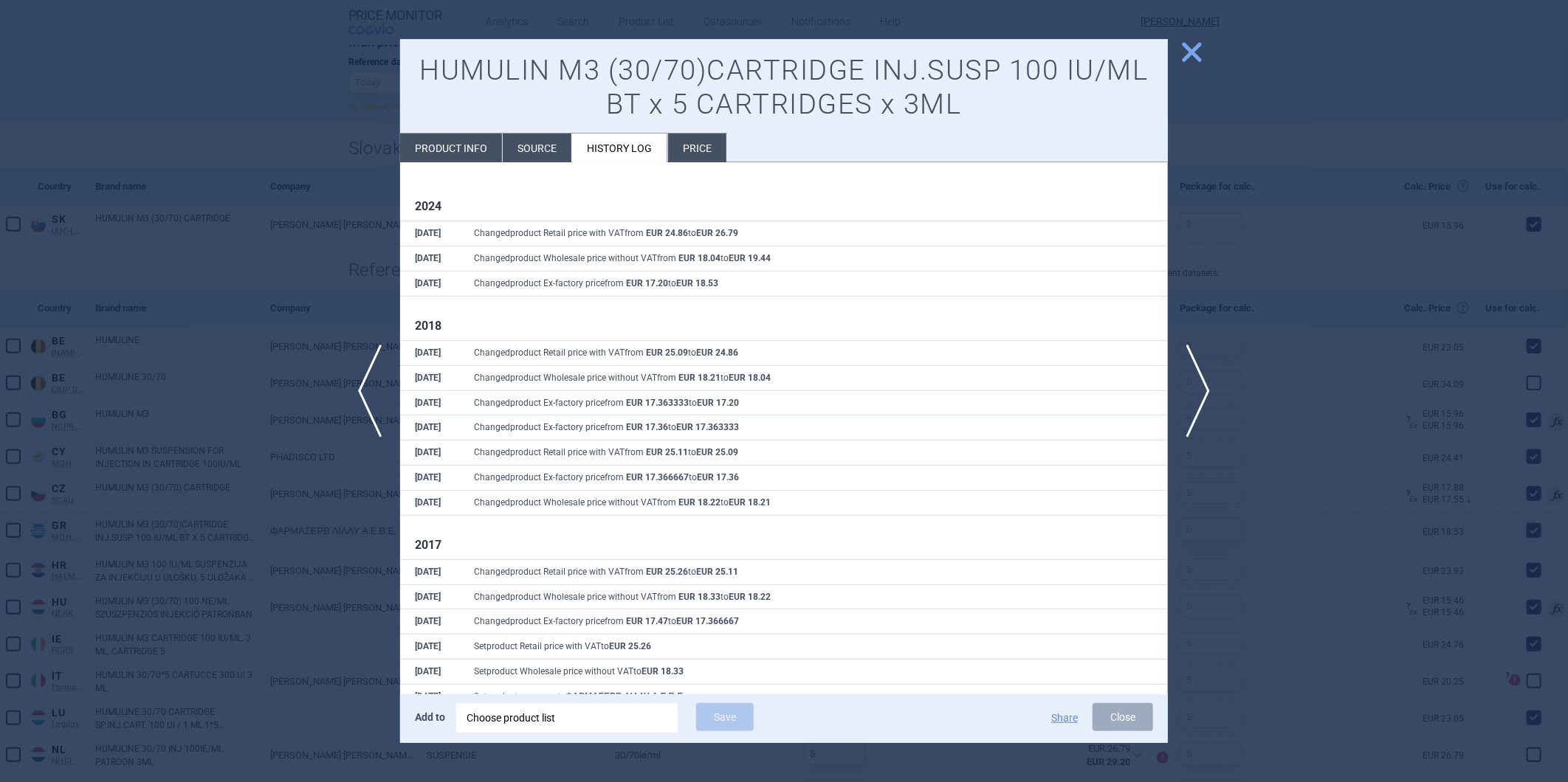
click at [527, 146] on li "Source" at bounding box center [537, 148] width 68 height 29
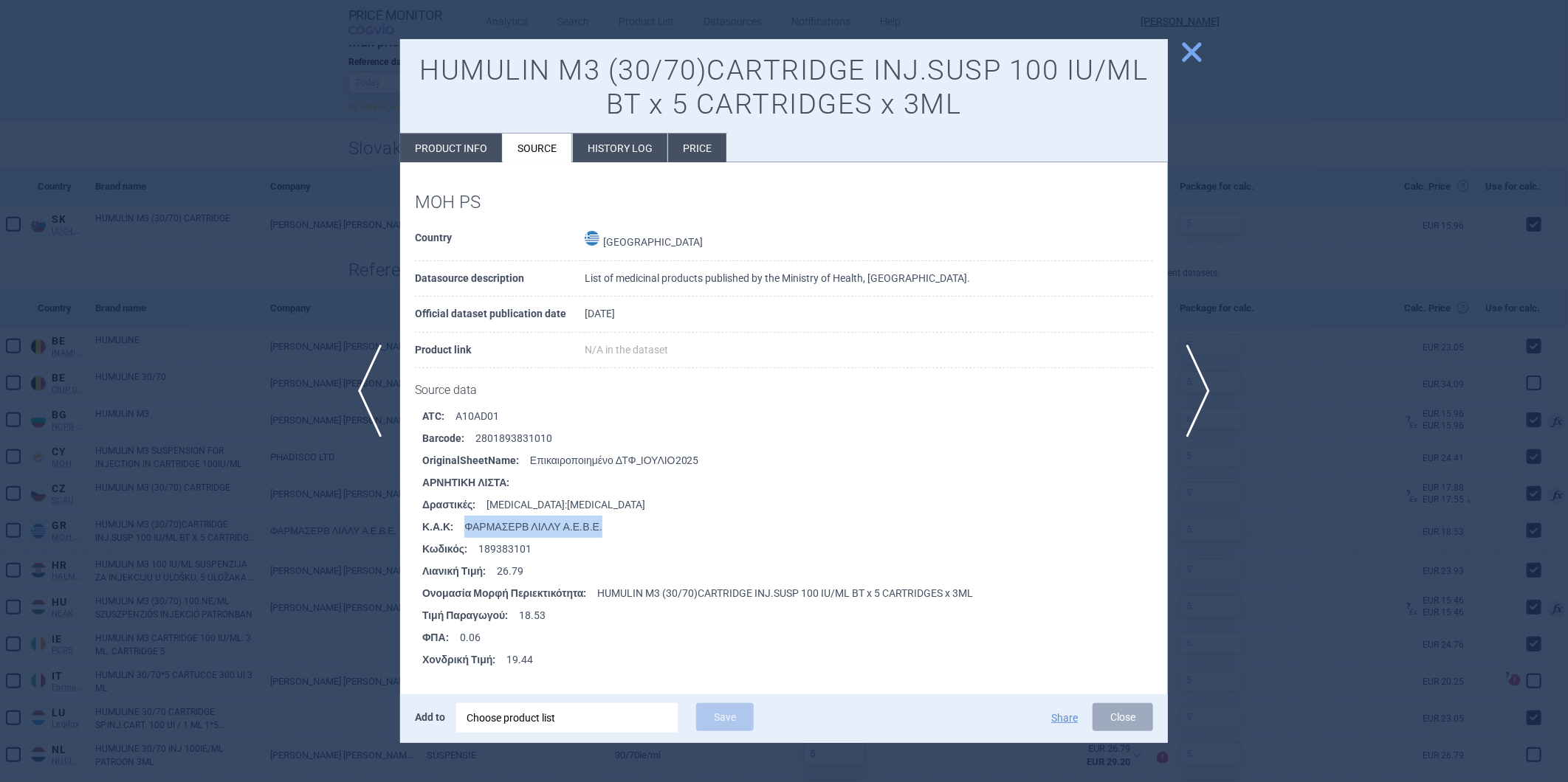
drag, startPoint x: 462, startPoint y: 524, endPoint x: 595, endPoint y: 520, distance: 133.1
click at [595, 520] on li "Κ.Α.Κ : ΦΑΡΜΑΣΕΡΒ ΛΙΛΛΥ Α.Ε.Β.Ε." at bounding box center [794, 527] width 745 height 22
copy li "ΦΑΡΜΑΣΕΡΒ ΛΙΛΛΥ Α.Ε.Β.Ε."
click at [1398, 93] on div at bounding box center [784, 391] width 1568 height 782
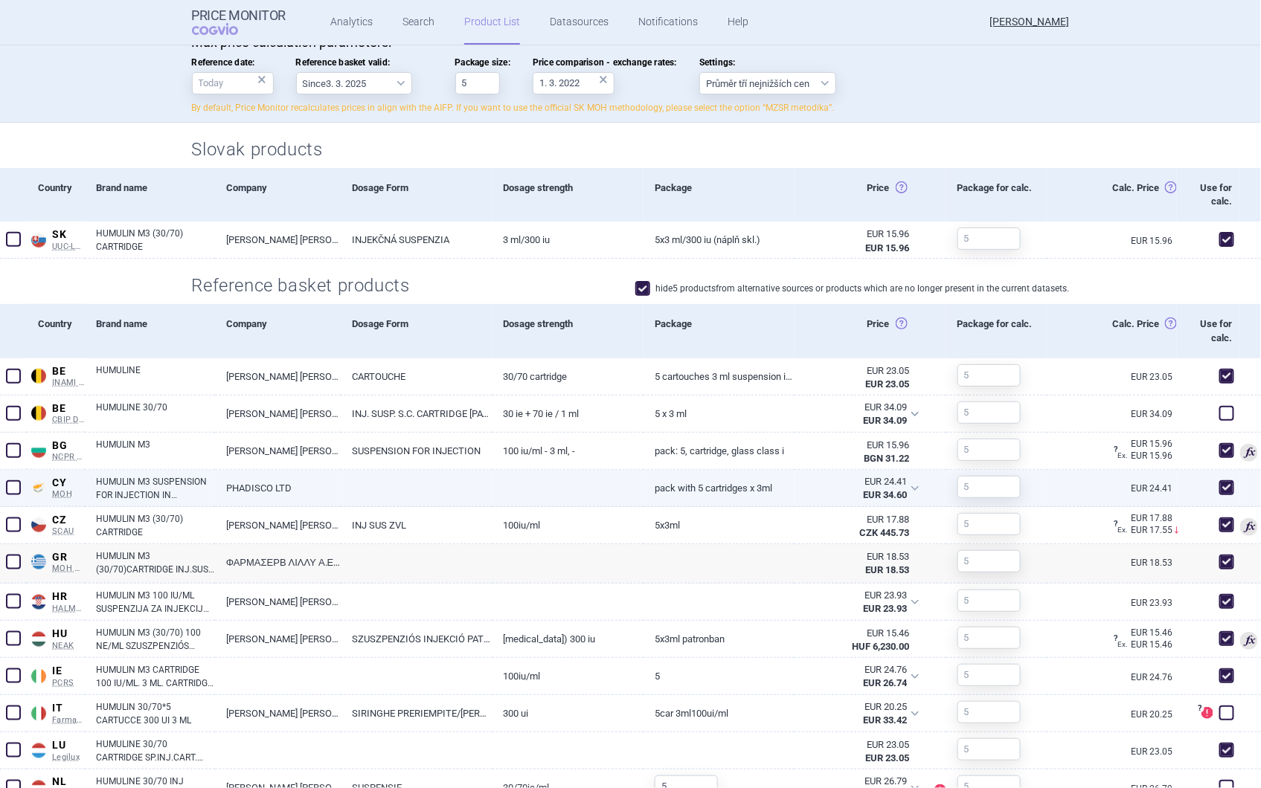
click at [234, 488] on link "PHADISCO LTD" at bounding box center [278, 488] width 126 height 36
select select "EUR"
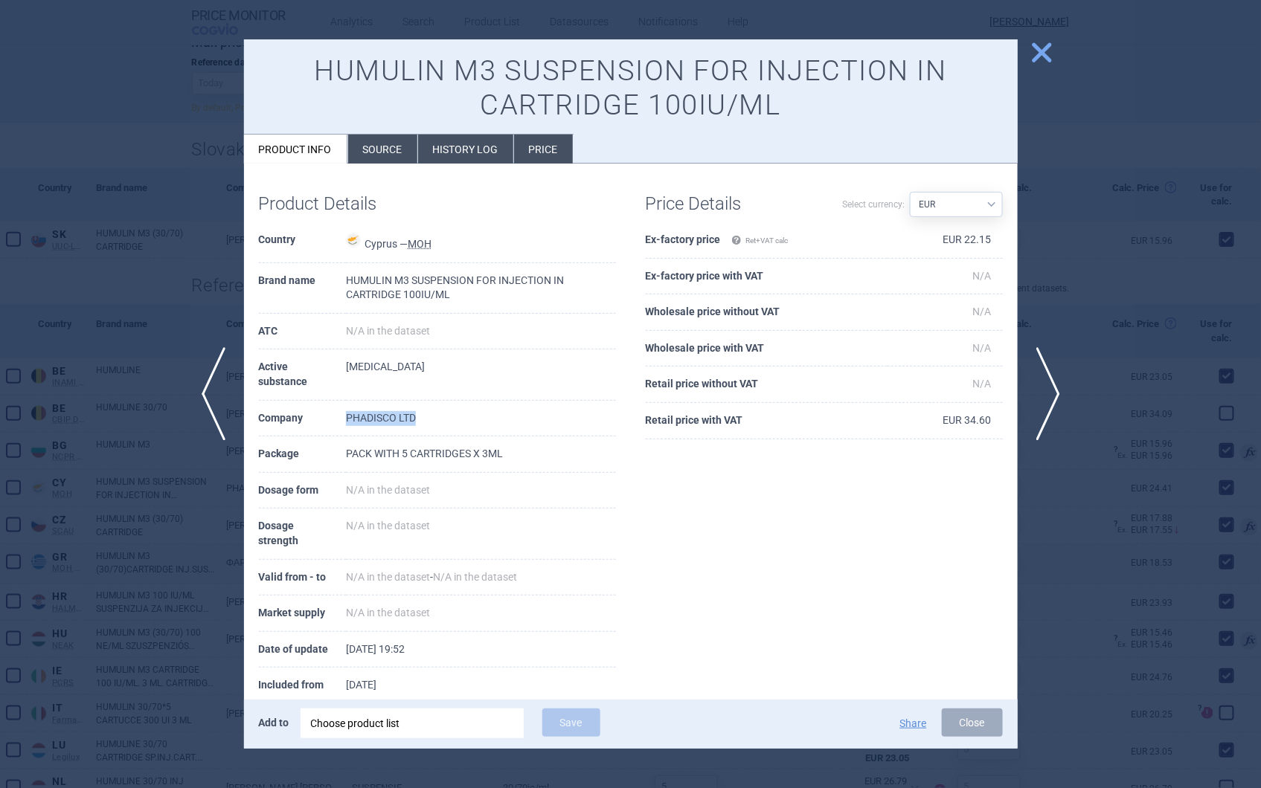
drag, startPoint x: 422, startPoint y: 420, endPoint x: 333, endPoint y: 422, distance: 88.5
click at [333, 422] on tr "Company PHADISCO LTD" at bounding box center [437, 419] width 357 height 36
copy tr "PHADISCO LTD"
